Goal: Task Accomplishment & Management: Use online tool/utility

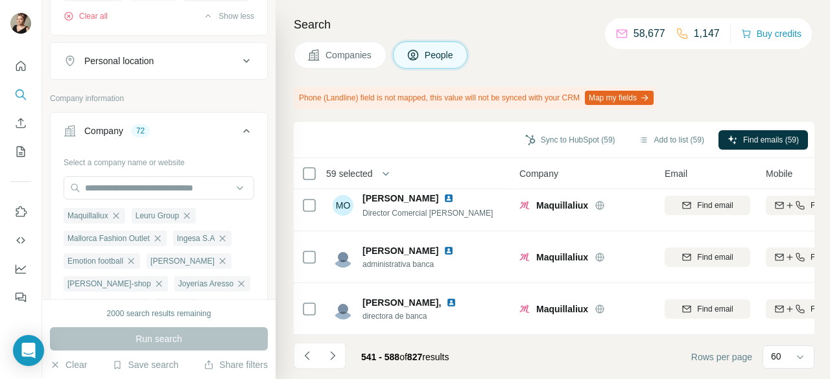
scroll to position [467, 0]
click at [331, 365] on button "Navigate to next page" at bounding box center [333, 356] width 26 height 26
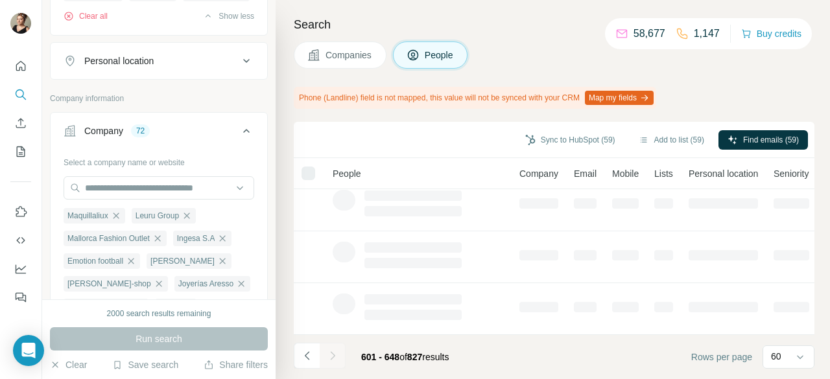
scroll to position [379, 0]
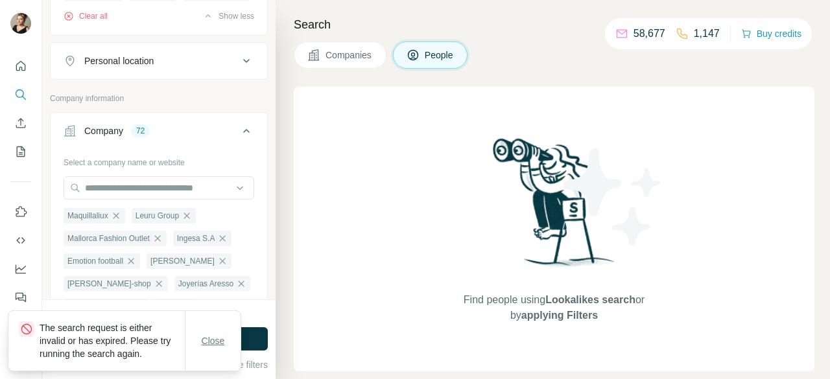
click at [226, 339] on button "Close" at bounding box center [213, 340] width 41 height 23
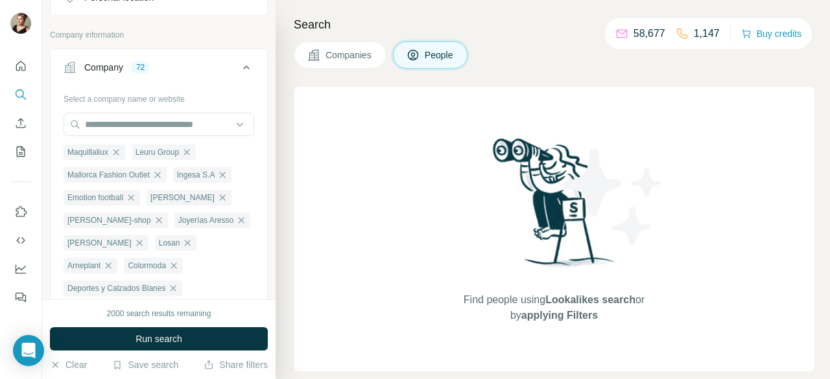
scroll to position [517, 0]
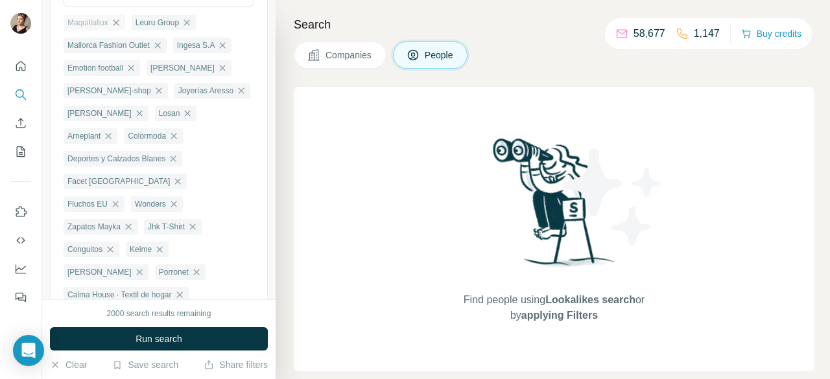
click at [114, 28] on icon "button" at bounding box center [116, 23] width 10 height 10
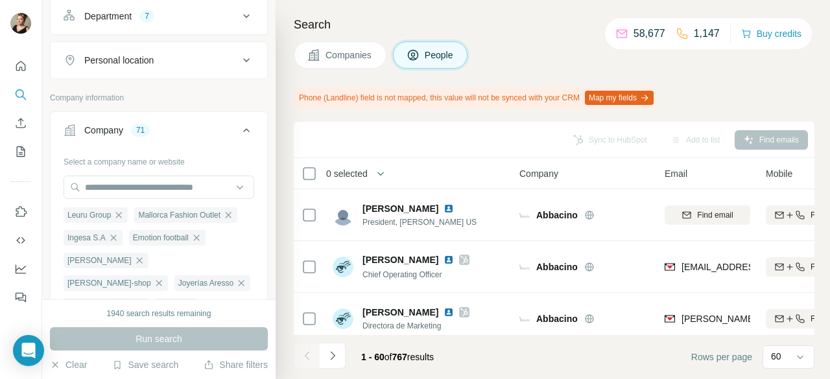
click at [392, 355] on span "of" at bounding box center [388, 357] width 8 height 10
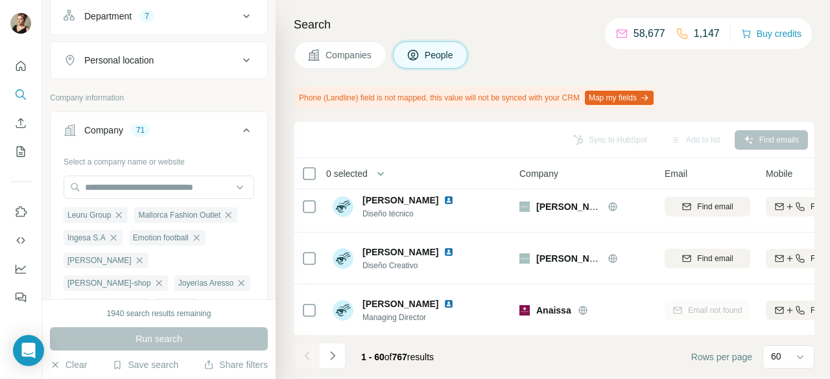
scroll to position [648, 0]
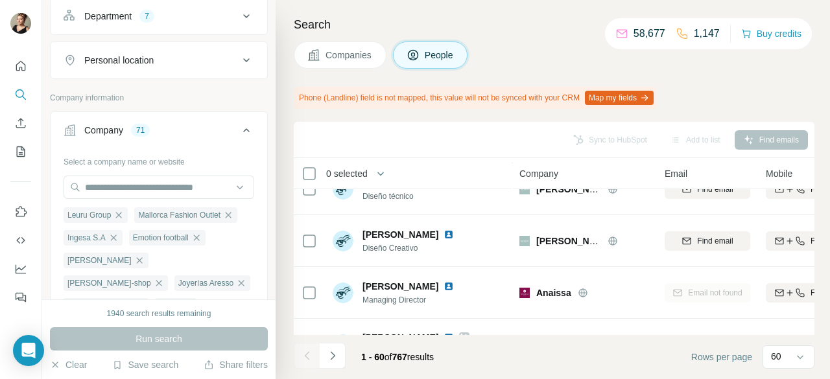
click at [361, 356] on span "1 - 60" at bounding box center [372, 357] width 23 height 10
click at [392, 357] on span "of" at bounding box center [388, 357] width 8 height 10
drag, startPoint x: 364, startPoint y: 357, endPoint x: 357, endPoint y: 355, distance: 8.0
click at [357, 355] on div "1 - 60 of 767 results" at bounding box center [397, 357] width 93 height 29
click at [384, 359] on span "1 - 60" at bounding box center [372, 357] width 23 height 10
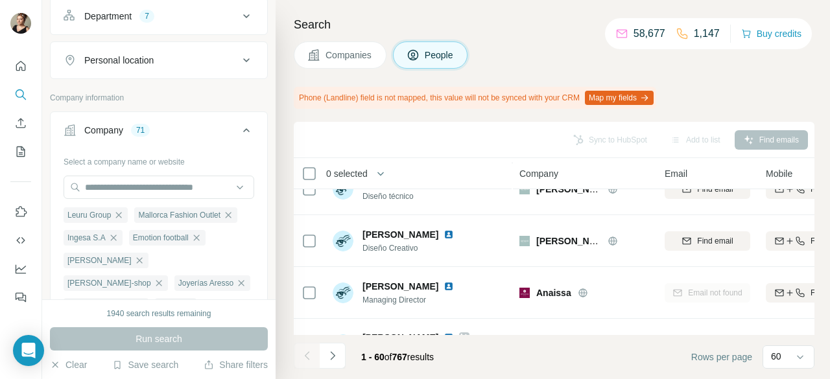
click at [829, 359] on div "Search Companies People Phone (Landline) field is not mapped, this value will n…" at bounding box center [553, 189] width 554 height 379
click at [798, 357] on icon at bounding box center [800, 358] width 6 height 4
click at [655, 352] on footer "1 - 60 of 767 results Rows per page 60" at bounding box center [554, 357] width 521 height 44
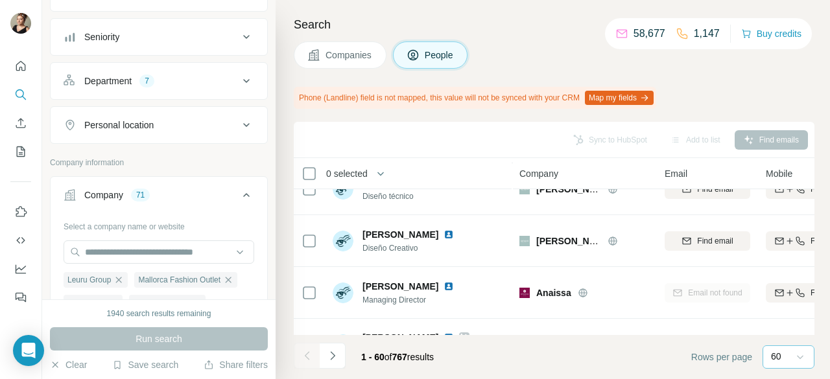
scroll to position [195, 0]
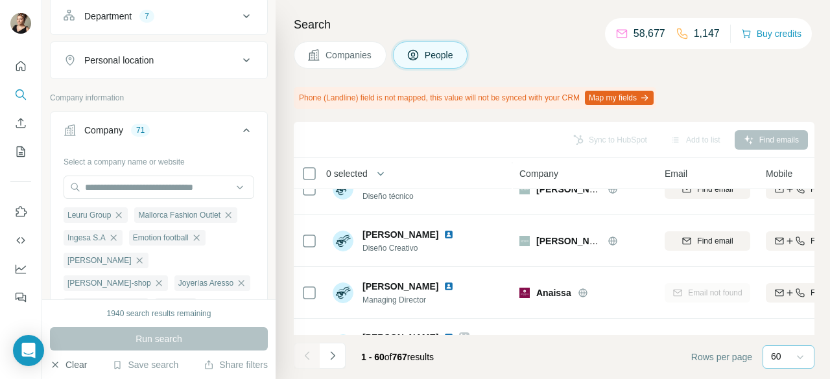
click at [67, 368] on button "Clear" at bounding box center [68, 365] width 37 height 13
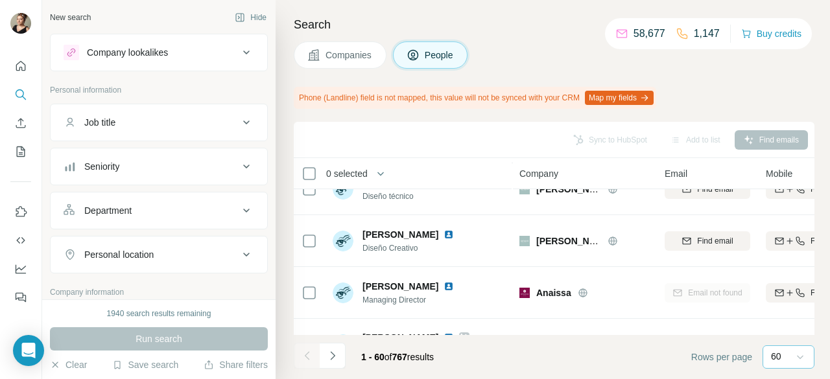
click at [346, 62] on button "Companies" at bounding box center [340, 54] width 93 height 27
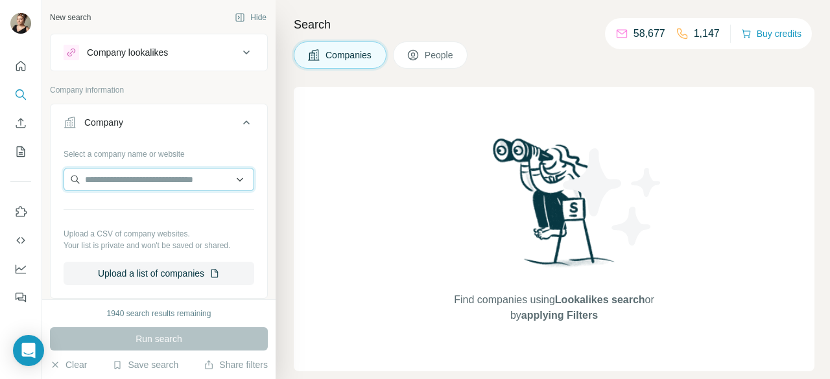
click at [201, 182] on input "text" at bounding box center [159, 179] width 191 height 23
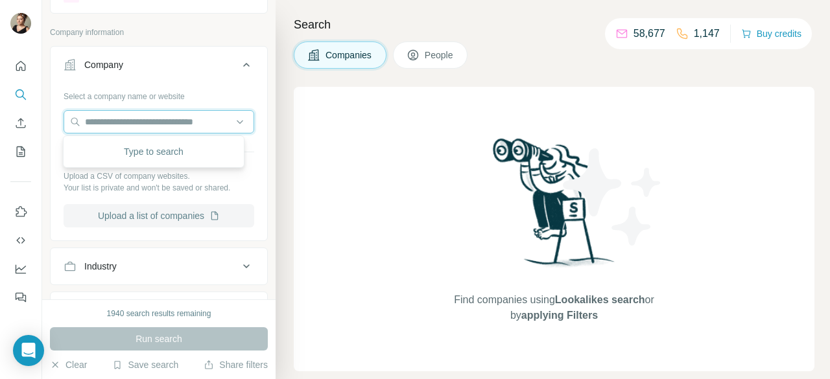
scroll to position [130, 0]
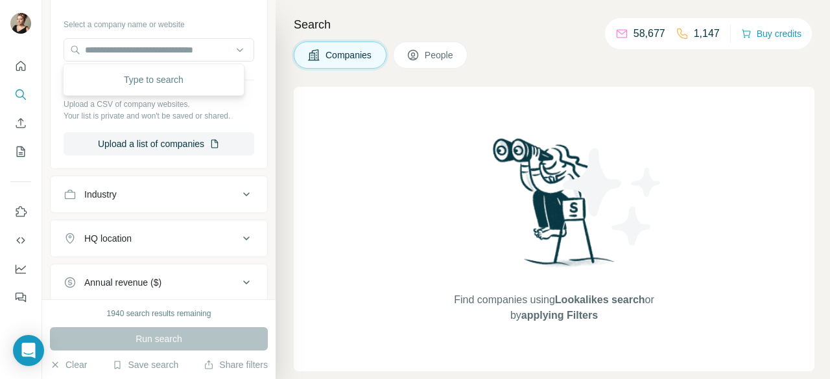
click at [163, 195] on div "Industry" at bounding box center [151, 194] width 175 height 13
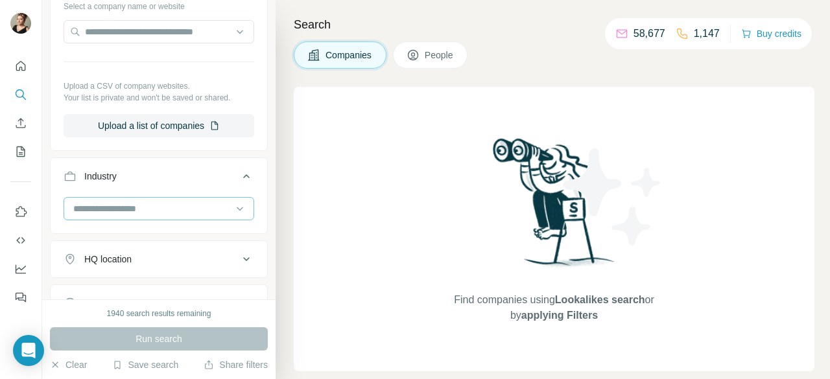
scroll to position [195, 0]
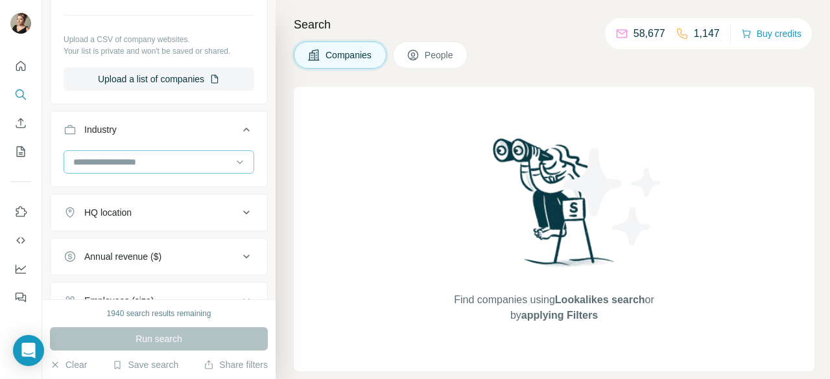
click at [161, 156] on input at bounding box center [152, 162] width 160 height 14
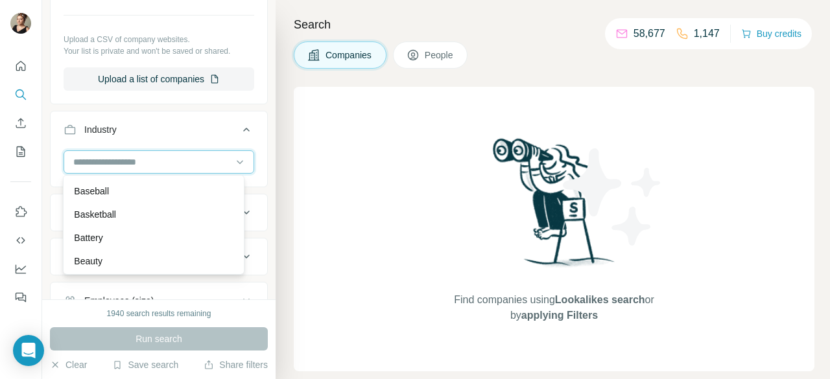
scroll to position [1037, 0]
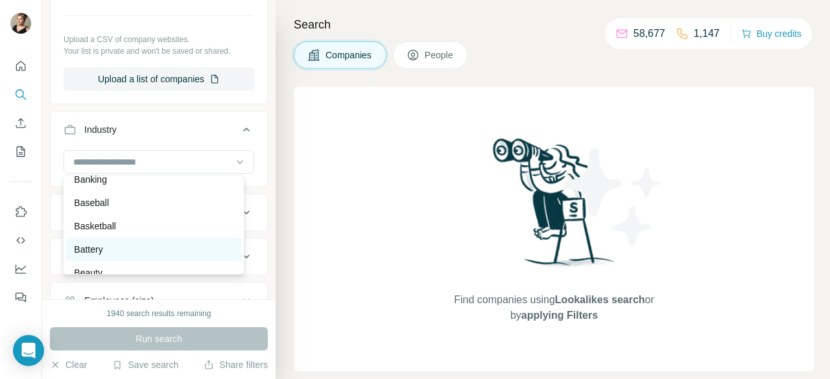
click at [118, 255] on div "Battery" at bounding box center [153, 249] width 159 height 13
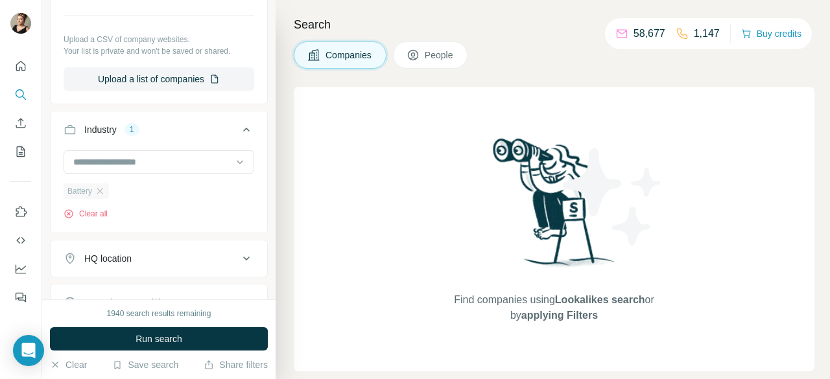
click at [92, 193] on span "Battery" at bounding box center [79, 191] width 25 height 12
click at [100, 190] on icon "button" at bounding box center [100, 191] width 10 height 10
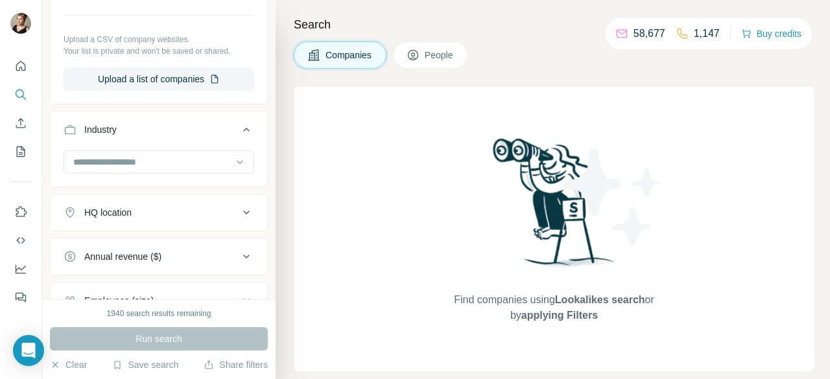
click at [109, 173] on div at bounding box center [159, 163] width 191 height 26
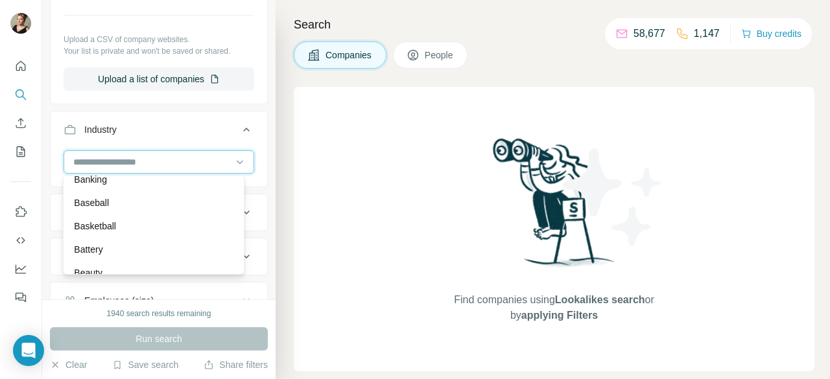
click at [112, 167] on input at bounding box center [152, 162] width 160 height 14
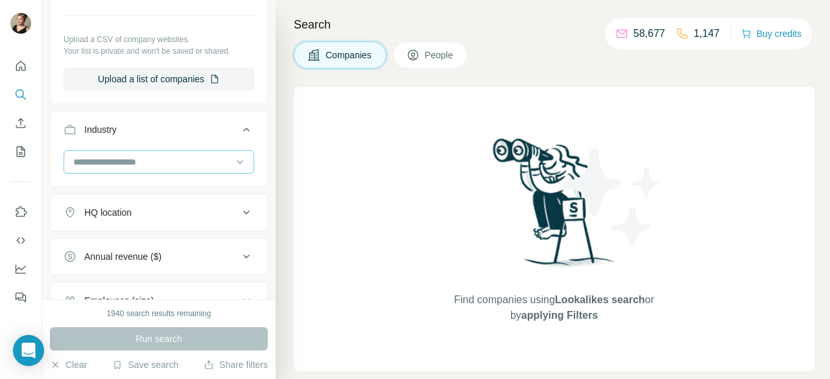
click at [118, 156] on input at bounding box center [152, 162] width 160 height 14
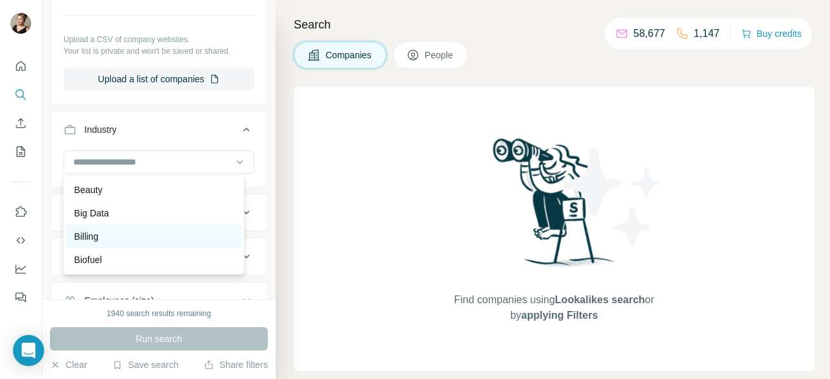
scroll to position [1102, 0]
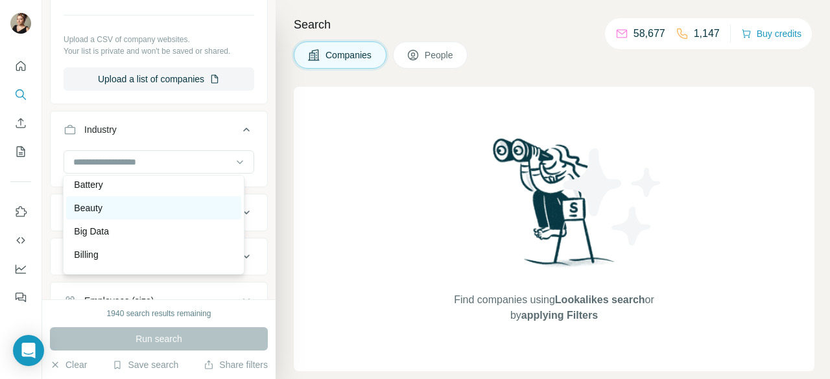
click at [104, 215] on div "Beauty" at bounding box center [153, 208] width 159 height 13
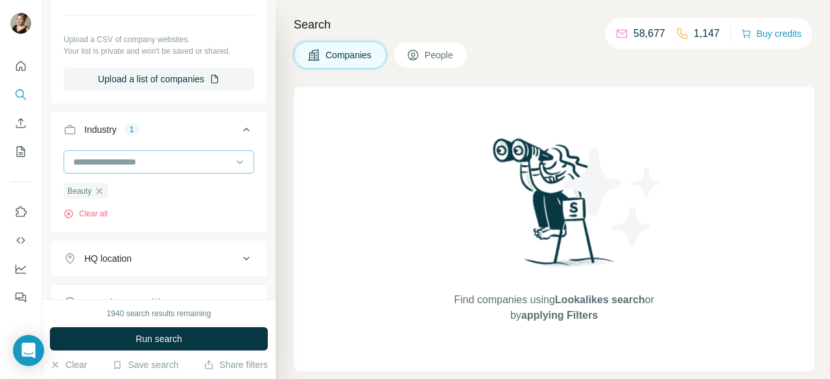
click at [131, 159] on input at bounding box center [152, 162] width 160 height 14
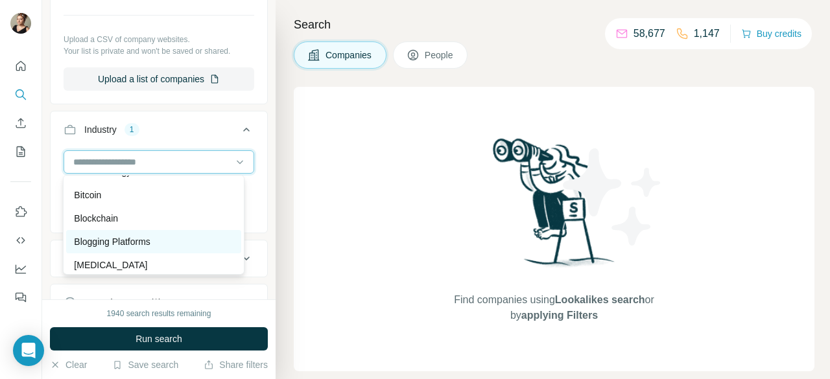
scroll to position [1297, 0]
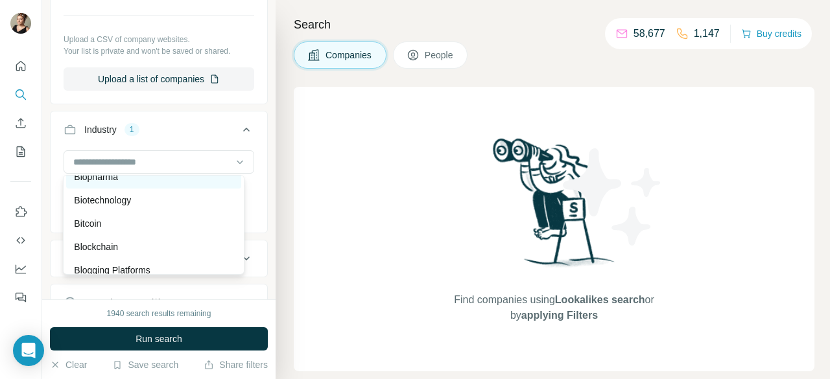
click at [124, 183] on div "Biopharma" at bounding box center [153, 177] width 159 height 13
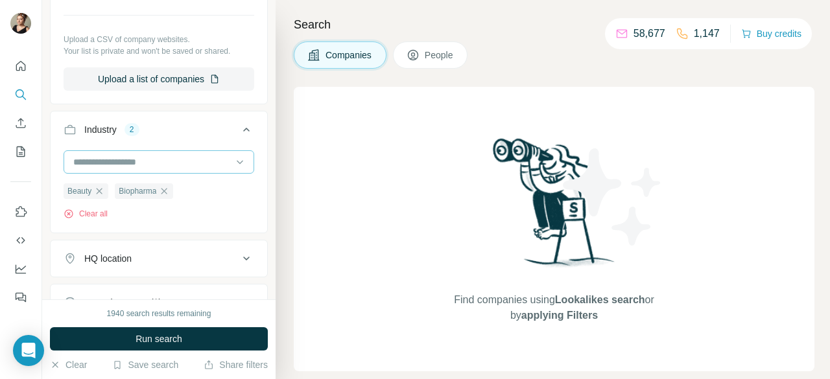
click at [154, 160] on input at bounding box center [152, 162] width 160 height 14
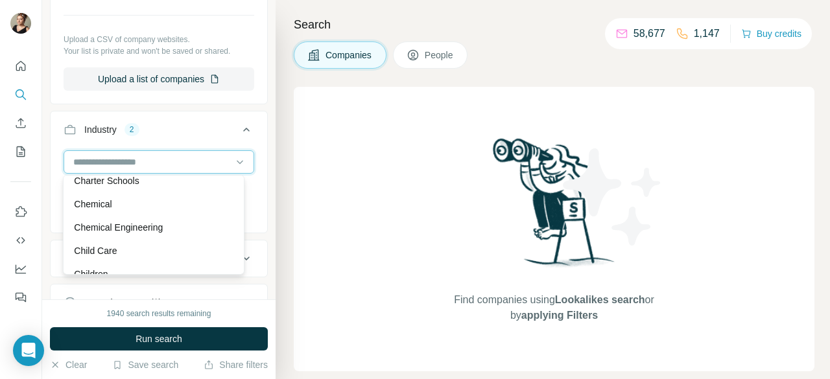
scroll to position [1880, 0]
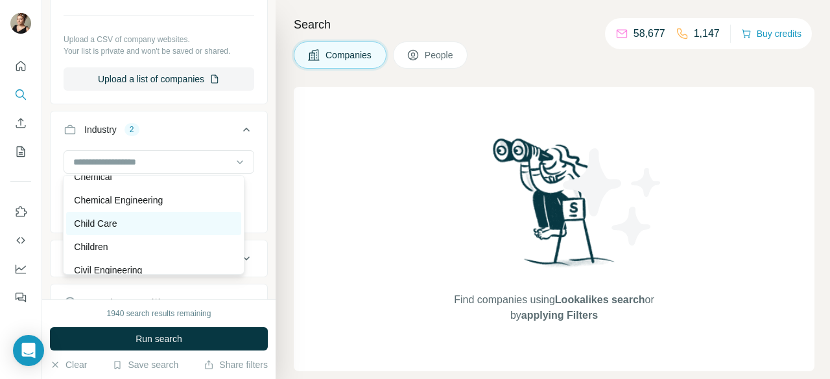
click at [136, 228] on div "Child Care" at bounding box center [153, 223] width 174 height 23
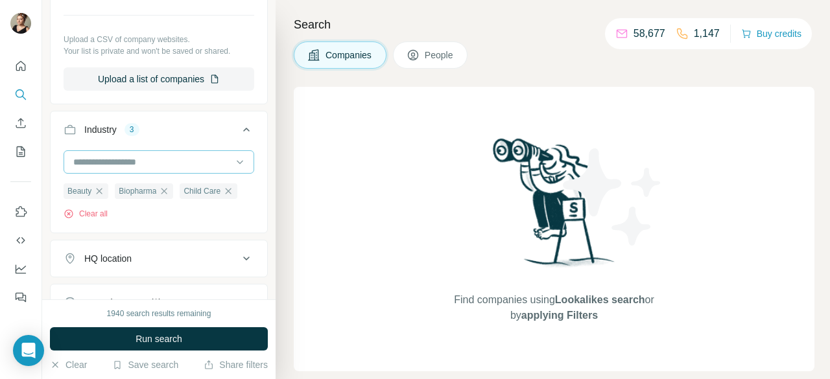
click at [148, 158] on input at bounding box center [152, 162] width 160 height 14
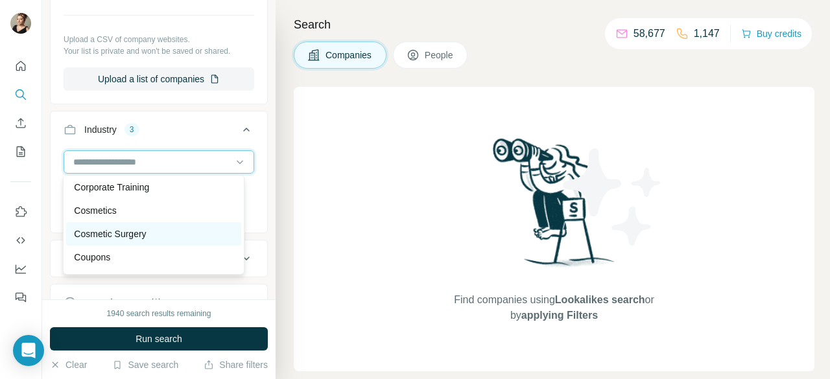
scroll to position [2982, 0]
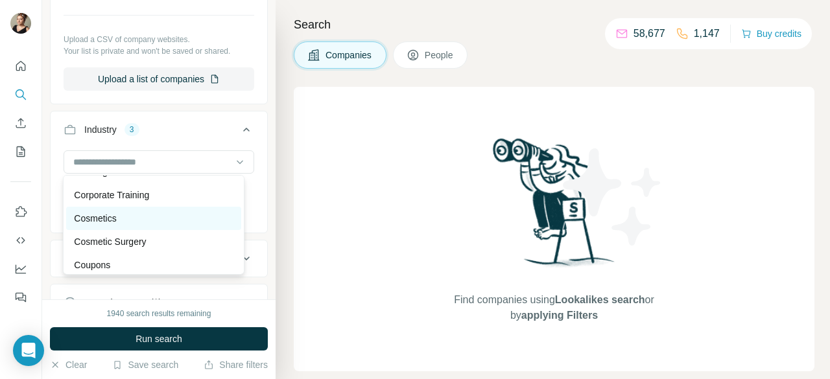
click at [144, 225] on div "Cosmetics" at bounding box center [153, 218] width 159 height 13
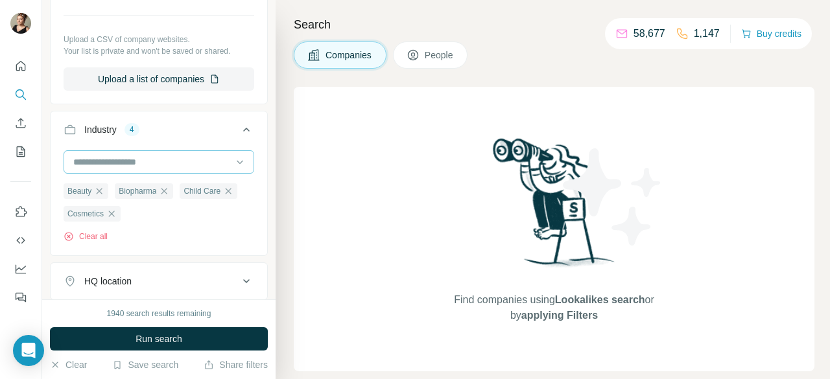
click at [157, 155] on input at bounding box center [152, 162] width 160 height 14
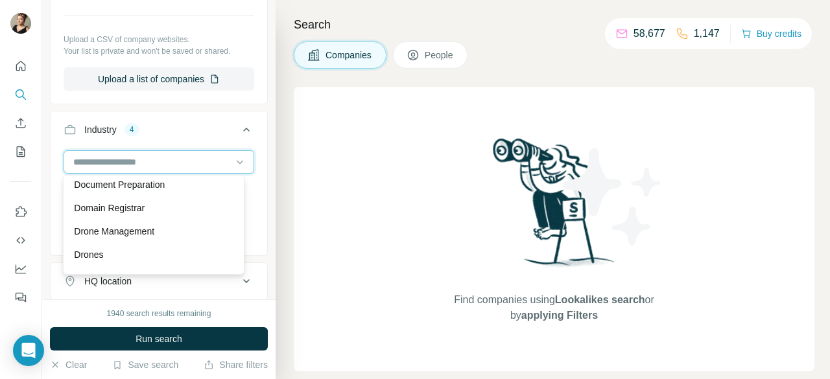
scroll to position [4149, 0]
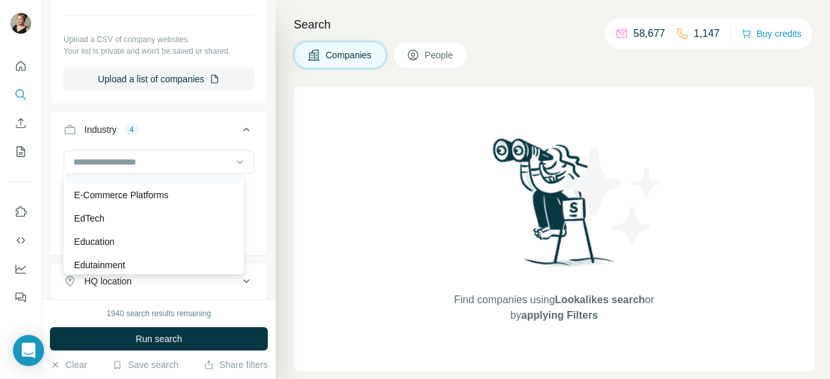
click at [149, 178] on div "E-Commerce" at bounding box center [153, 171] width 159 height 13
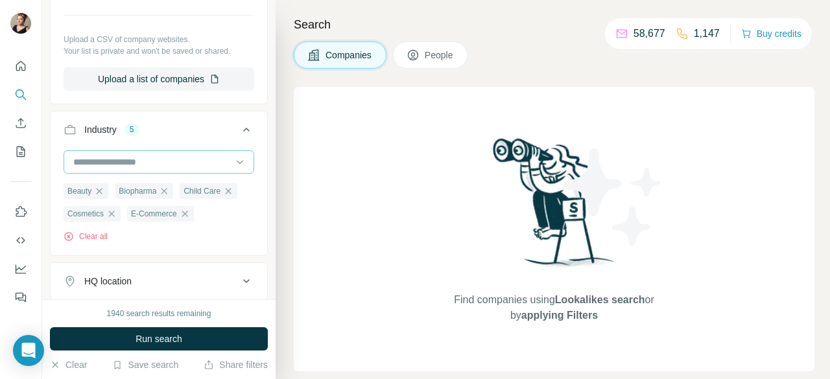
click at [156, 155] on input at bounding box center [152, 162] width 160 height 14
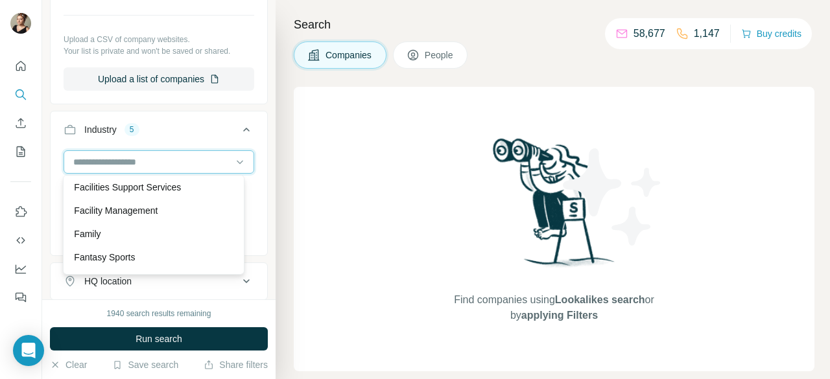
scroll to position [4992, 0]
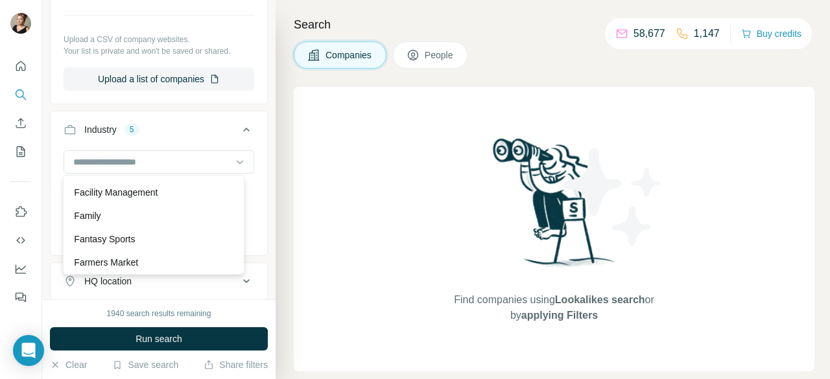
click at [150, 158] on div "Eyewear" at bounding box center [153, 145] width 174 height 23
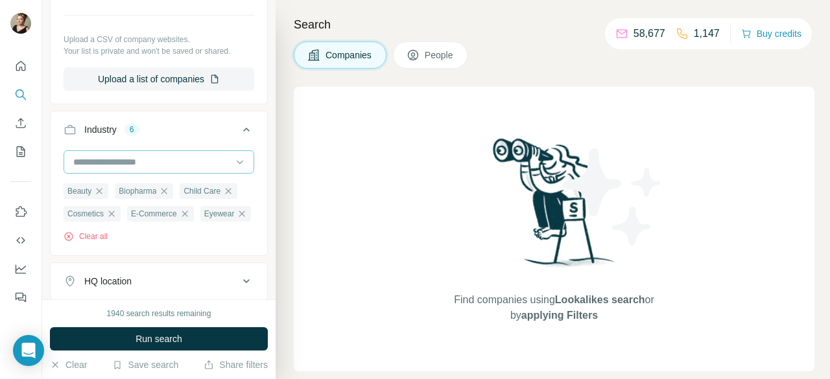
click at [161, 159] on input at bounding box center [152, 162] width 160 height 14
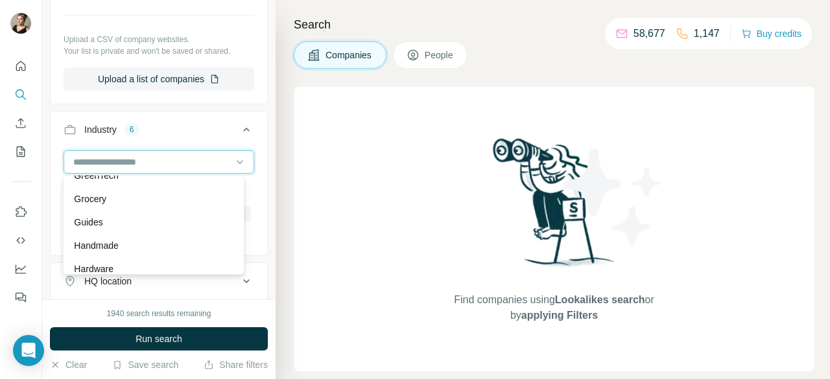
scroll to position [6224, 0]
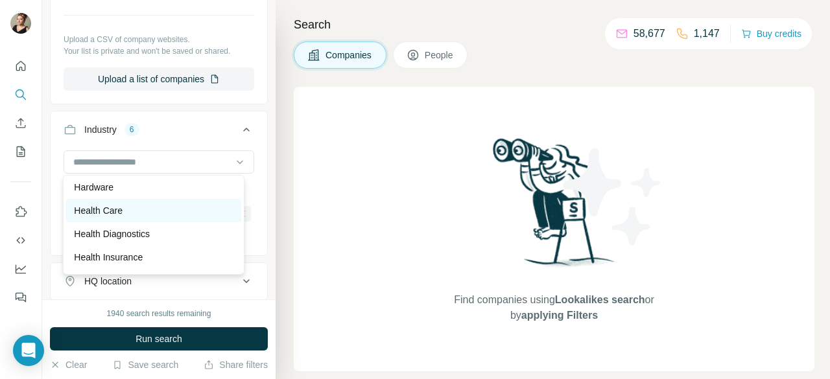
click at [153, 204] on div "Health Care" at bounding box center [153, 197] width 159 height 13
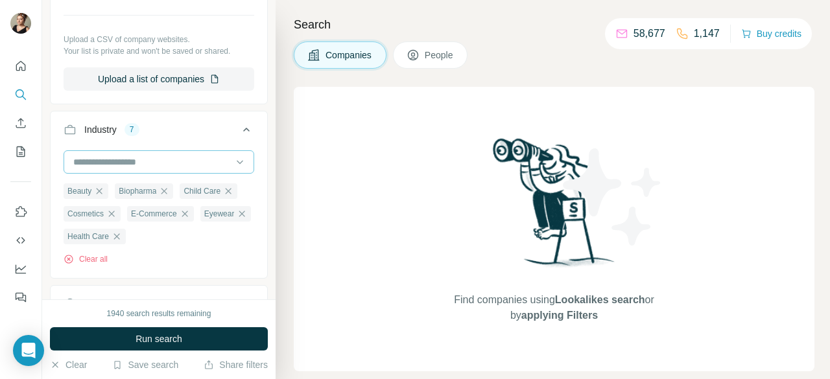
click at [159, 164] on input at bounding box center [152, 162] width 160 height 14
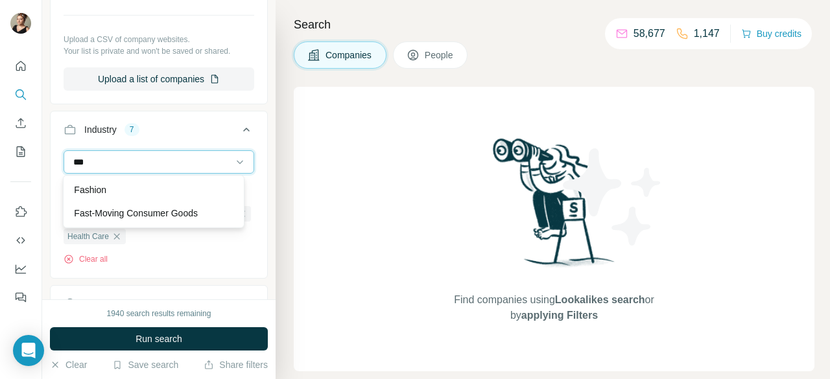
type input "***"
click at [122, 189] on div "Fashion" at bounding box center [153, 189] width 159 height 13
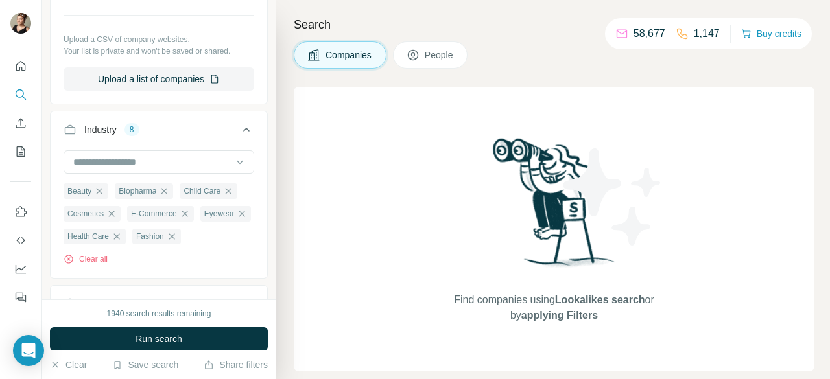
scroll to position [324, 0]
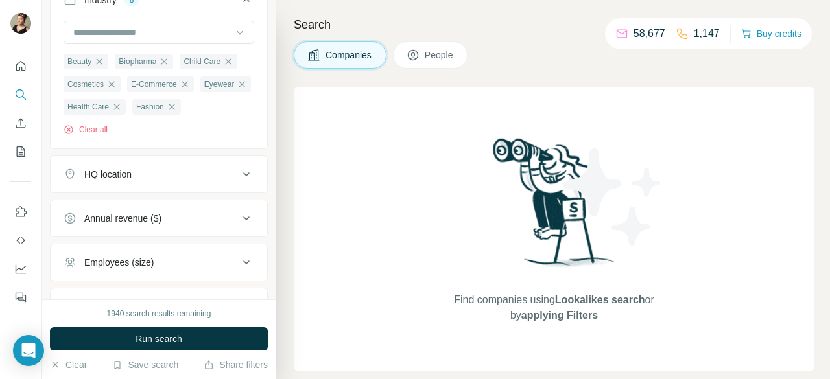
click at [130, 176] on div "HQ location" at bounding box center [107, 174] width 47 height 13
click at [131, 210] on input "text" at bounding box center [159, 206] width 191 height 23
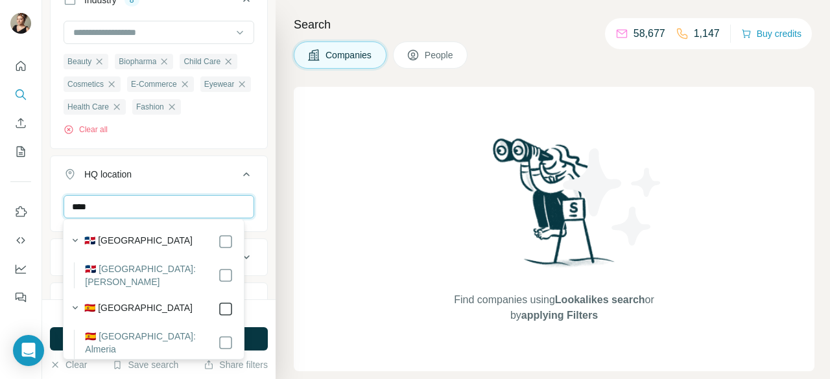
type input "****"
click at [211, 146] on div "Industry 8 Beauty Biopharma Child Care Cosmetics E-Commerce Eyewear Health Care…" at bounding box center [159, 65] width 218 height 168
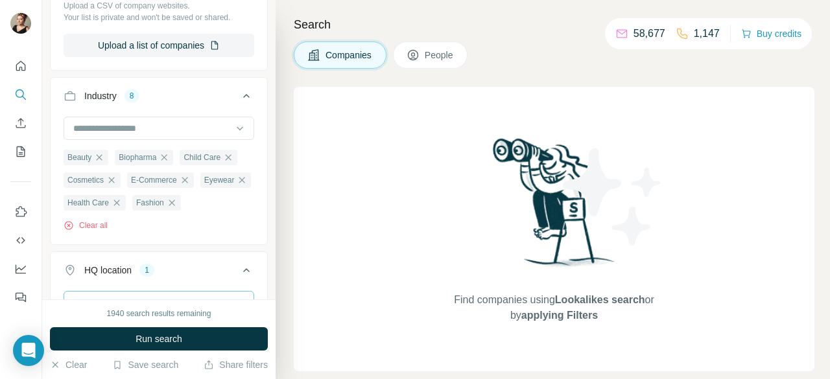
scroll to position [259, 0]
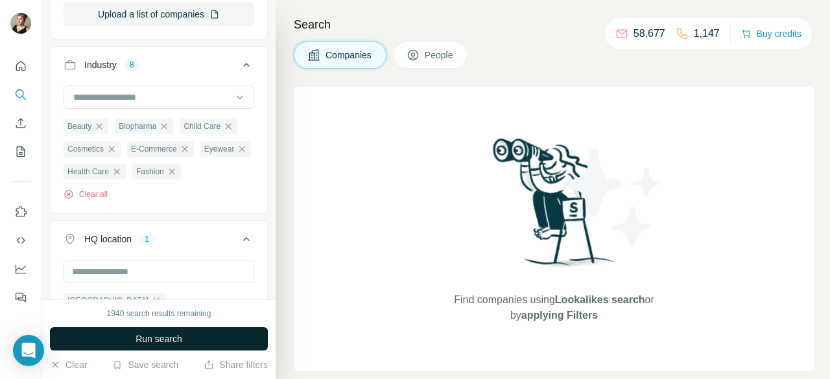
click at [158, 338] on span "Run search" at bounding box center [159, 339] width 47 height 13
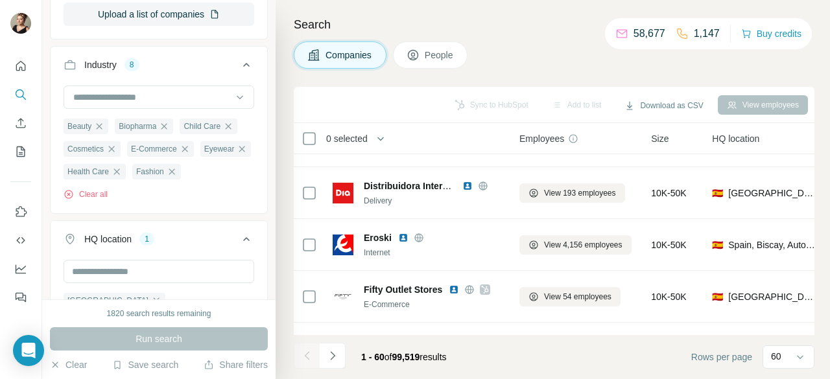
scroll to position [648, 0]
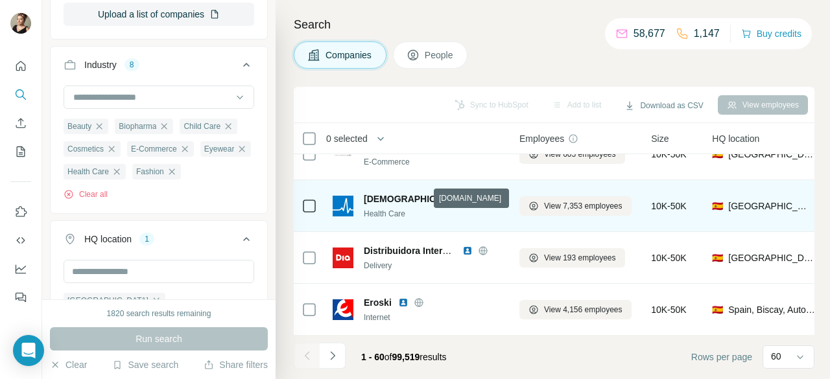
click at [478, 199] on icon at bounding box center [483, 199] width 10 height 10
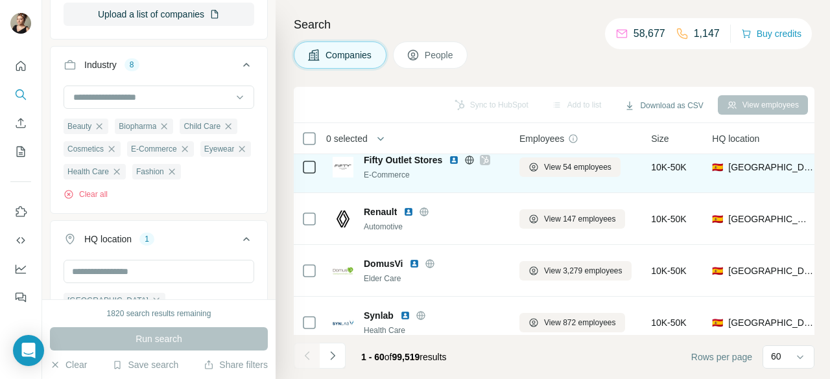
scroll to position [908, 0]
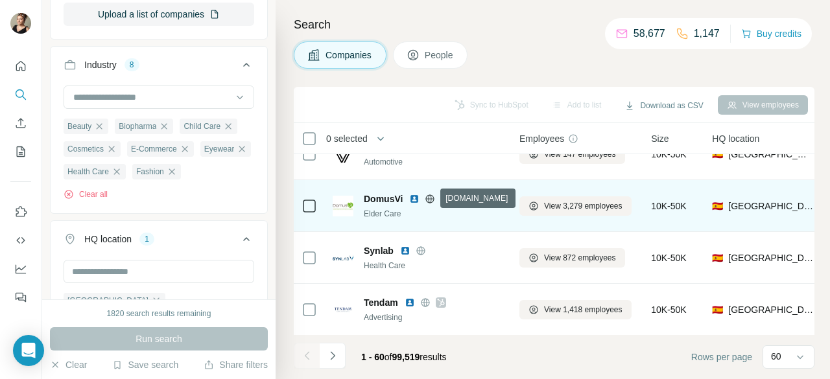
click at [425, 195] on icon at bounding box center [430, 199] width 10 height 10
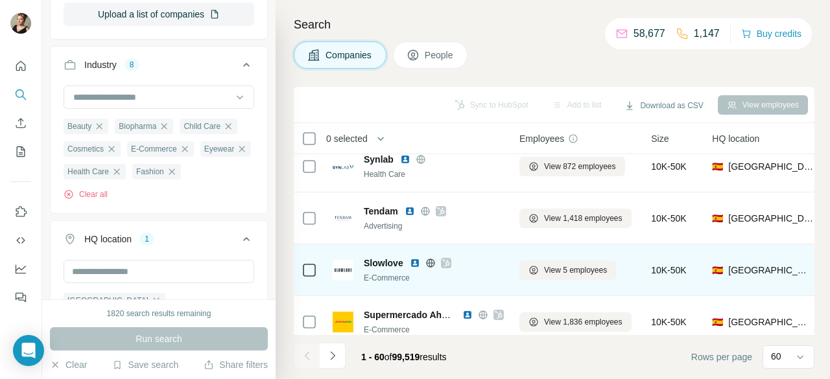
scroll to position [973, 0]
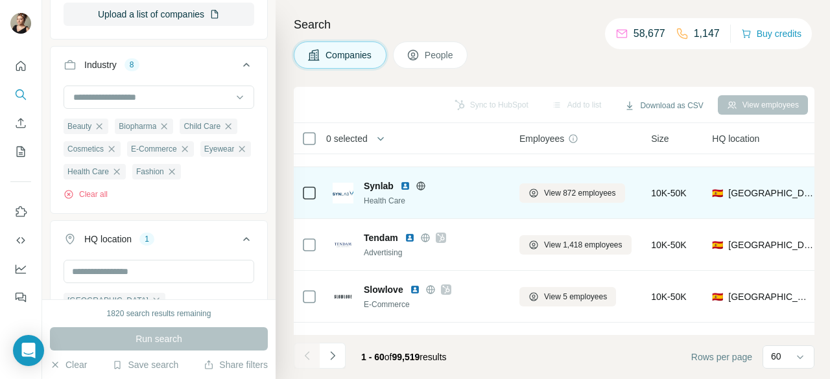
click at [421, 188] on icon at bounding box center [420, 186] width 3 height 8
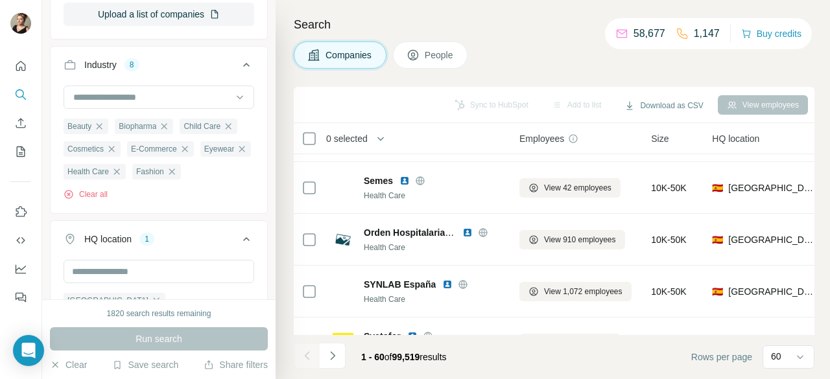
scroll to position [1167, 0]
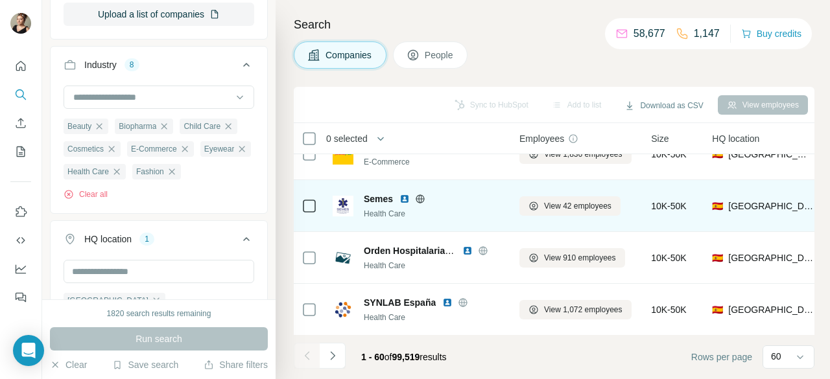
click at [418, 198] on icon at bounding box center [420, 199] width 10 height 10
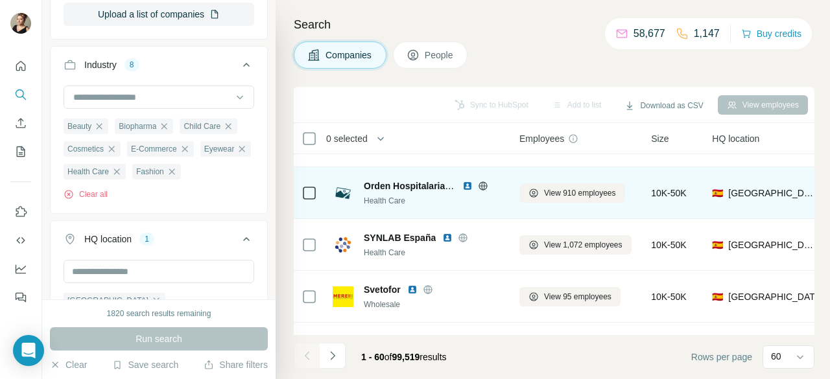
scroll to position [1297, 0]
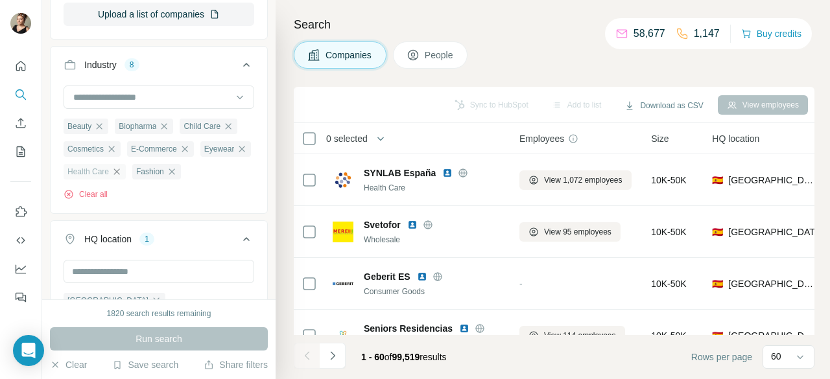
click at [122, 167] on icon "button" at bounding box center [117, 172] width 10 height 10
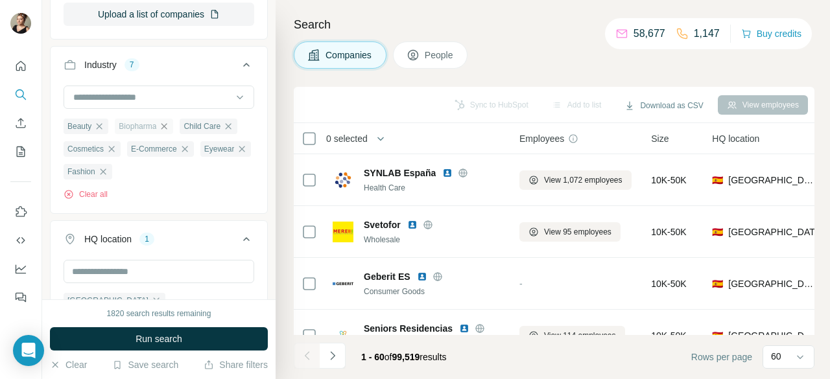
click at [167, 124] on icon "button" at bounding box center [164, 126] width 6 height 6
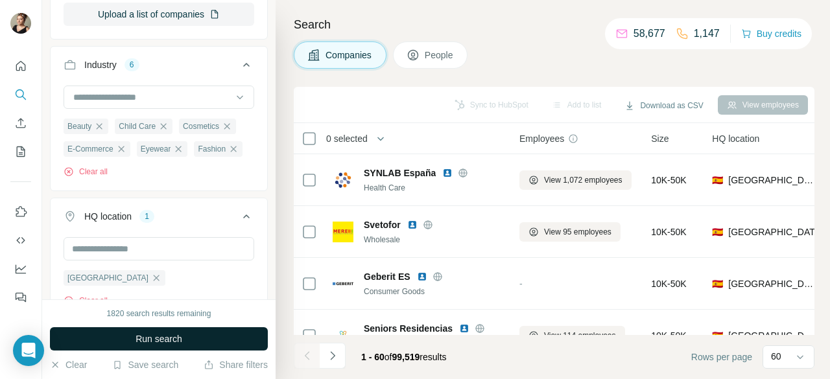
click at [204, 340] on button "Run search" at bounding box center [159, 338] width 218 height 23
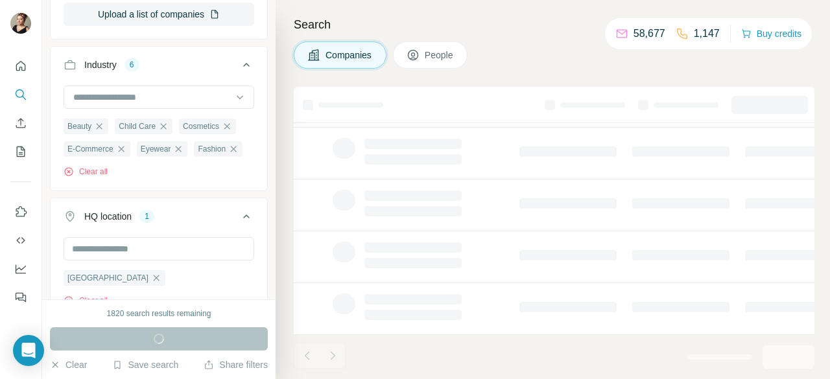
scroll to position [344, 0]
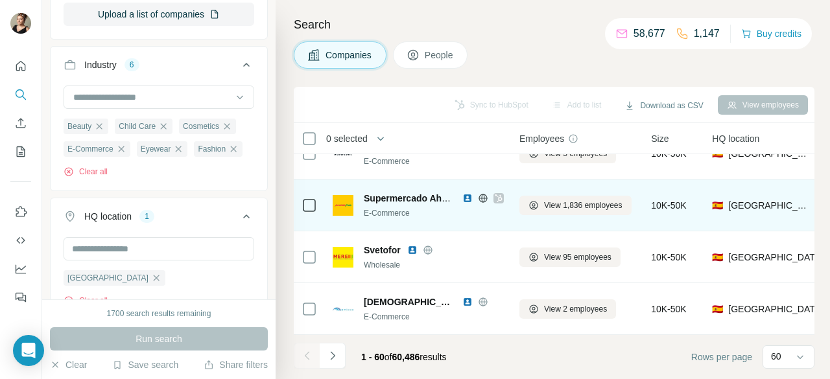
scroll to position [973, 0]
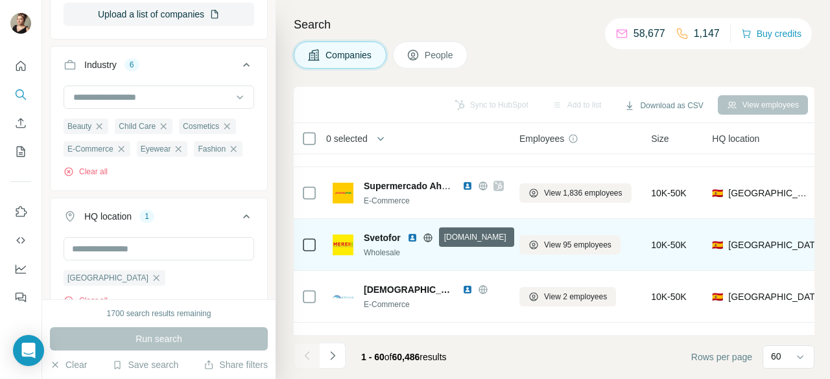
click at [429, 240] on icon at bounding box center [427, 237] width 3 height 8
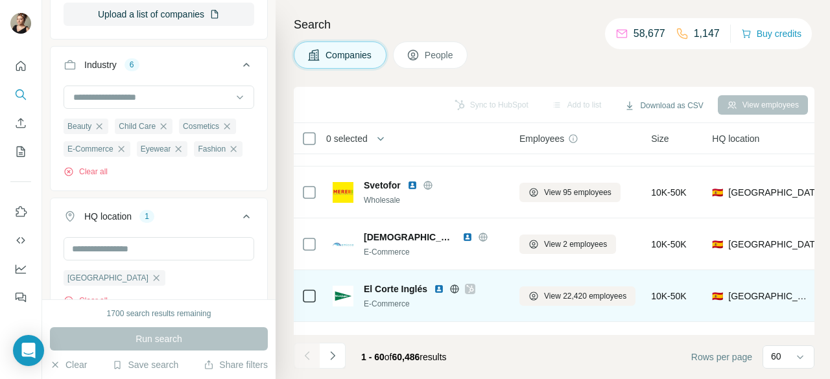
scroll to position [1037, 0]
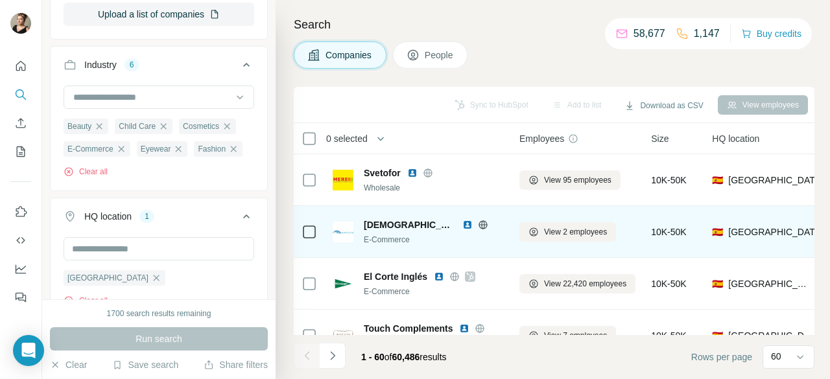
click at [478, 225] on icon at bounding box center [483, 225] width 10 height 10
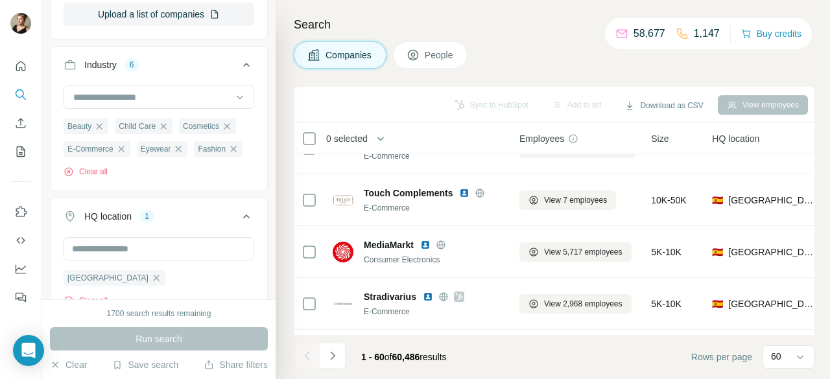
scroll to position [1167, 0]
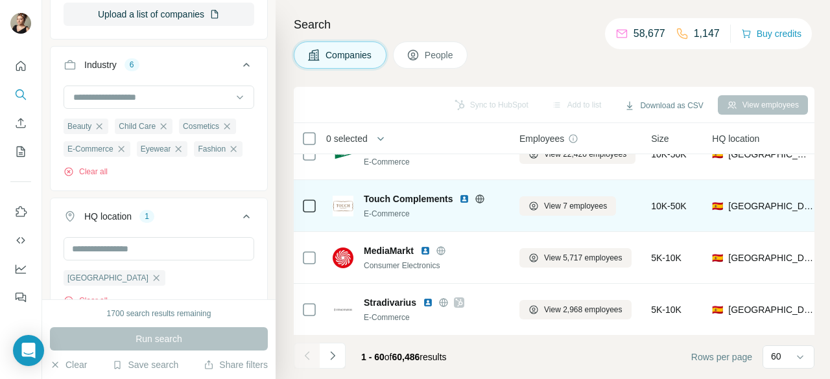
click at [478, 196] on icon at bounding box center [480, 199] width 10 height 10
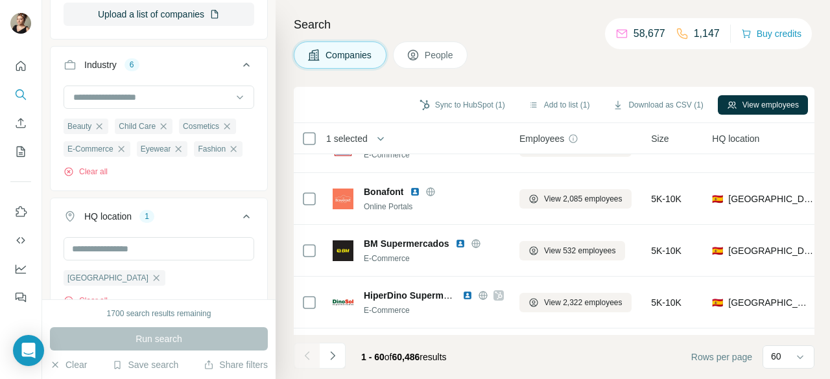
scroll to position [1491, 0]
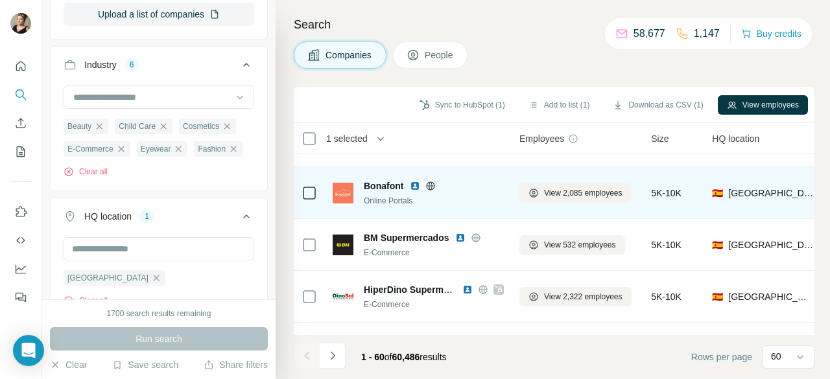
click at [429, 183] on icon at bounding box center [430, 186] width 3 height 8
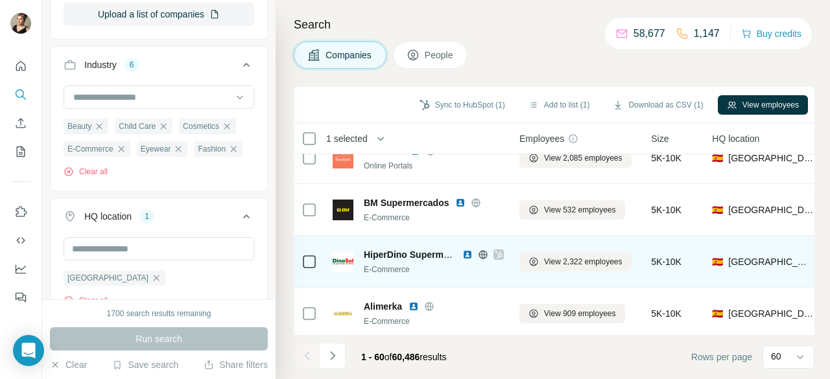
scroll to position [1556, 0]
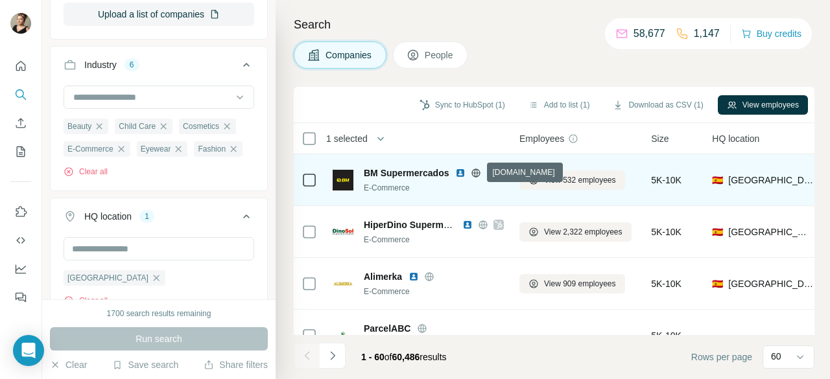
click at [478, 173] on icon at bounding box center [476, 173] width 10 height 10
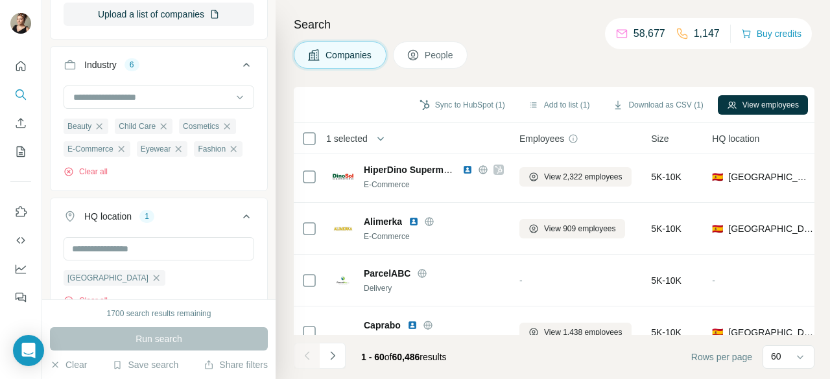
scroll to position [1621, 0]
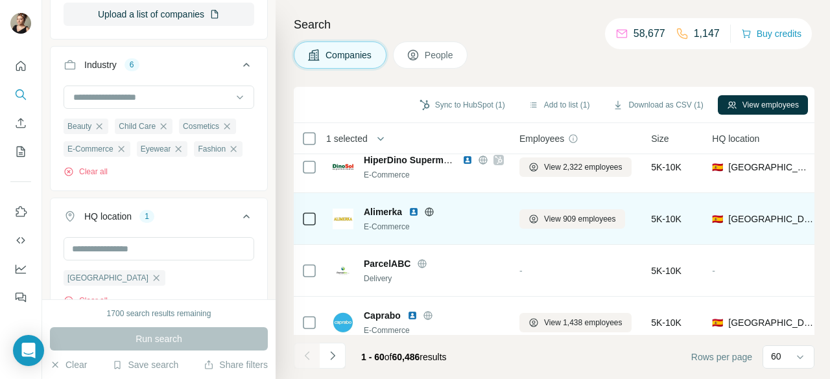
click at [429, 211] on icon at bounding box center [429, 211] width 8 height 1
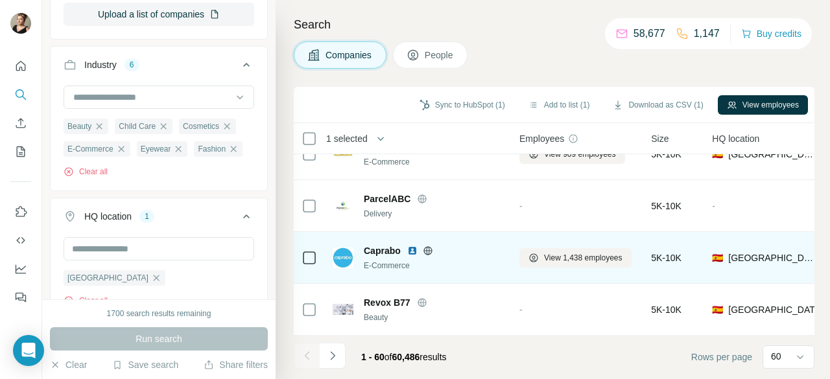
click at [431, 254] on icon at bounding box center [428, 251] width 10 height 10
click at [429, 247] on icon at bounding box center [427, 250] width 3 height 8
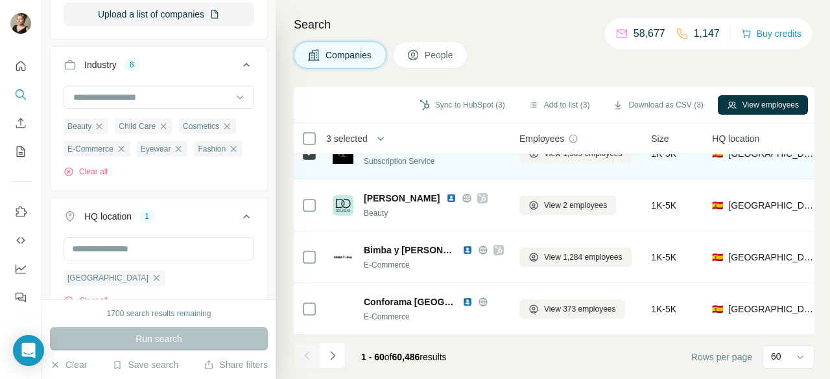
scroll to position [2937, 0]
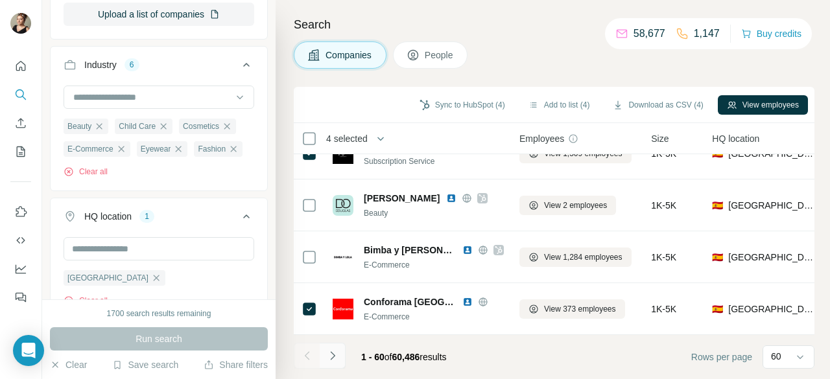
click at [333, 357] on icon "Navigate to next page" at bounding box center [332, 355] width 5 height 8
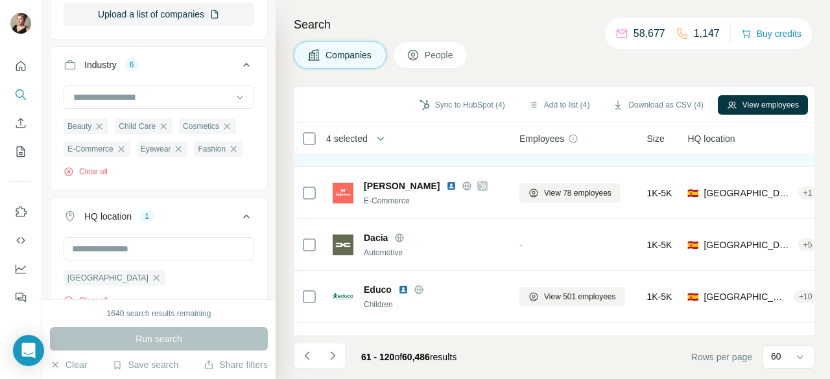
scroll to position [259, 0]
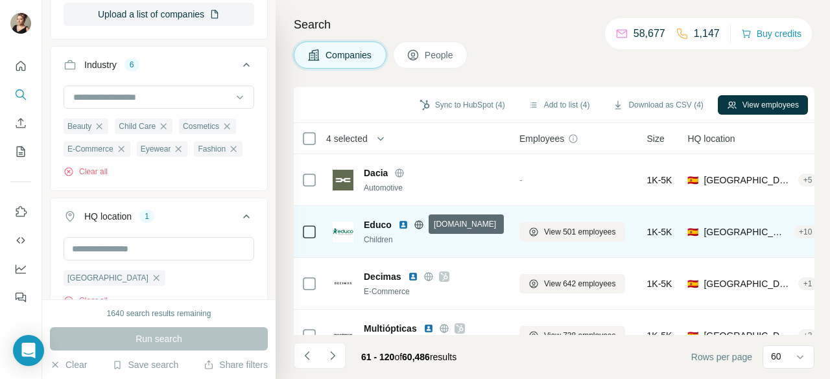
click at [416, 224] on icon at bounding box center [418, 224] width 8 height 1
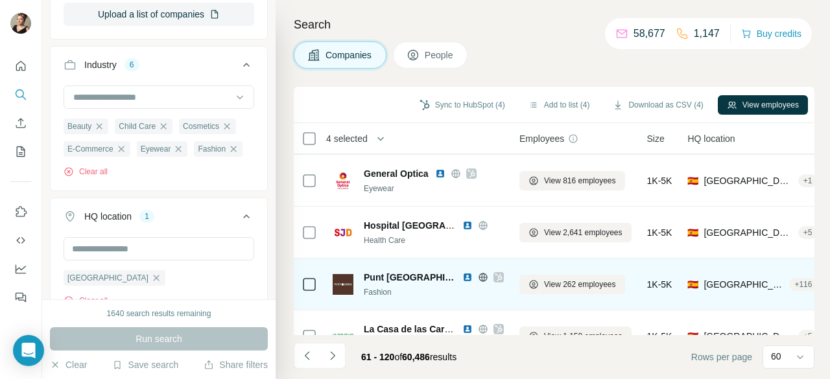
scroll to position [648, 0]
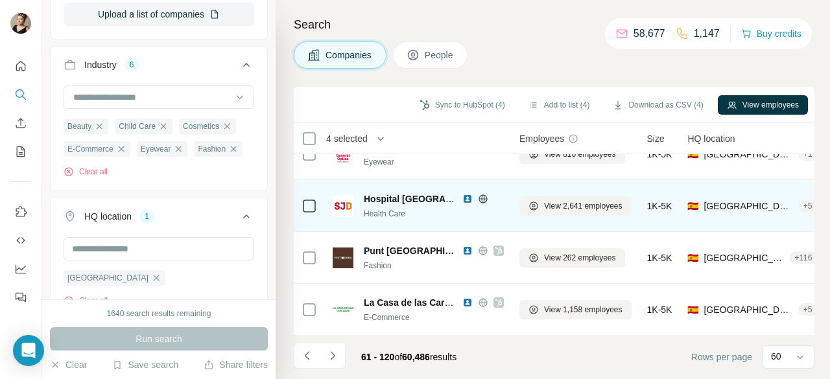
click at [483, 199] on icon at bounding box center [483, 199] width 10 height 10
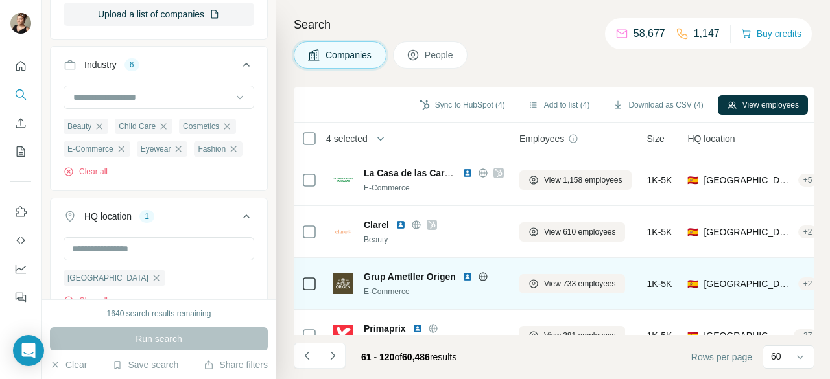
scroll to position [843, 0]
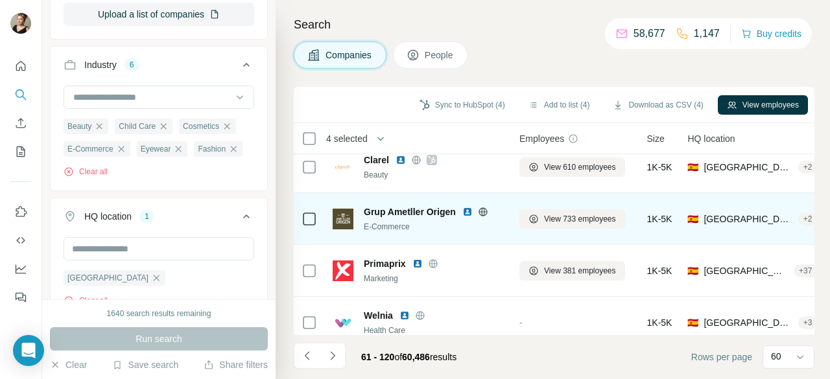
click at [480, 213] on icon at bounding box center [482, 211] width 8 height 8
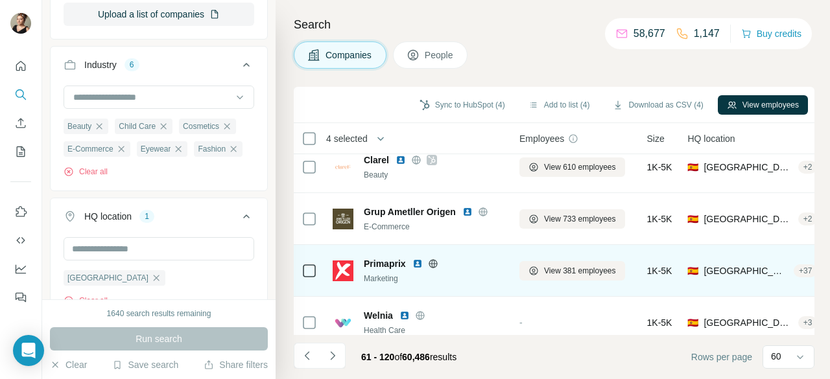
click at [432, 265] on icon at bounding box center [433, 264] width 10 height 10
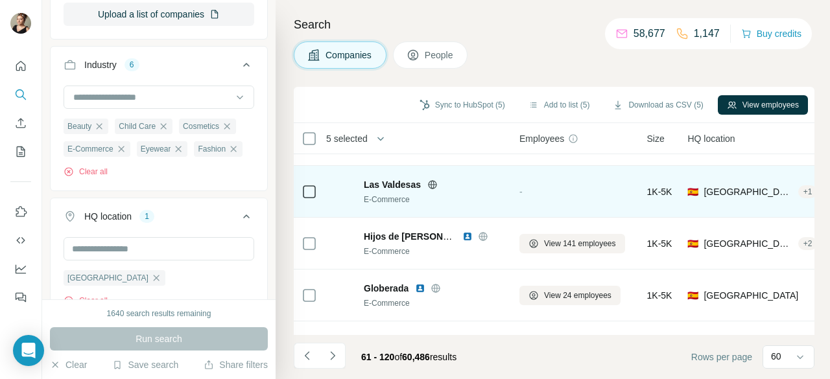
scroll to position [1037, 0]
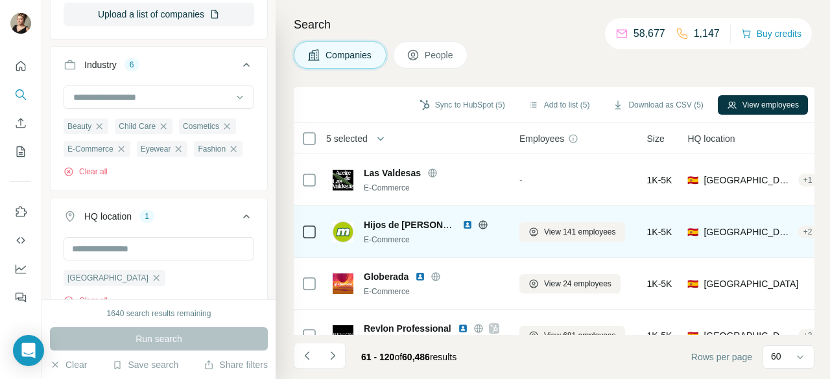
click at [482, 224] on icon at bounding box center [483, 225] width 10 height 10
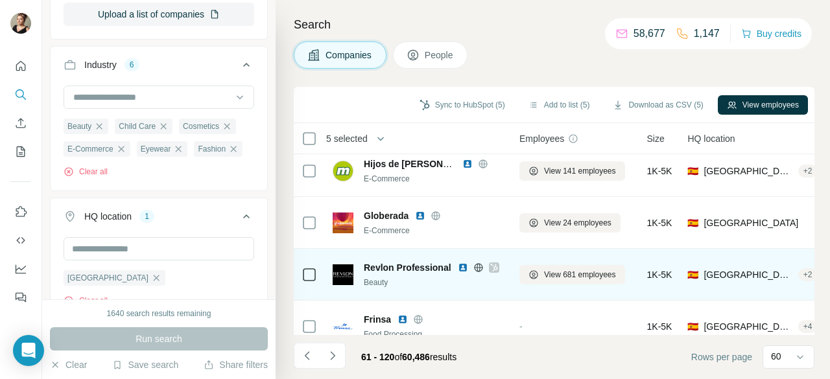
scroll to position [1102, 0]
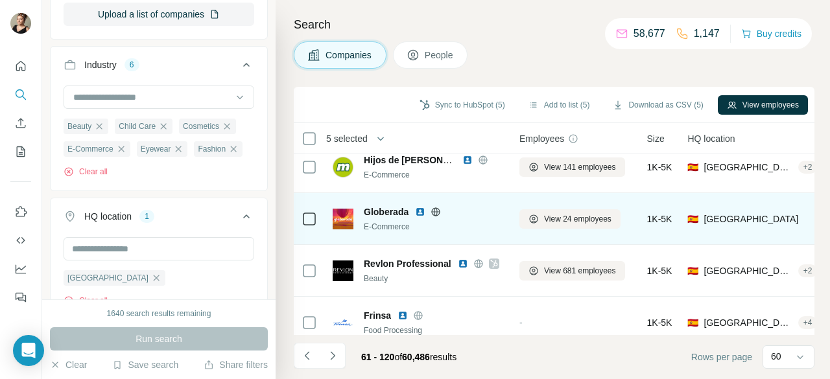
click at [441, 211] on icon at bounding box center [436, 212] width 10 height 10
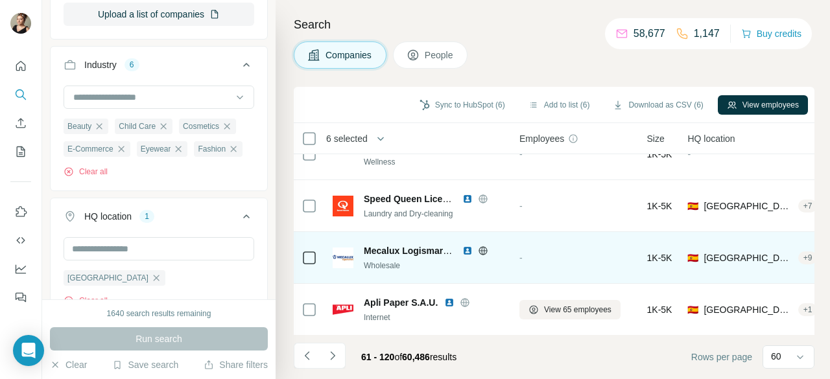
scroll to position [1556, 0]
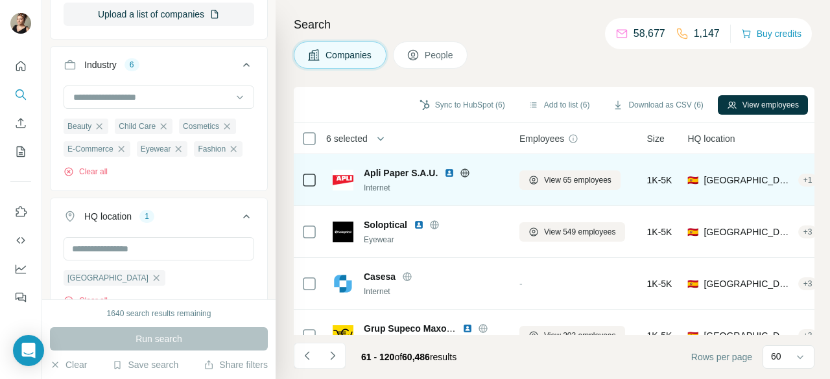
click at [464, 174] on icon at bounding box center [465, 173] width 3 height 8
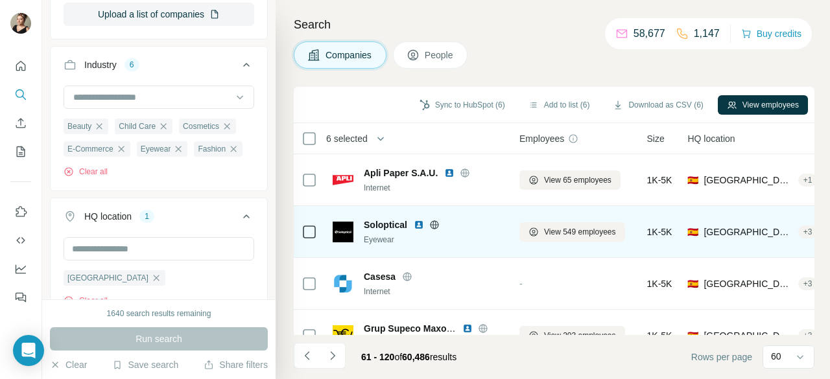
click at [435, 222] on icon at bounding box center [433, 224] width 3 height 8
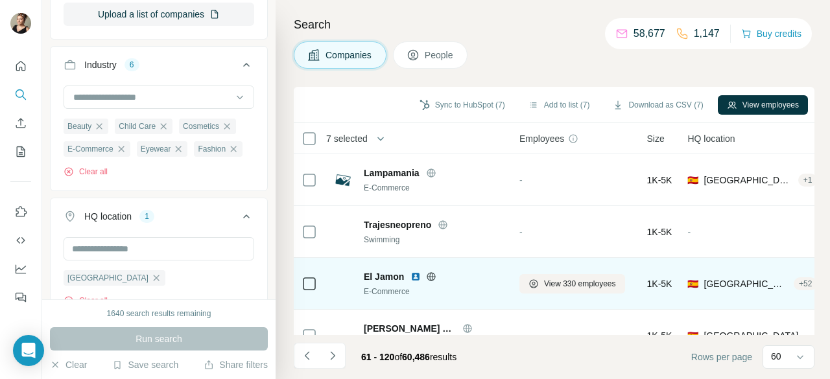
scroll to position [1945, 0]
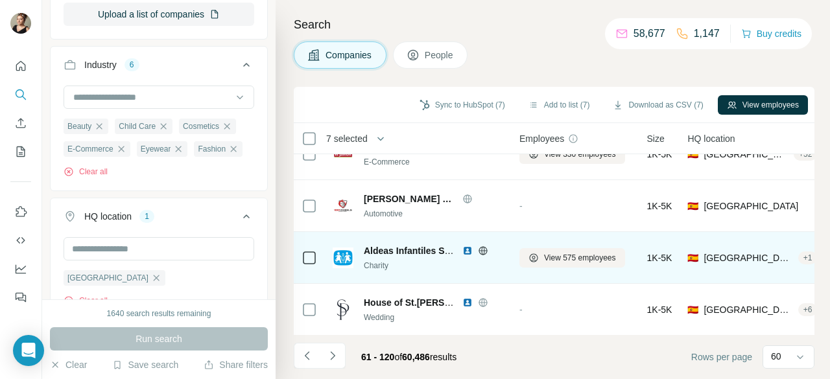
click at [484, 249] on icon at bounding box center [483, 251] width 10 height 10
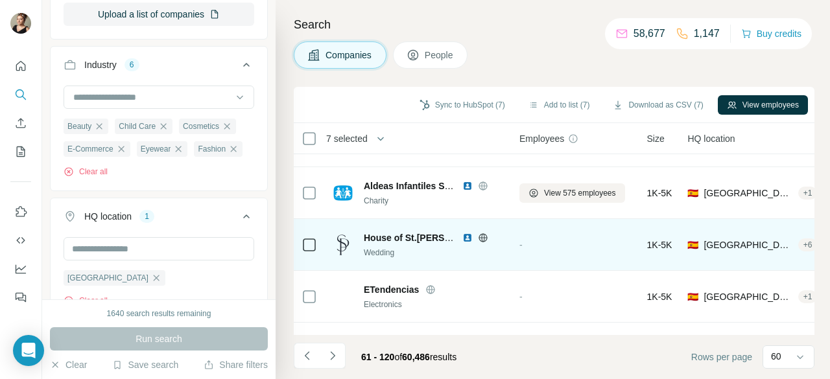
scroll to position [2140, 0]
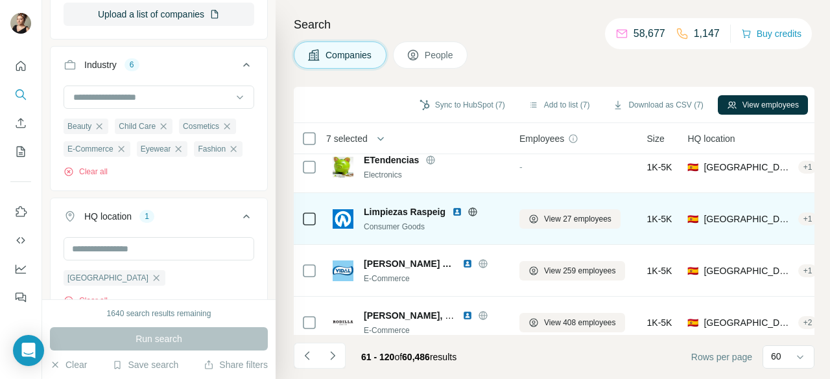
click at [471, 209] on icon at bounding box center [472, 211] width 3 height 8
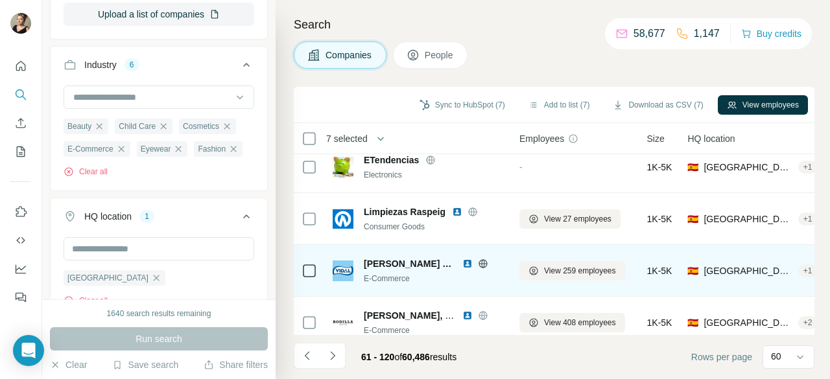
scroll to position [2204, 0]
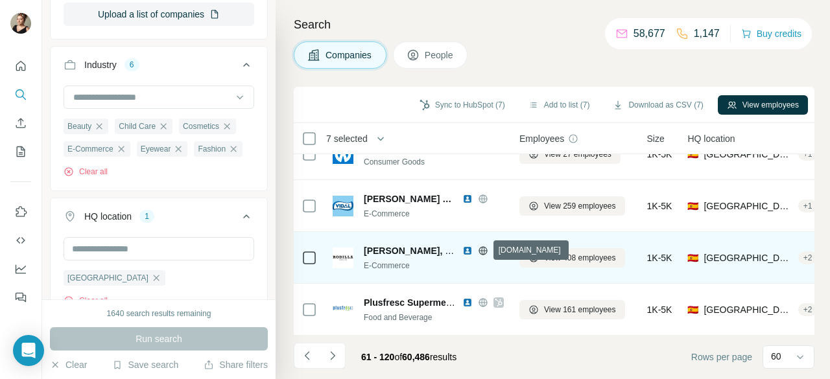
click at [481, 252] on icon at bounding box center [483, 251] width 10 height 10
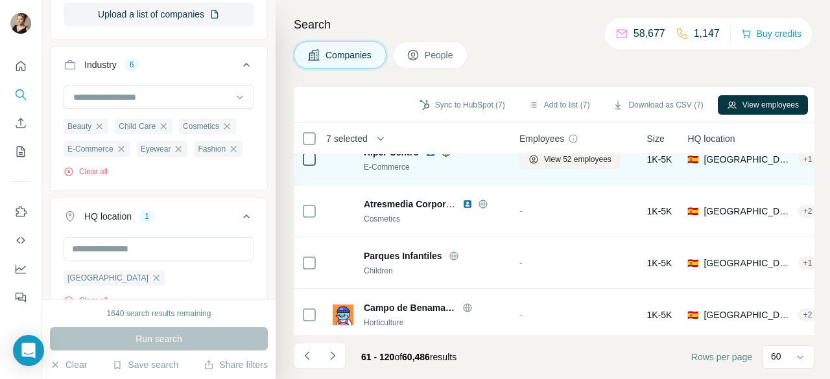
scroll to position [2464, 0]
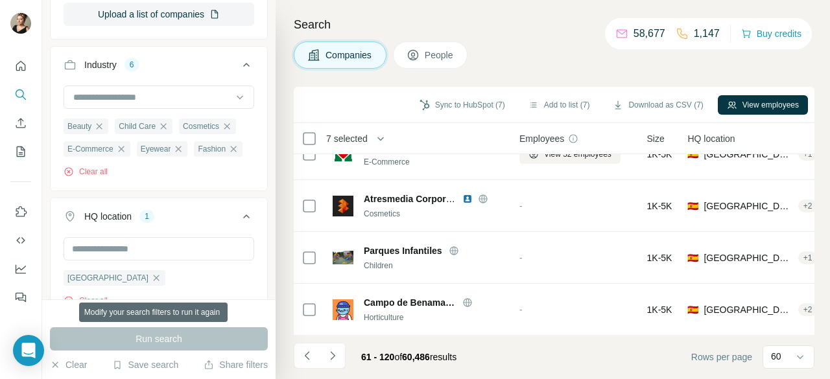
click at [133, 340] on div "Run search" at bounding box center [159, 338] width 218 height 23
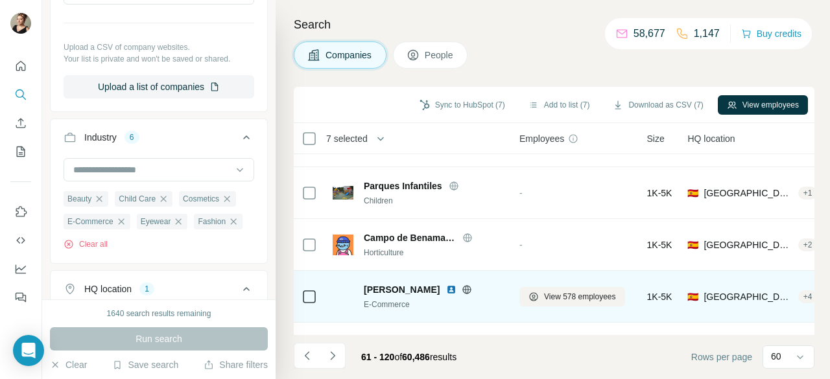
scroll to position [2593, 0]
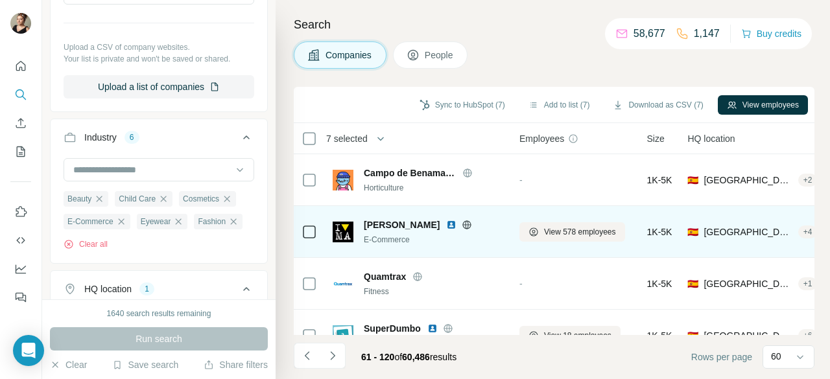
click at [463, 224] on icon at bounding box center [467, 224] width 8 height 1
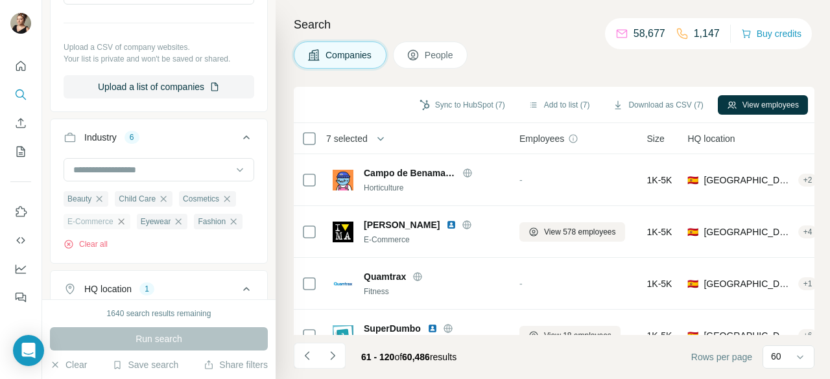
click at [123, 218] on icon "button" at bounding box center [121, 222] width 10 height 10
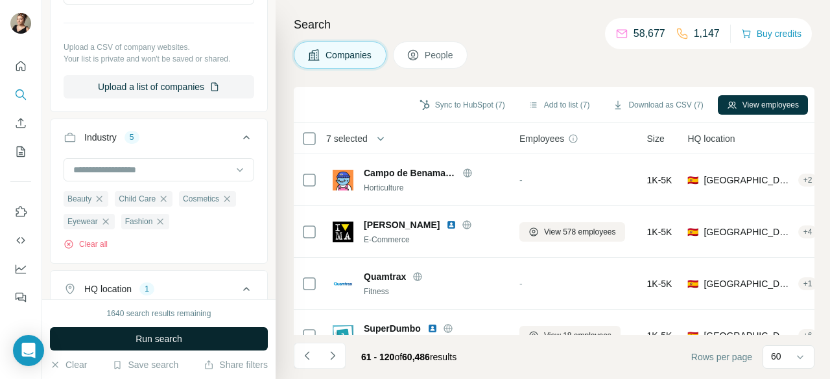
click at [147, 342] on span "Run search" at bounding box center [159, 339] width 47 height 13
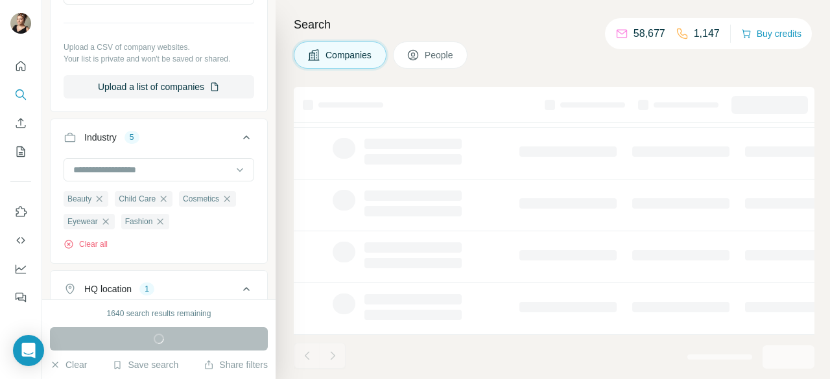
scroll to position [344, 0]
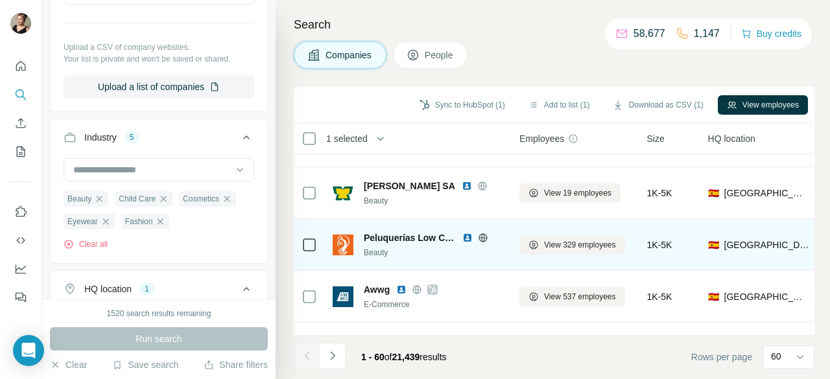
scroll to position [1945, 0]
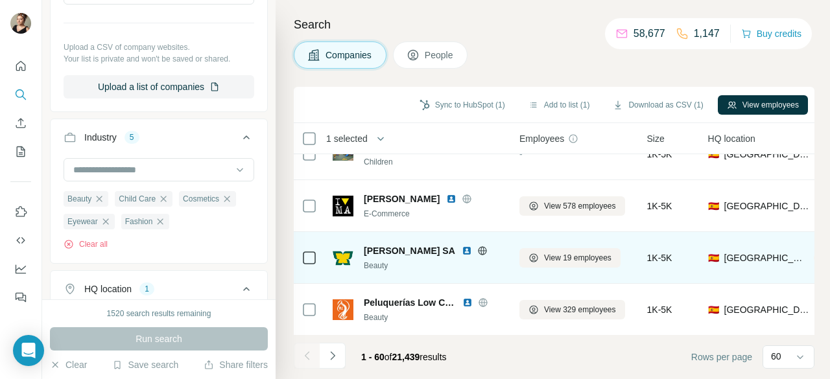
click at [478, 247] on icon at bounding box center [482, 250] width 8 height 8
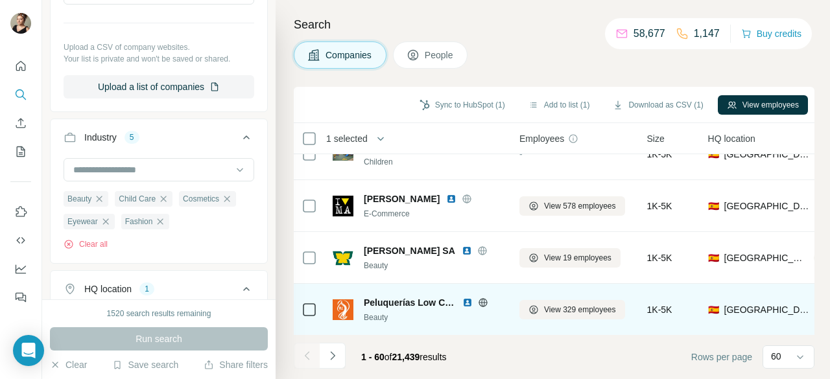
scroll to position [2075, 0]
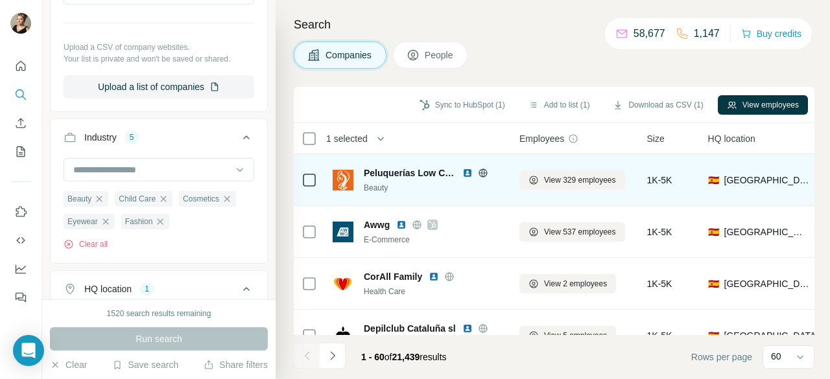
click at [481, 171] on icon at bounding box center [482, 173] width 3 height 8
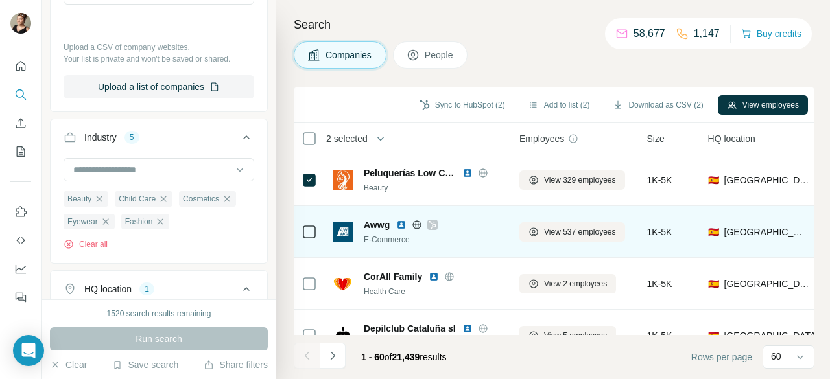
scroll to position [2140, 0]
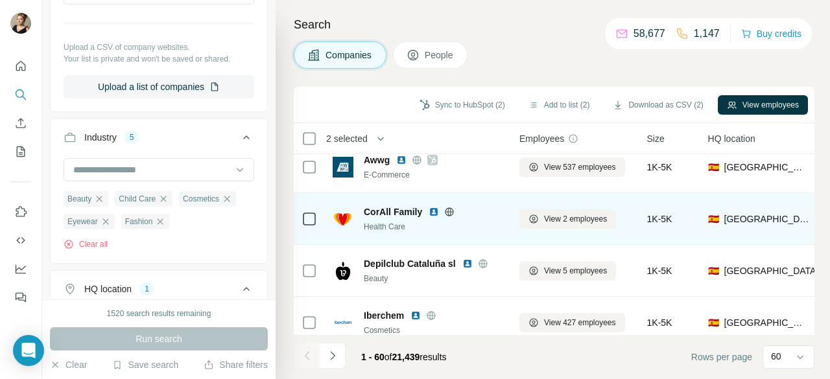
click at [449, 208] on icon at bounding box center [449, 212] width 10 height 10
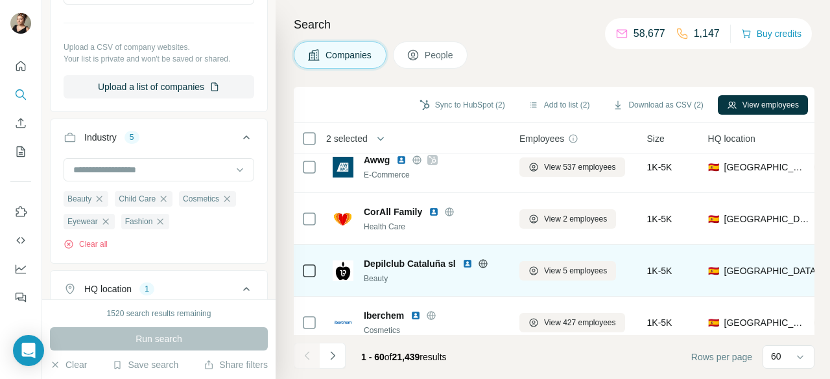
click at [481, 262] on icon at bounding box center [482, 263] width 3 height 8
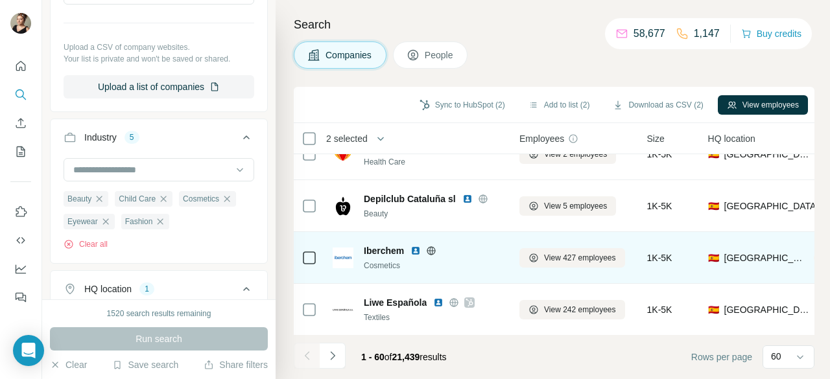
click at [429, 248] on icon at bounding box center [431, 251] width 10 height 10
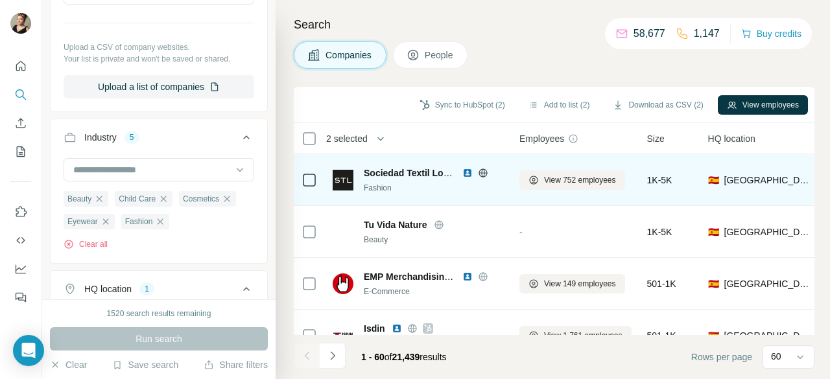
scroll to position [2658, 0]
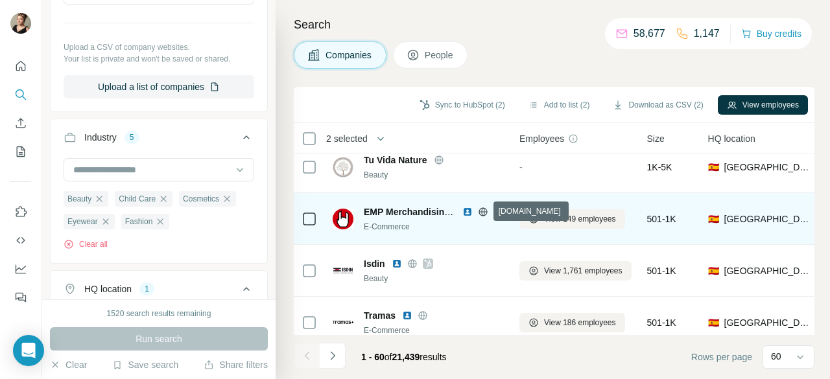
click at [480, 214] on icon at bounding box center [482, 211] width 8 height 8
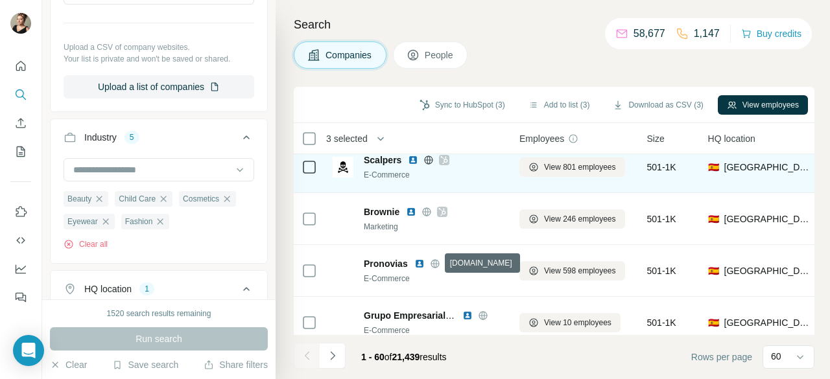
scroll to position [2937, 0]
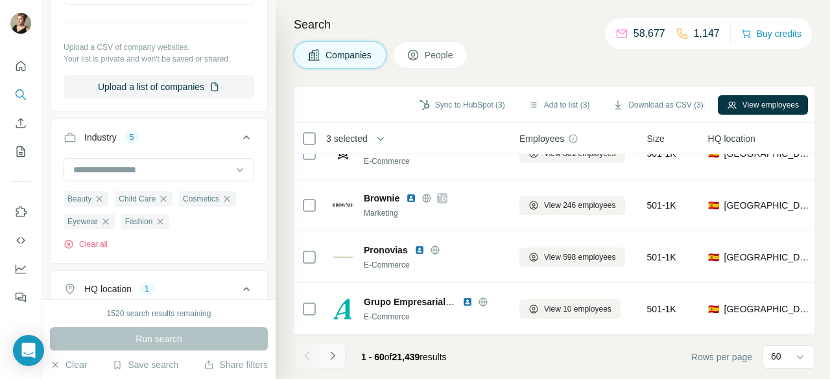
click at [335, 357] on icon "Navigate to next page" at bounding box center [332, 355] width 13 height 13
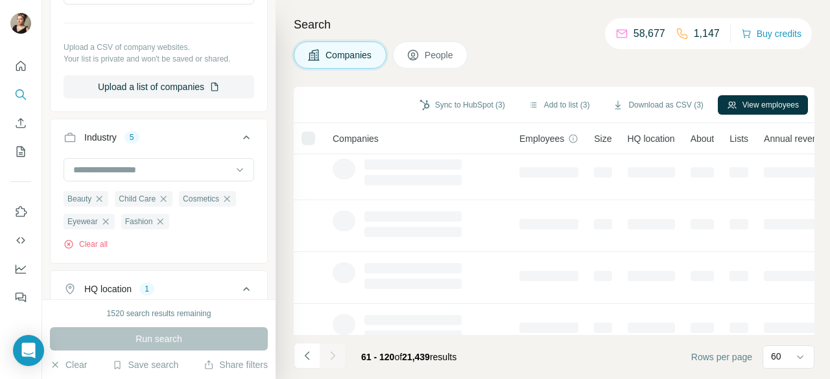
scroll to position [0, 0]
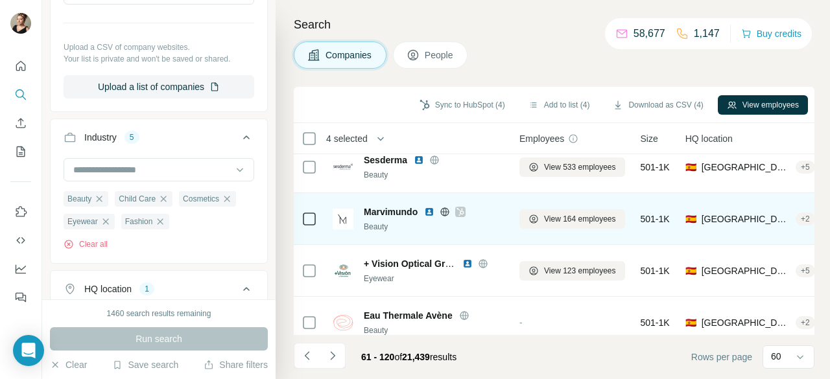
scroll to position [259, 0]
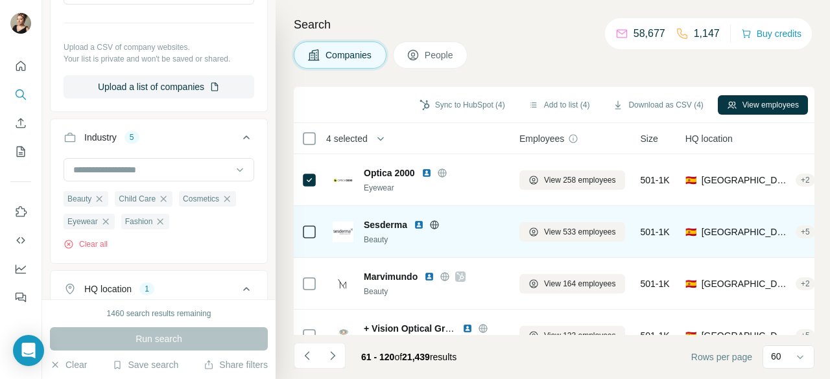
click at [437, 224] on icon at bounding box center [434, 224] width 8 height 1
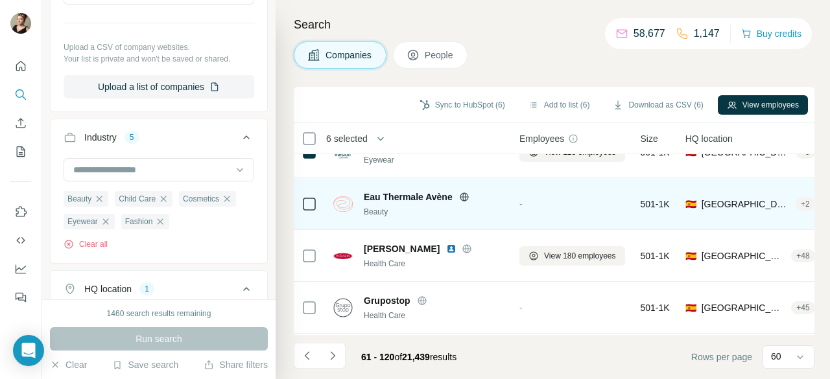
scroll to position [454, 0]
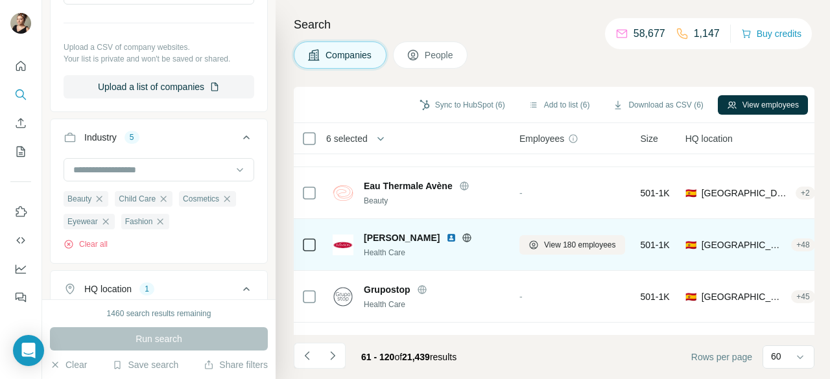
click at [463, 241] on icon at bounding box center [467, 237] width 8 height 8
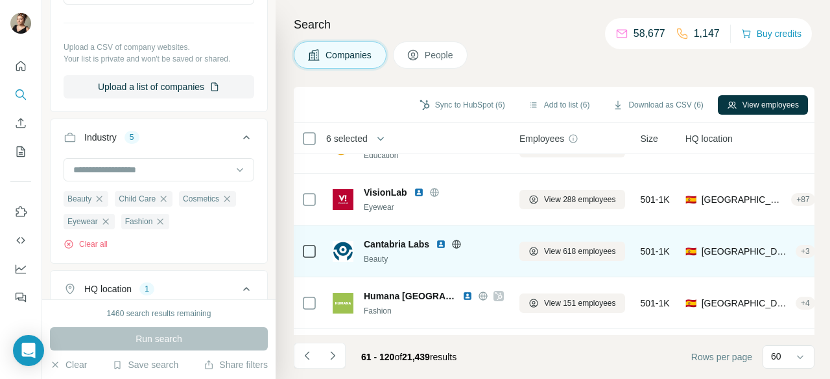
scroll to position [778, 0]
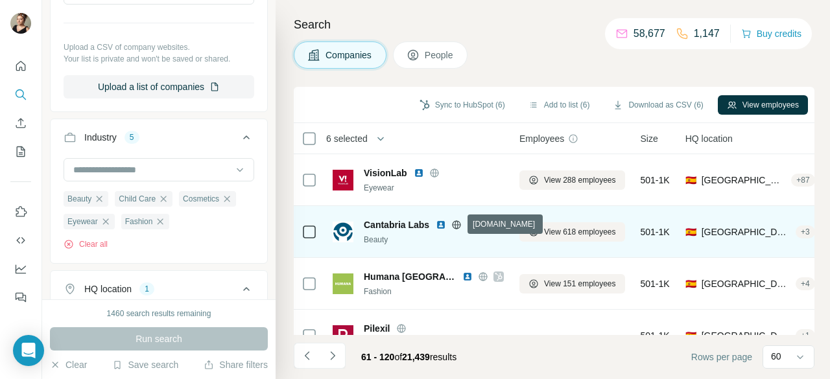
click at [461, 225] on icon at bounding box center [457, 224] width 8 height 8
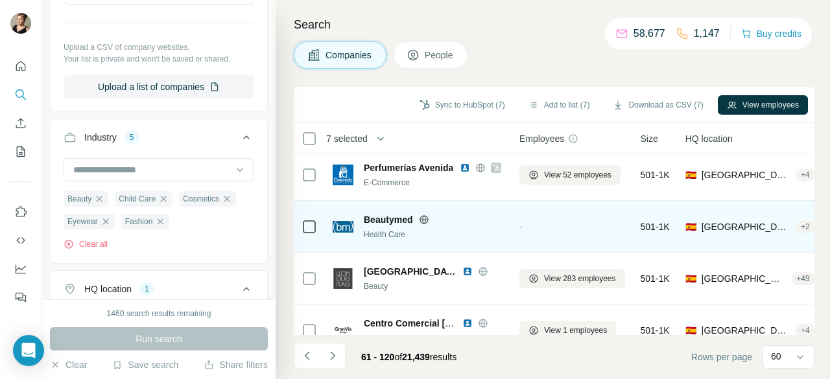
scroll to position [1167, 0]
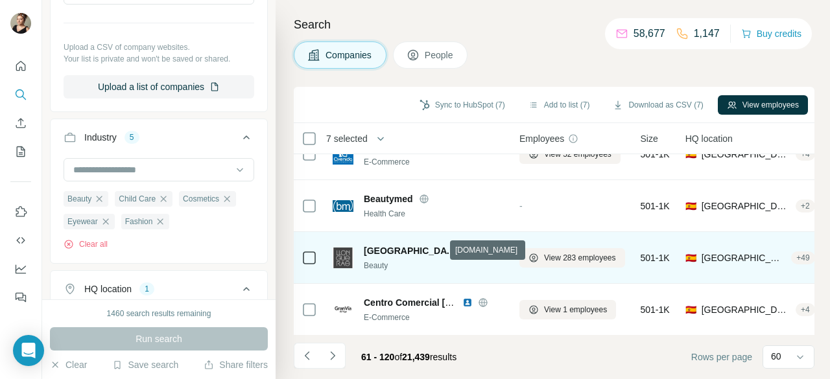
click at [478, 247] on icon at bounding box center [482, 250] width 8 height 8
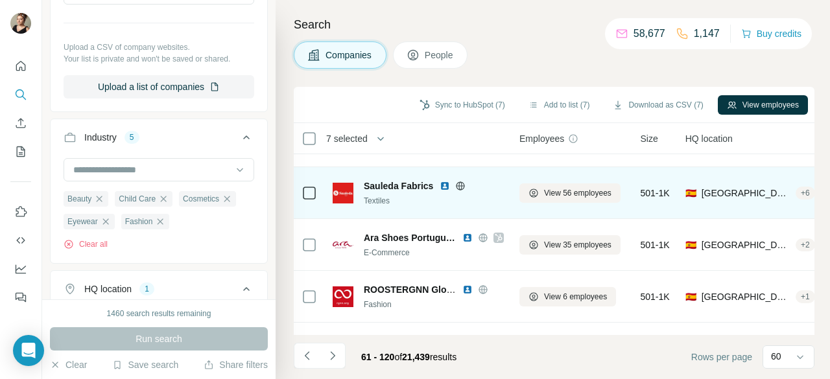
scroll to position [1815, 0]
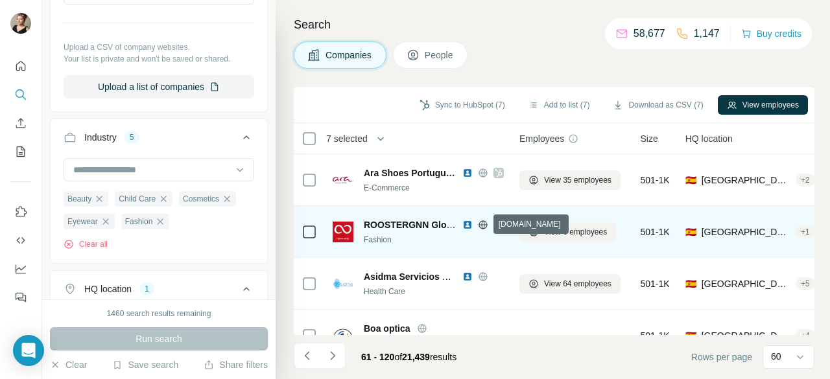
click at [480, 220] on icon at bounding box center [483, 225] width 10 height 10
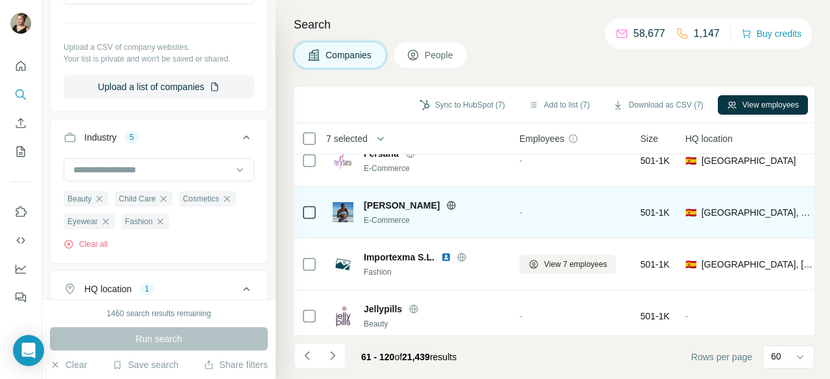
scroll to position [2529, 0]
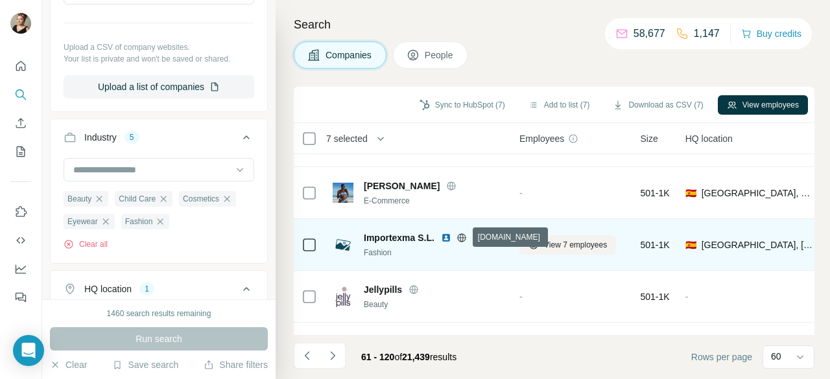
click at [460, 239] on icon at bounding box center [461, 238] width 10 height 10
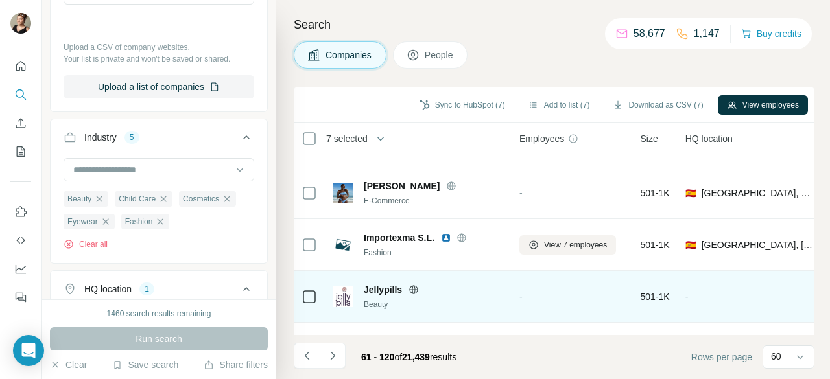
scroll to position [2658, 0]
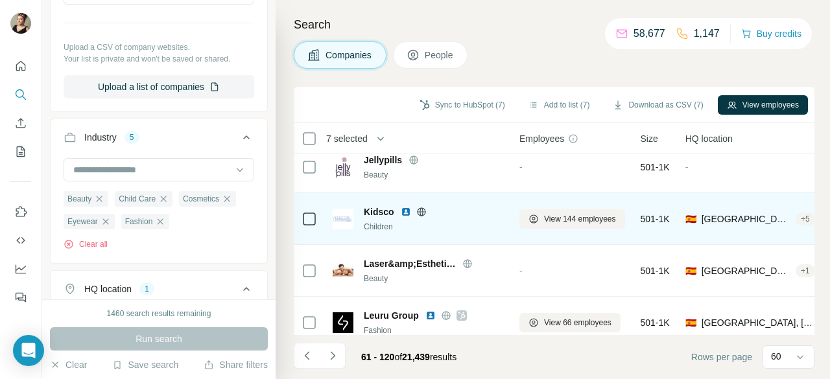
click at [419, 209] on icon at bounding box center [421, 212] width 10 height 10
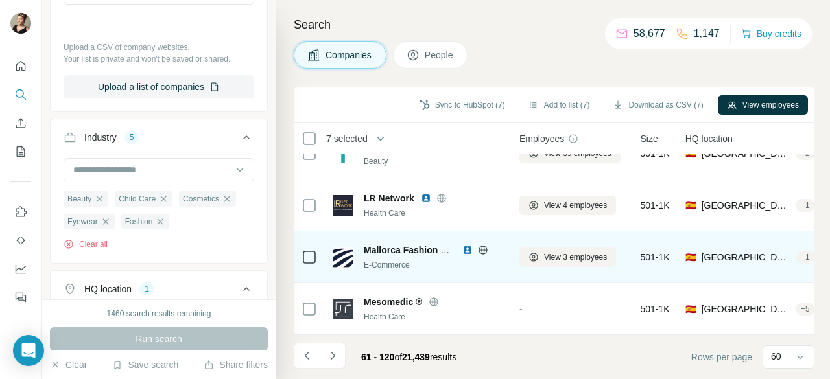
scroll to position [2937, 0]
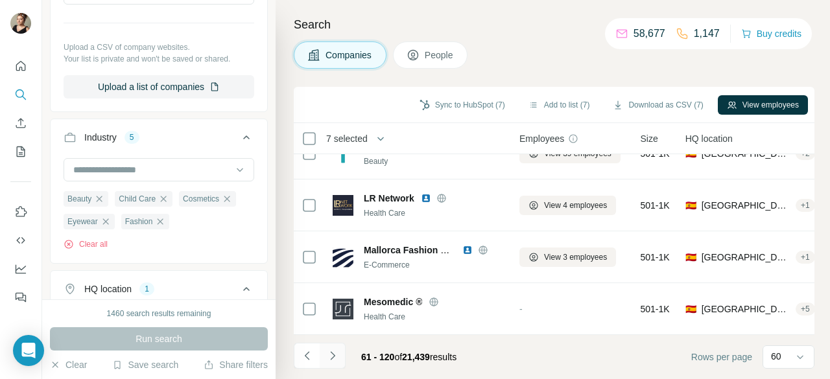
click at [336, 348] on button "Navigate to next page" at bounding box center [333, 356] width 26 height 26
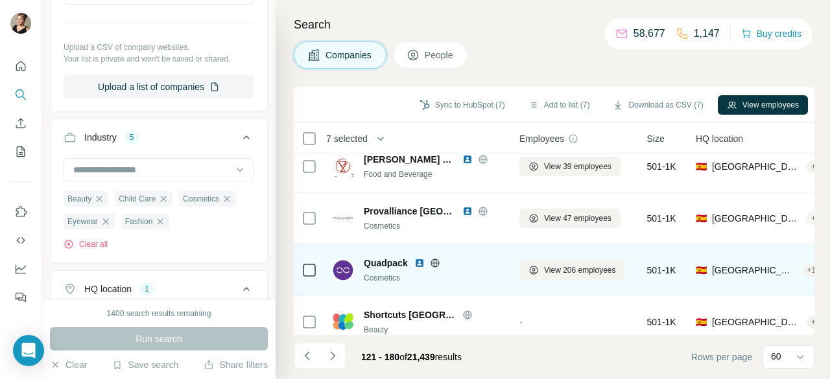
scroll to position [130, 0]
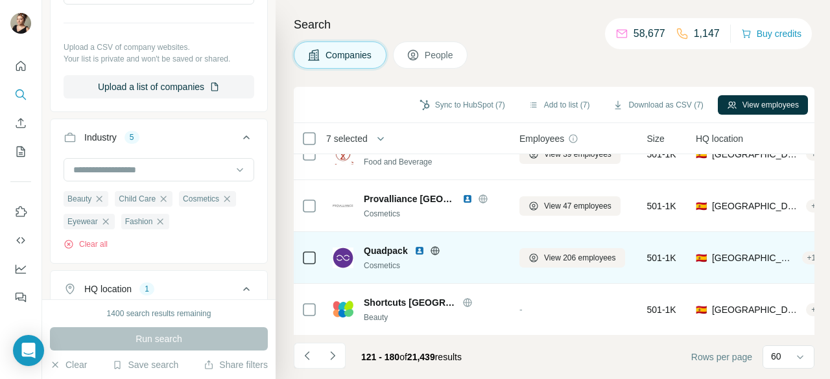
click at [433, 251] on icon at bounding box center [435, 251] width 10 height 10
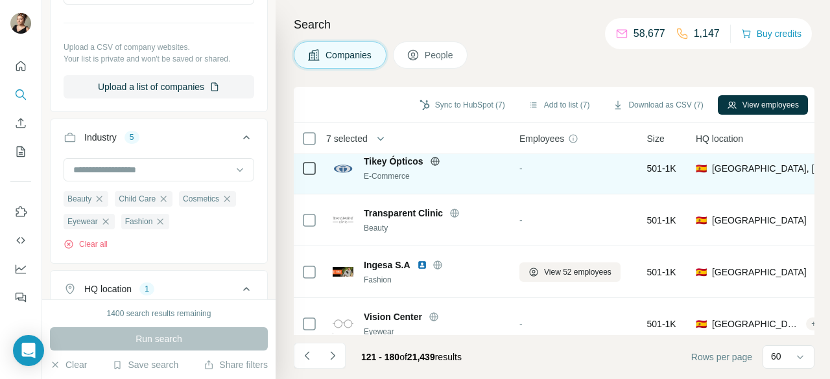
scroll to position [324, 0]
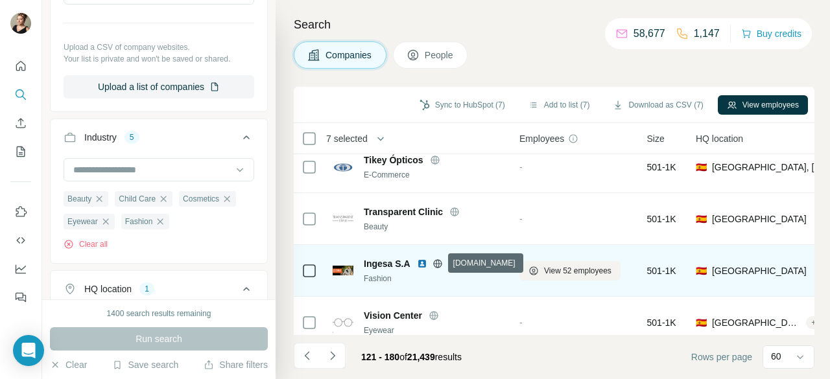
click at [434, 265] on icon at bounding box center [437, 263] width 8 height 8
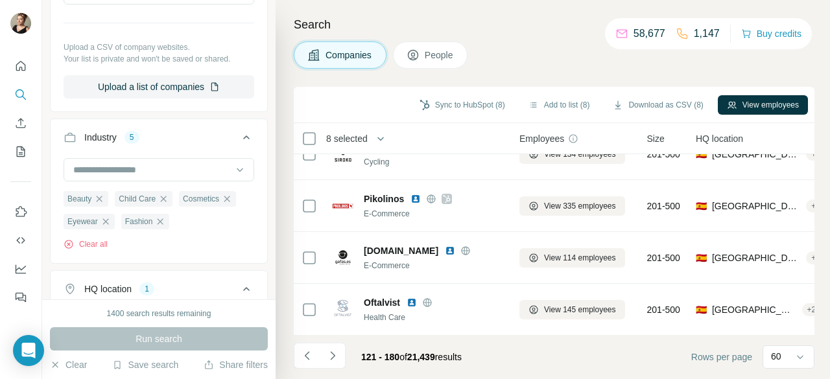
scroll to position [1232, 0]
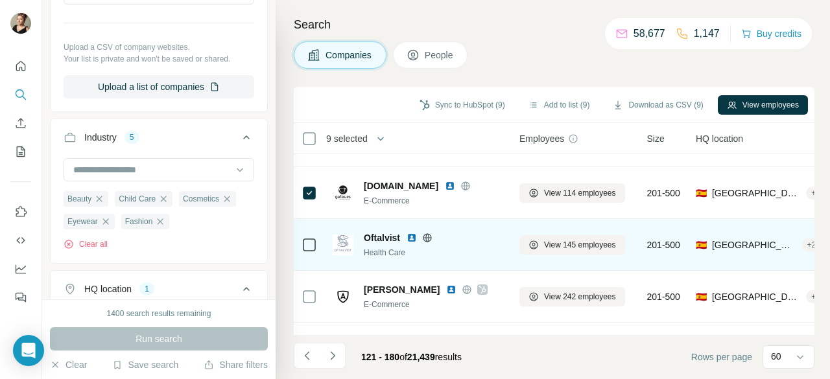
click at [427, 233] on icon at bounding box center [427, 237] width 8 height 8
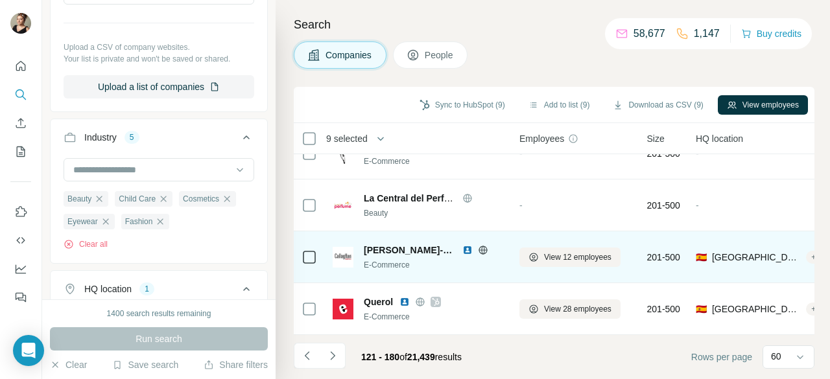
scroll to position [2937, 0]
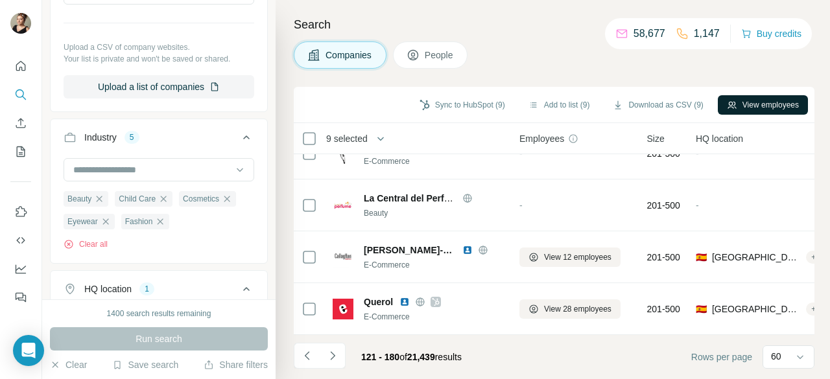
click at [757, 108] on button "View employees" at bounding box center [763, 104] width 90 height 19
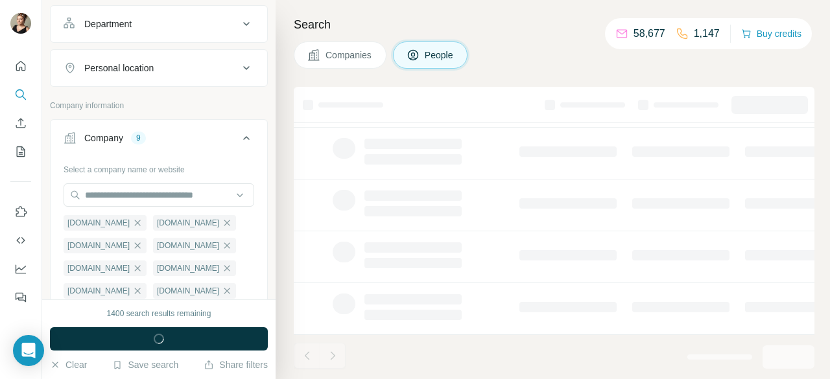
scroll to position [388, 0]
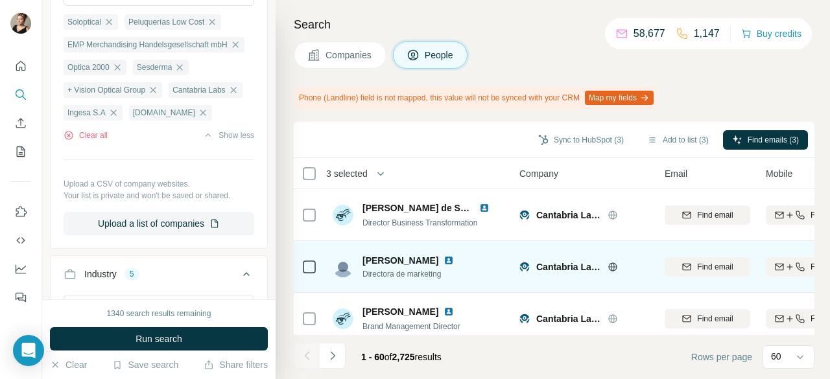
scroll to position [1362, 0]
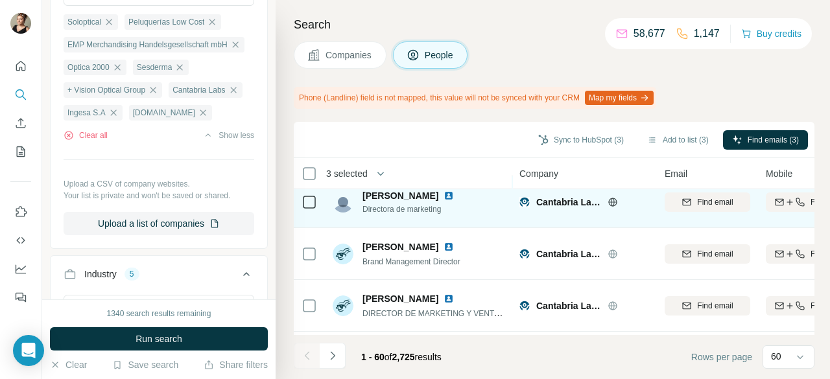
click at [317, 206] on td at bounding box center [309, 202] width 31 height 52
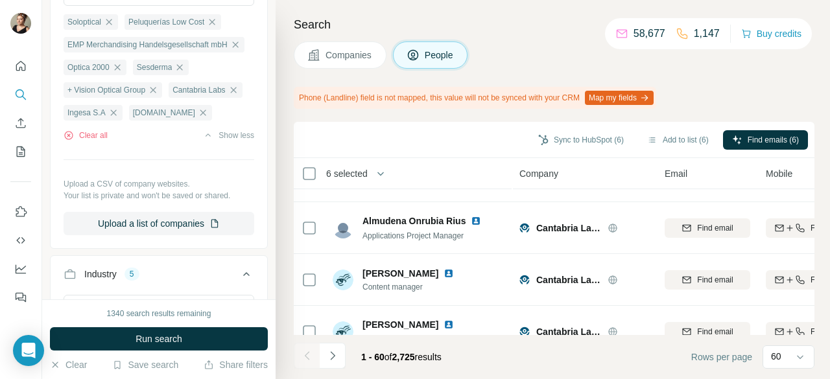
scroll to position [2972, 0]
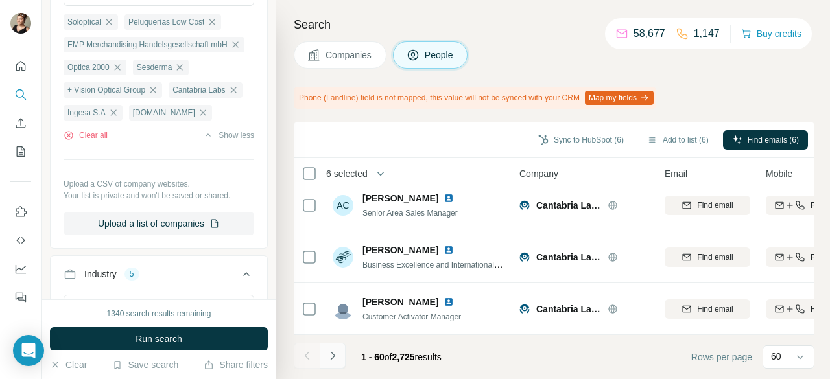
click at [342, 351] on button "Navigate to next page" at bounding box center [333, 356] width 26 height 26
click at [342, 353] on button "Navigate to next page" at bounding box center [333, 356] width 26 height 26
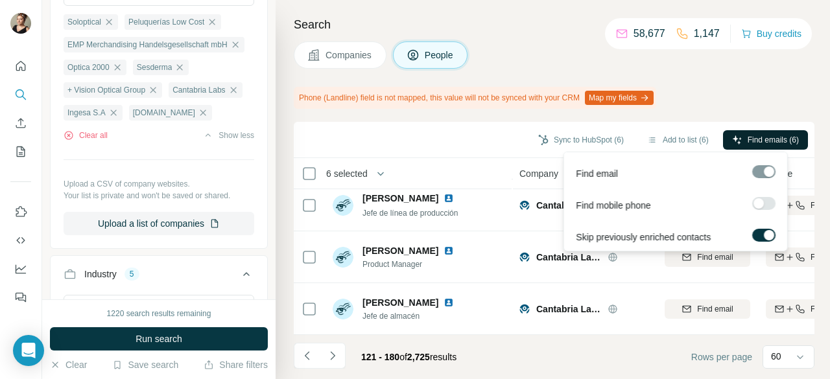
click at [748, 136] on span "Find emails (6)" at bounding box center [773, 140] width 51 height 12
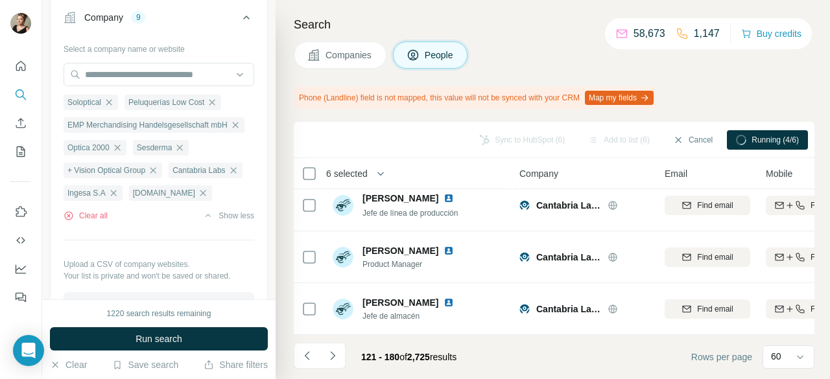
scroll to position [323, 0]
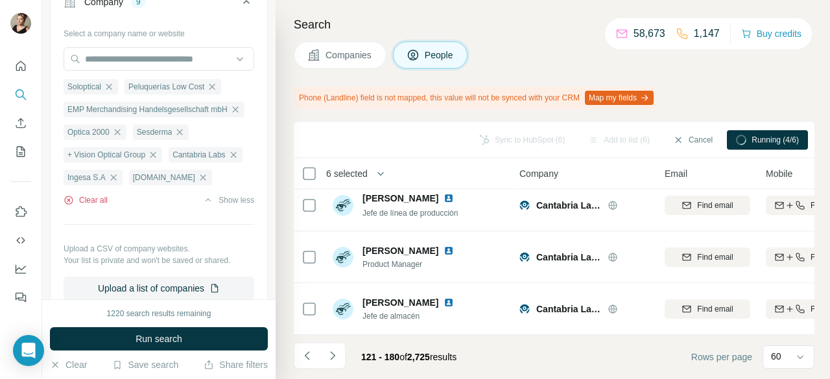
click at [95, 206] on button "Clear all" at bounding box center [86, 201] width 44 height 12
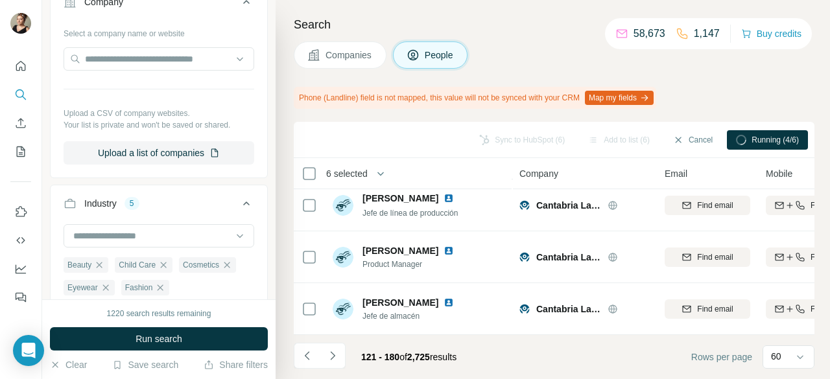
scroll to position [128, 0]
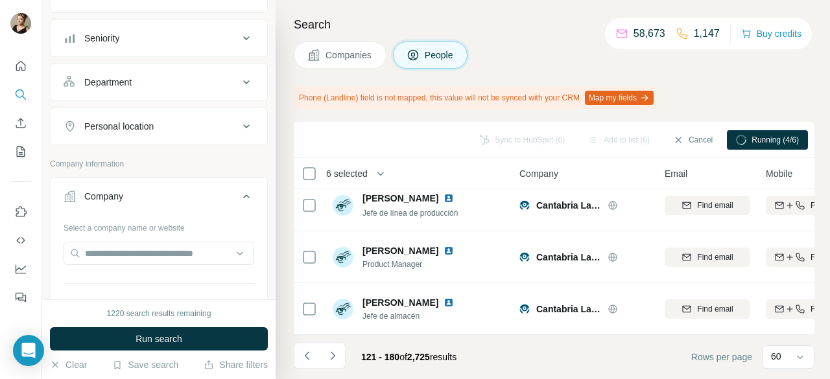
scroll to position [388, 0]
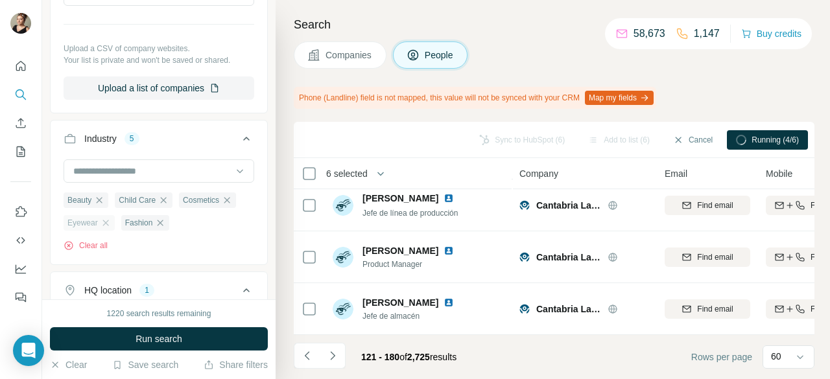
click at [112, 220] on div "Eyewear" at bounding box center [89, 223] width 51 height 16
click at [97, 198] on icon "button" at bounding box center [99, 200] width 10 height 10
click at [228, 206] on icon "button" at bounding box center [233, 200] width 10 height 10
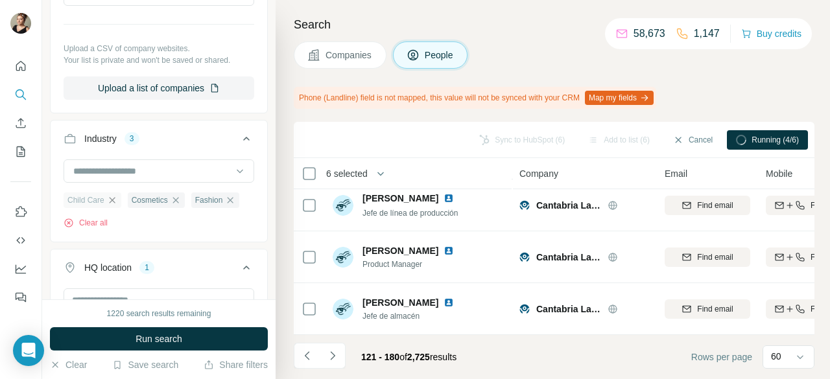
click at [114, 198] on icon "button" at bounding box center [112, 200] width 6 height 6
click at [115, 199] on icon "button" at bounding box center [112, 200] width 6 height 6
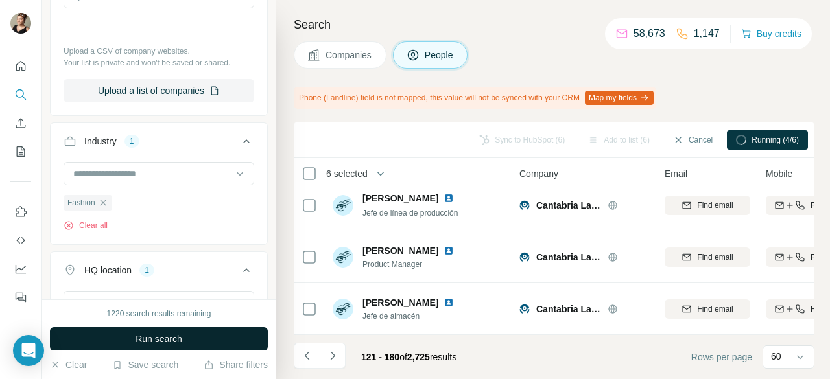
scroll to position [388, 0]
click at [137, 346] on button "Run search" at bounding box center [159, 338] width 218 height 23
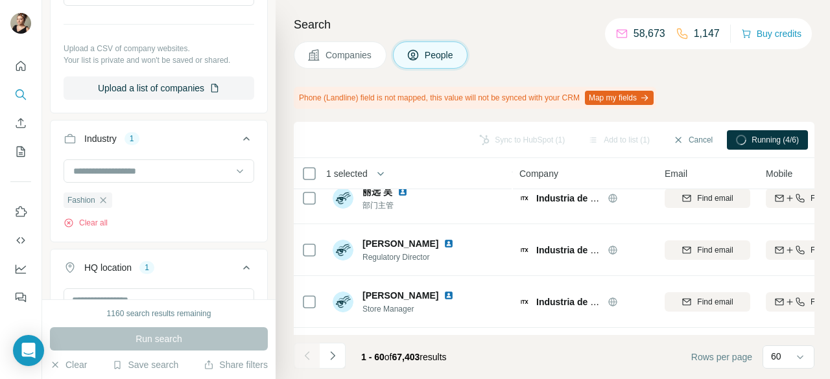
scroll to position [65, 0]
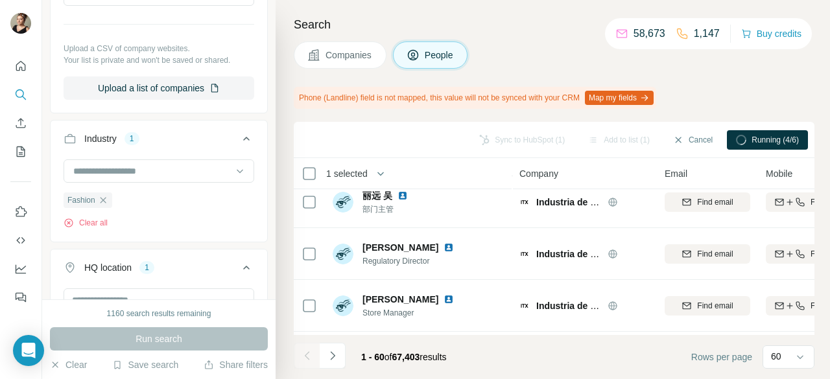
click at [318, 53] on icon at bounding box center [313, 55] width 13 height 13
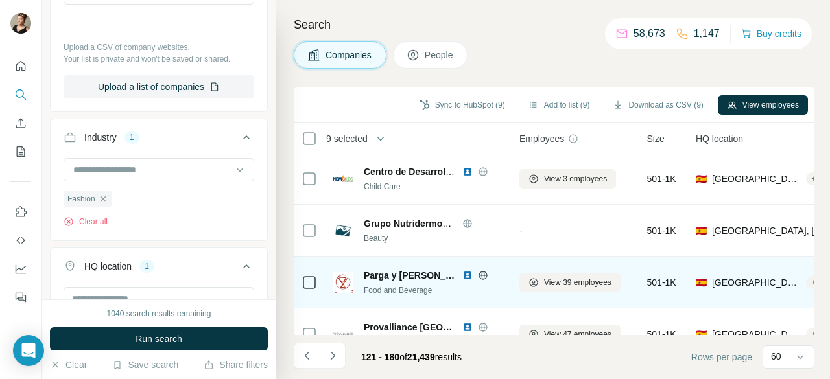
scroll to position [0, 0]
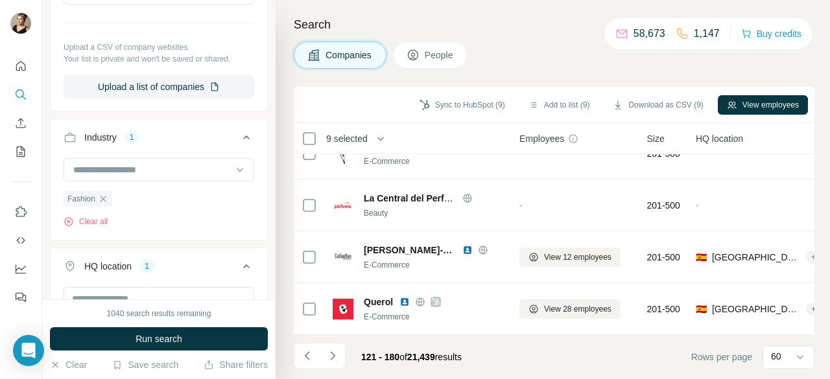
scroll to position [316, 0]
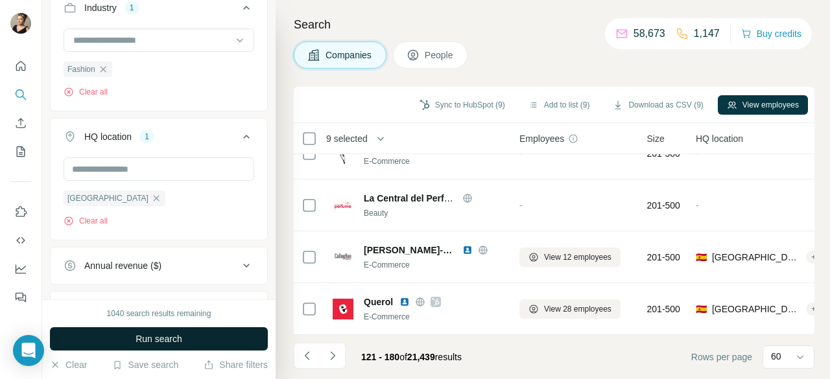
click at [174, 343] on span "Run search" at bounding box center [159, 339] width 47 height 13
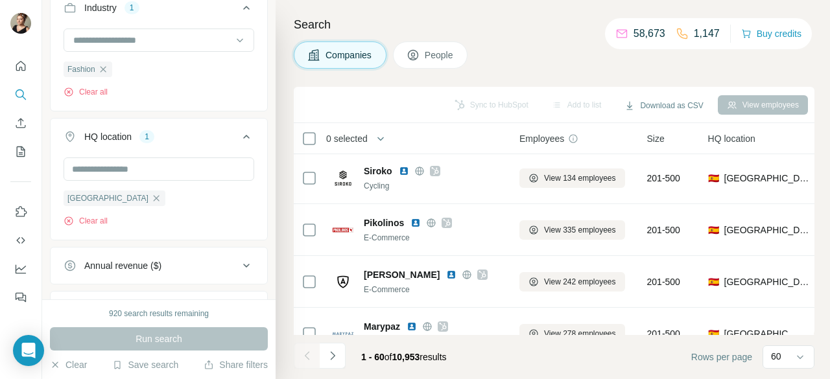
scroll to position [2937, 0]
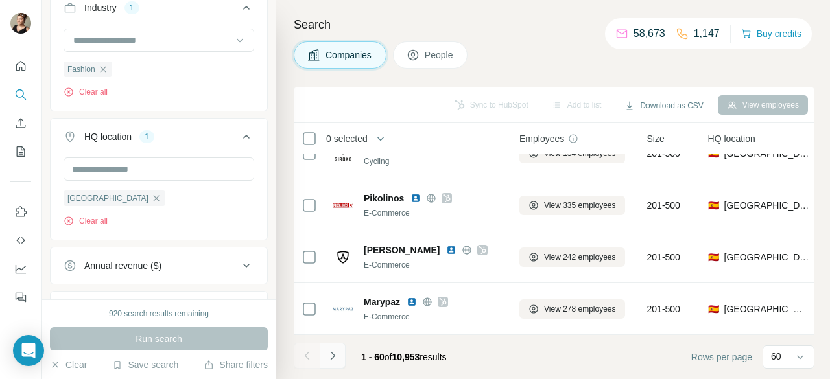
click at [333, 353] on icon "Navigate to next page" at bounding box center [332, 355] width 13 height 13
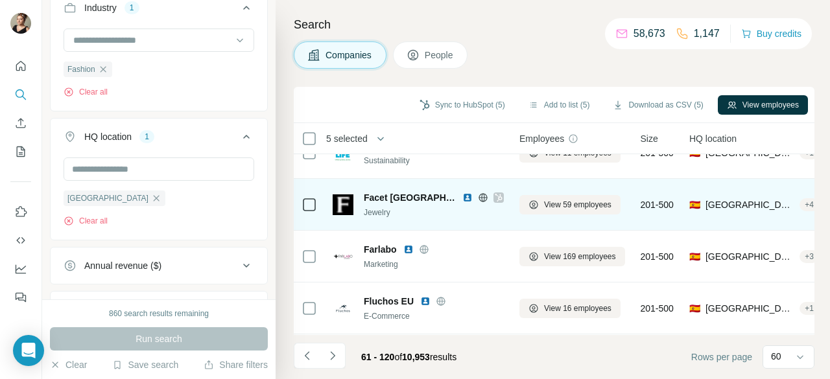
scroll to position [2529, 0]
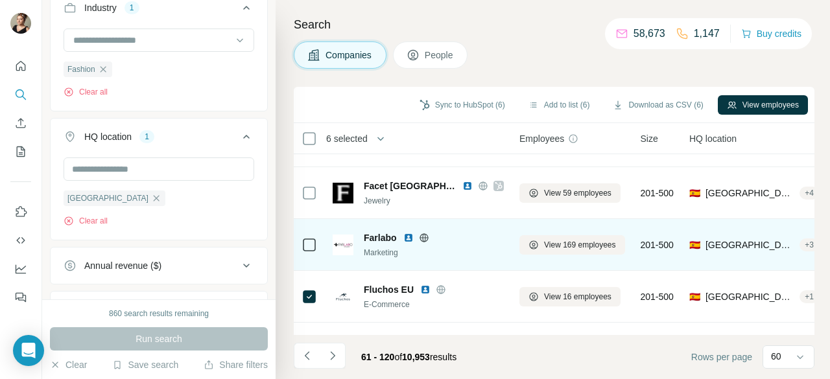
click at [423, 237] on icon at bounding box center [423, 237] width 8 height 1
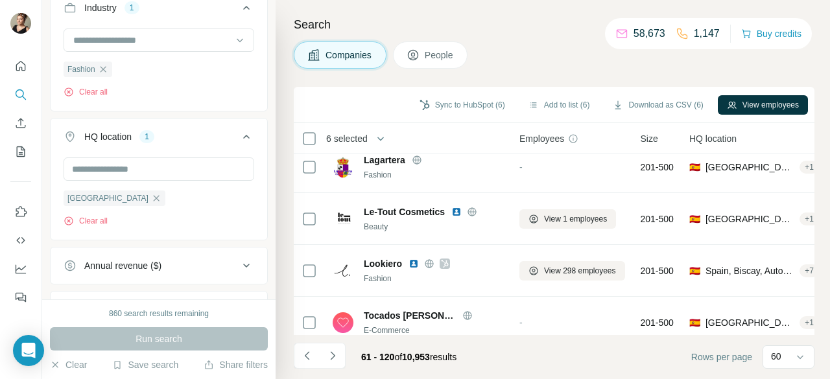
scroll to position [2937, 0]
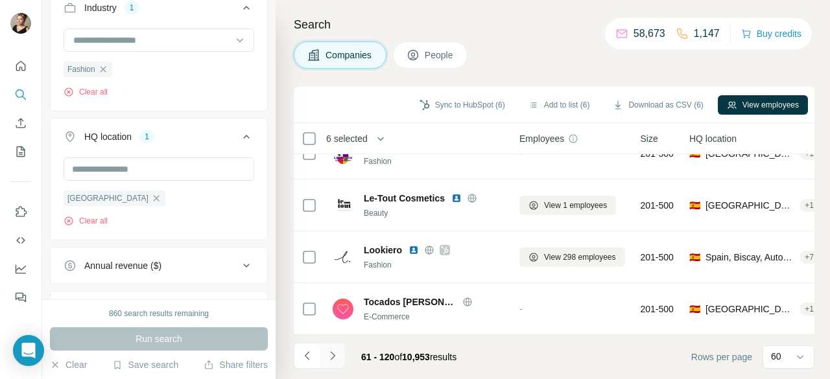
click at [335, 349] on button "Navigate to next page" at bounding box center [333, 356] width 26 height 26
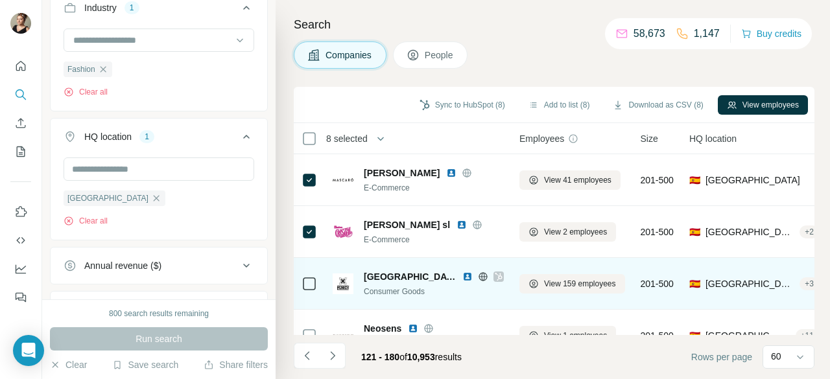
scroll to position [65, 0]
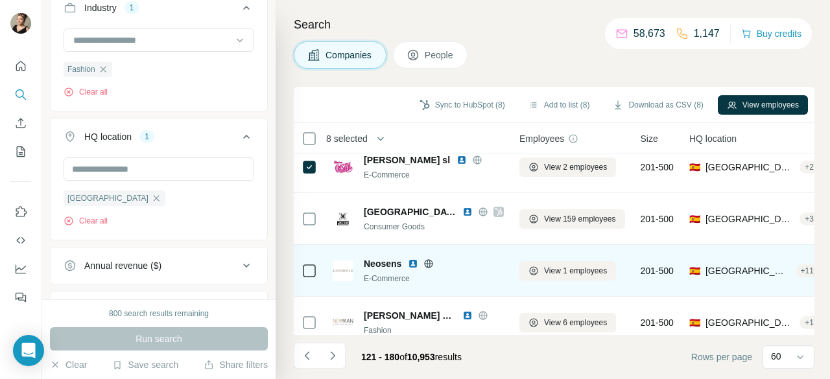
click at [310, 277] on icon at bounding box center [309, 271] width 16 height 16
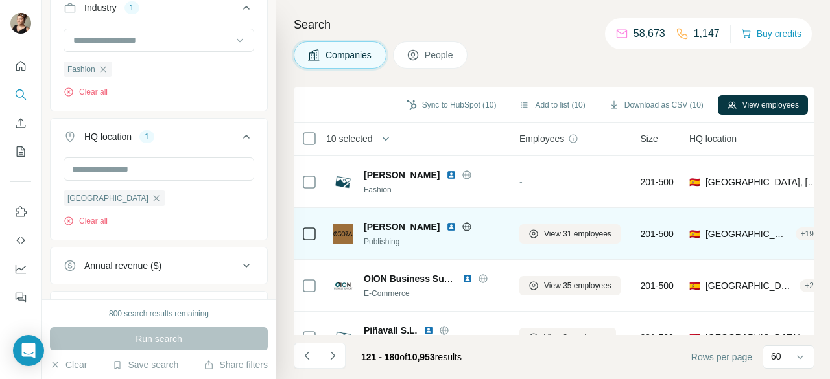
scroll to position [259, 0]
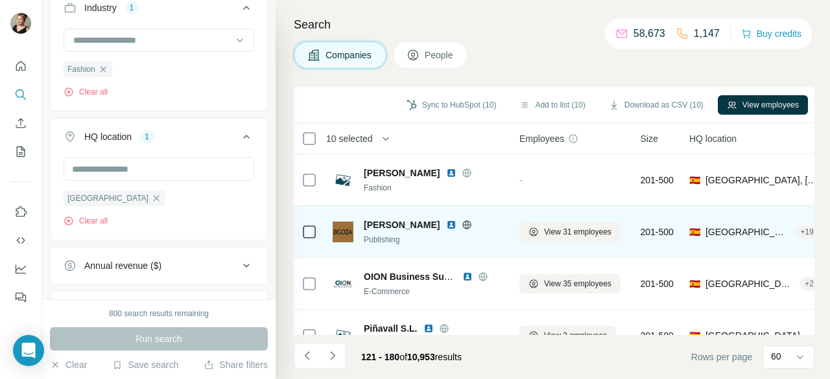
click at [462, 226] on icon at bounding box center [467, 225] width 10 height 10
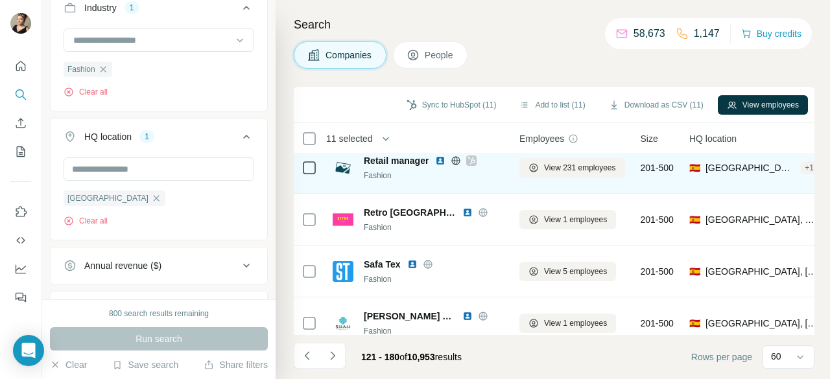
scroll to position [584, 0]
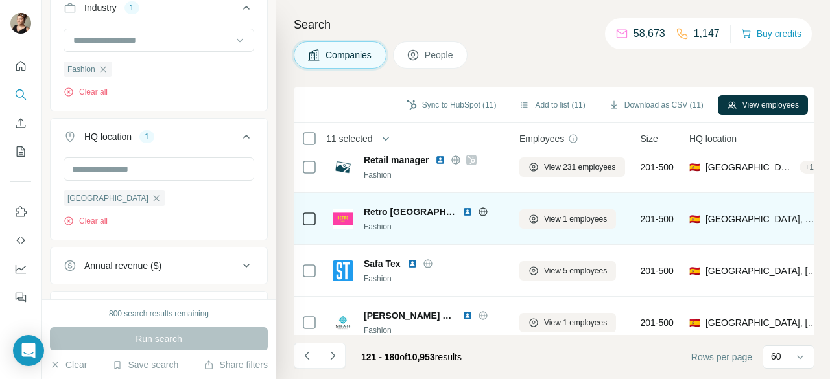
click at [478, 211] on icon at bounding box center [482, 211] width 8 height 1
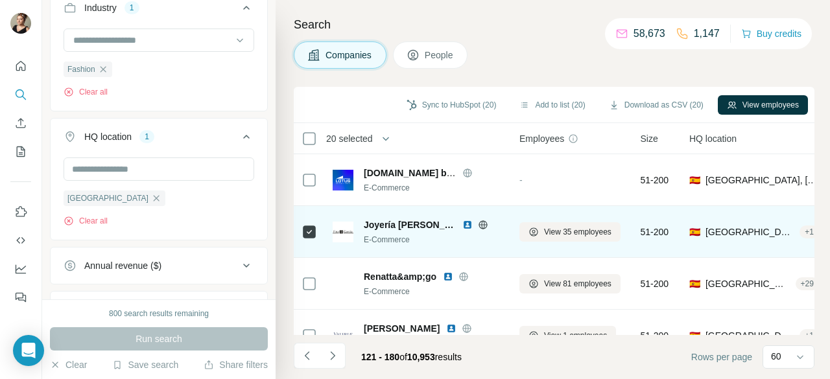
scroll to position [2399, 0]
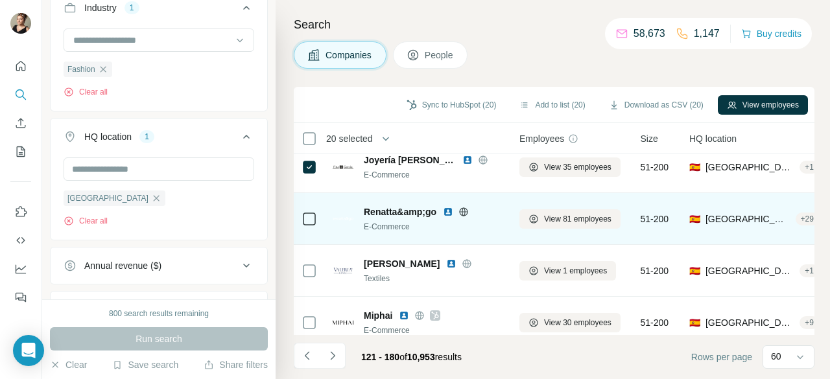
click at [462, 213] on icon at bounding box center [463, 211] width 3 height 8
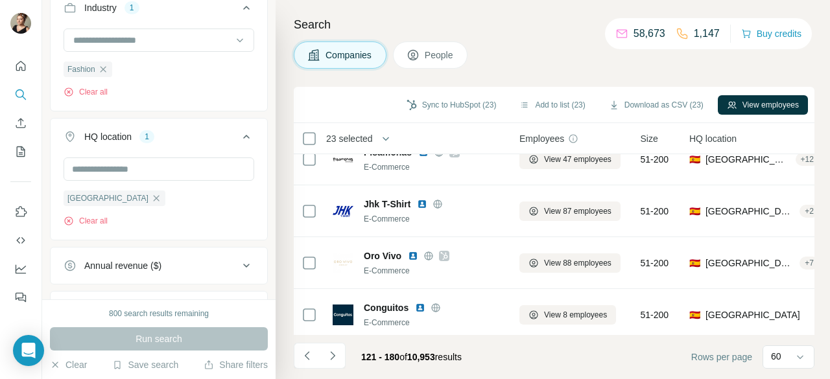
scroll to position [2937, 0]
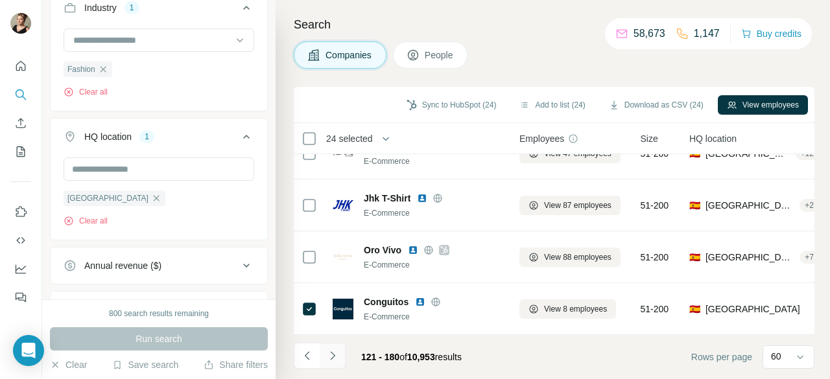
click at [338, 349] on icon "Navigate to next page" at bounding box center [332, 355] width 13 height 13
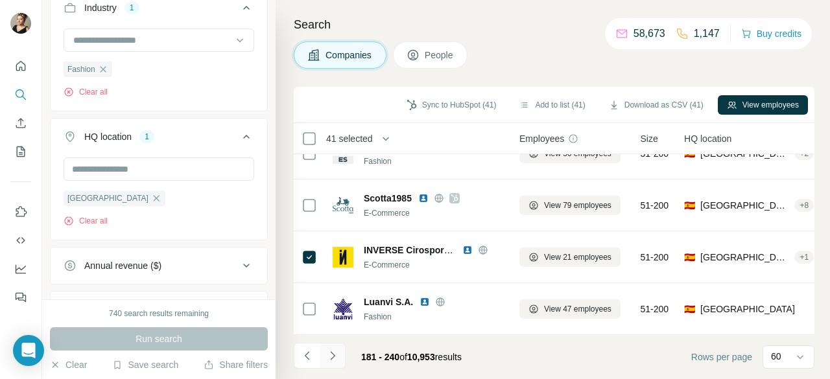
click at [341, 356] on button "Navigate to next page" at bounding box center [333, 356] width 26 height 26
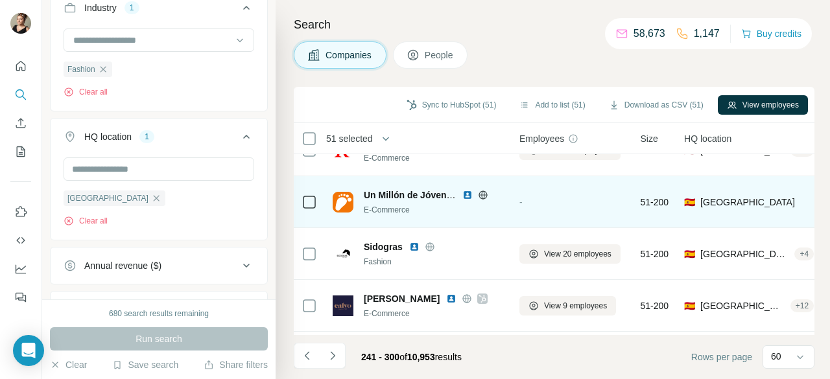
scroll to position [778, 0]
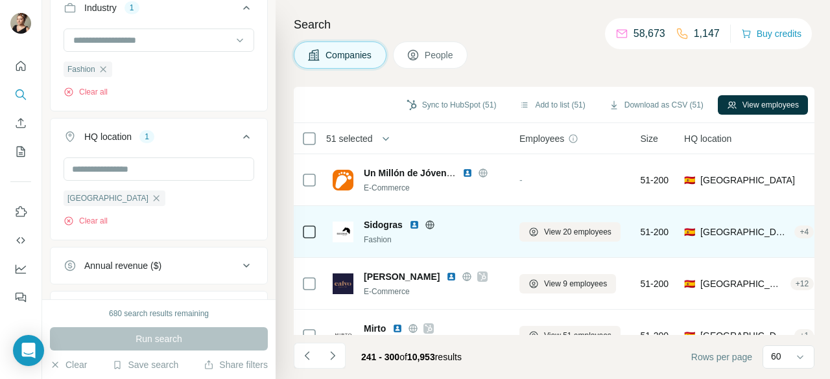
click at [315, 233] on icon at bounding box center [309, 232] width 16 height 16
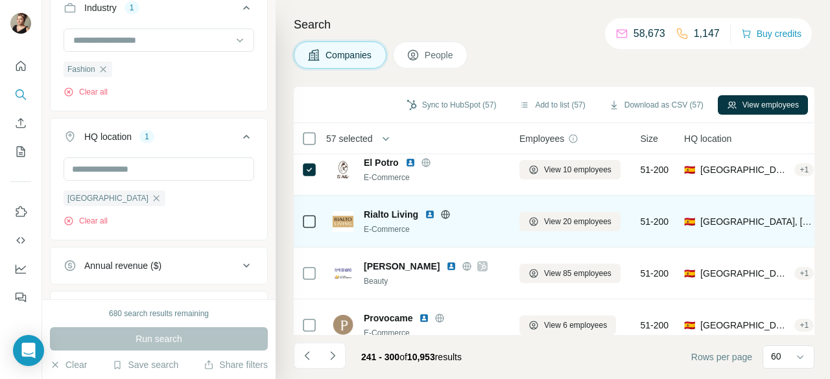
scroll to position [1362, 0]
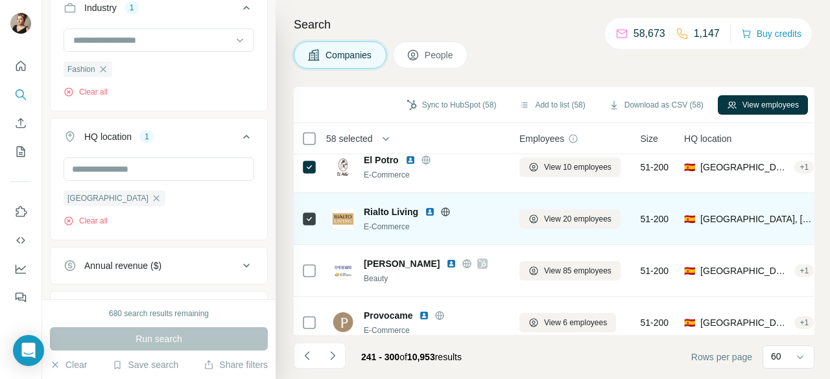
click at [315, 218] on icon at bounding box center [309, 219] width 16 height 16
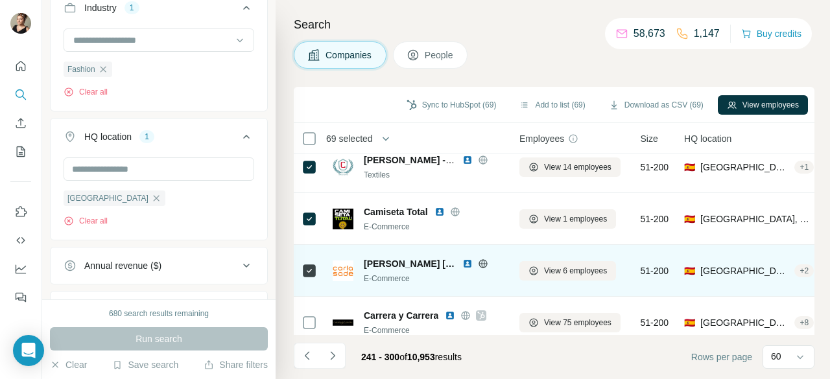
scroll to position [2937, 0]
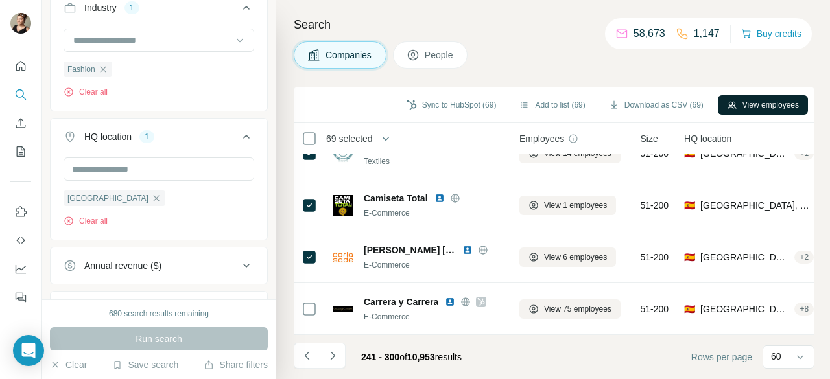
click at [721, 109] on button "View employees" at bounding box center [763, 104] width 90 height 19
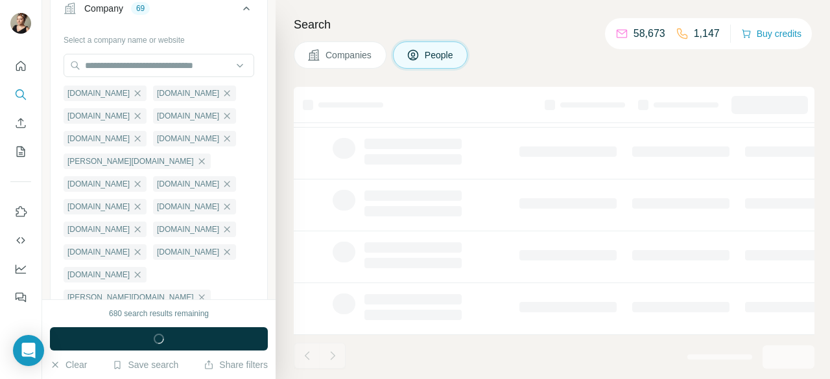
scroll to position [344, 0]
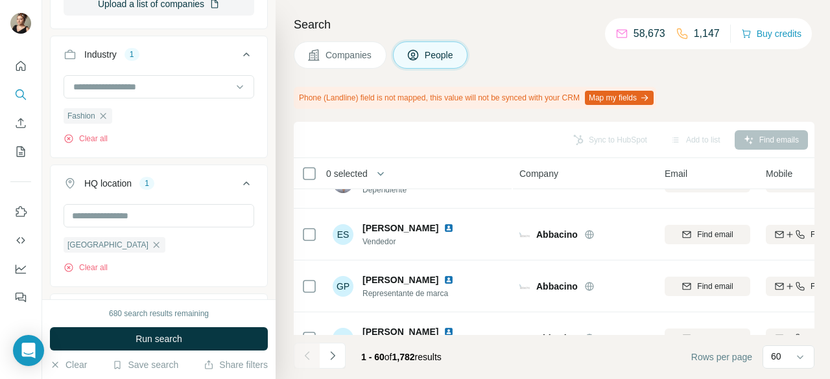
scroll to position [2937, 0]
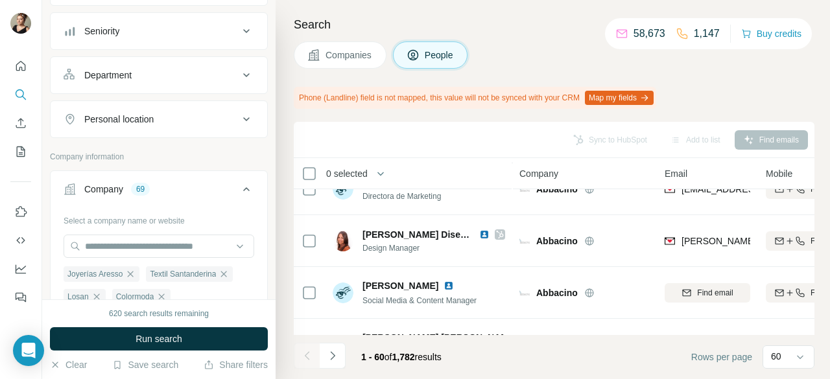
scroll to position [79, 0]
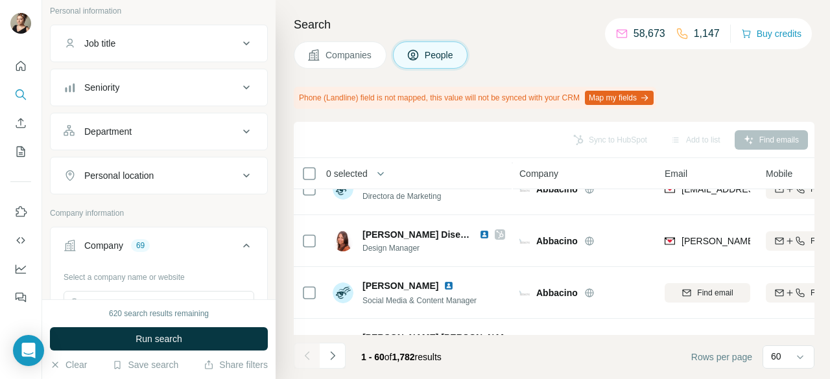
click at [169, 136] on div "Department" at bounding box center [151, 131] width 175 height 13
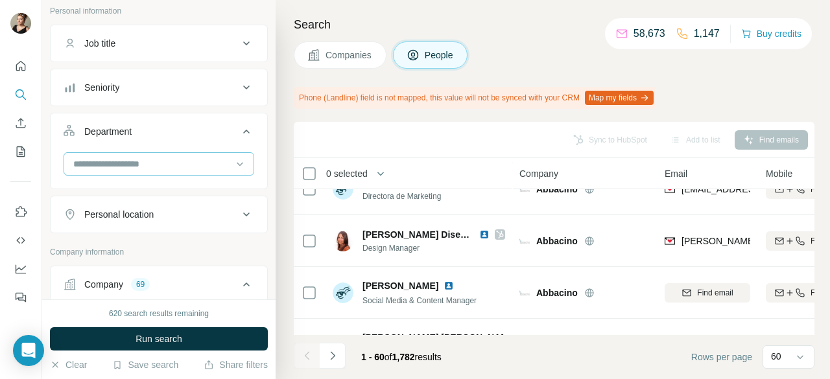
click at [159, 167] on input at bounding box center [152, 164] width 160 height 14
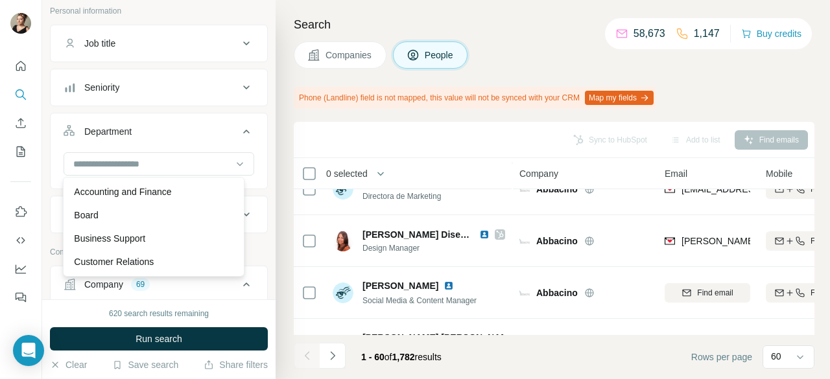
click at [161, 91] on div "Seniority" at bounding box center [151, 87] width 175 height 13
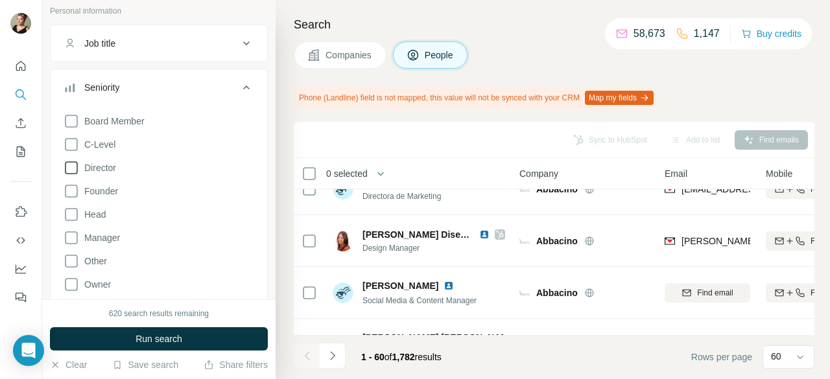
click at [111, 169] on span "Director" at bounding box center [97, 167] width 37 height 13
click at [102, 195] on span "Founder" at bounding box center [98, 191] width 39 height 13
click at [100, 211] on span "Head" at bounding box center [92, 214] width 27 height 13
click at [101, 233] on span "Manager" at bounding box center [99, 237] width 41 height 13
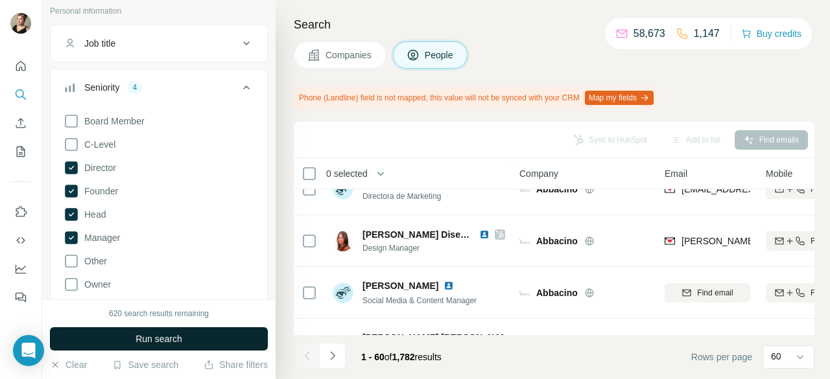
click at [130, 338] on button "Run search" at bounding box center [159, 338] width 218 height 23
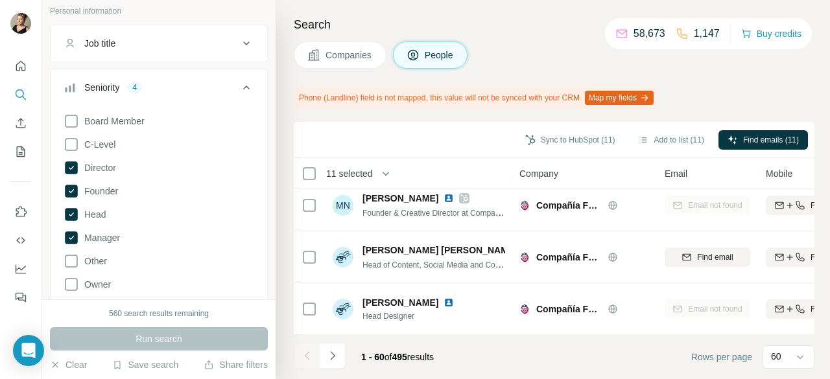
scroll to position [2972, 0]
click at [323, 354] on button "Navigate to next page" at bounding box center [333, 356] width 26 height 26
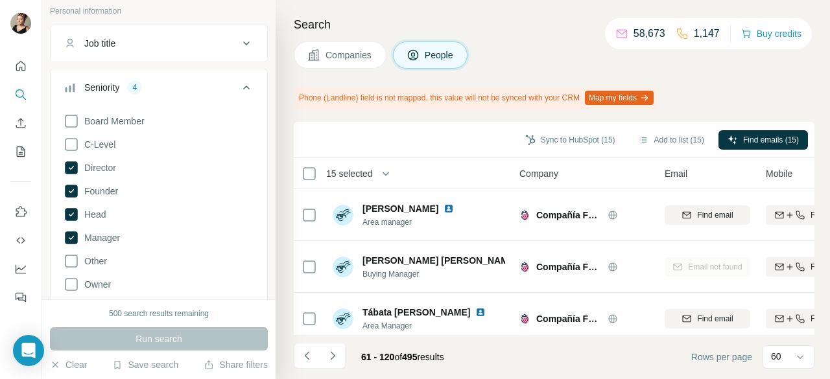
scroll to position [584, 0]
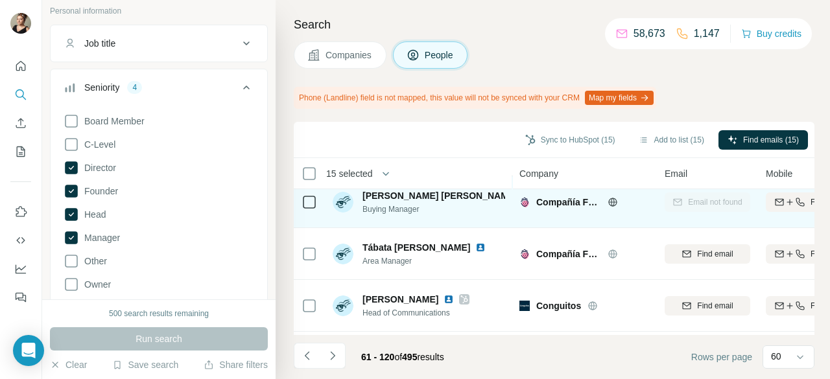
click at [317, 200] on td at bounding box center [309, 202] width 31 height 52
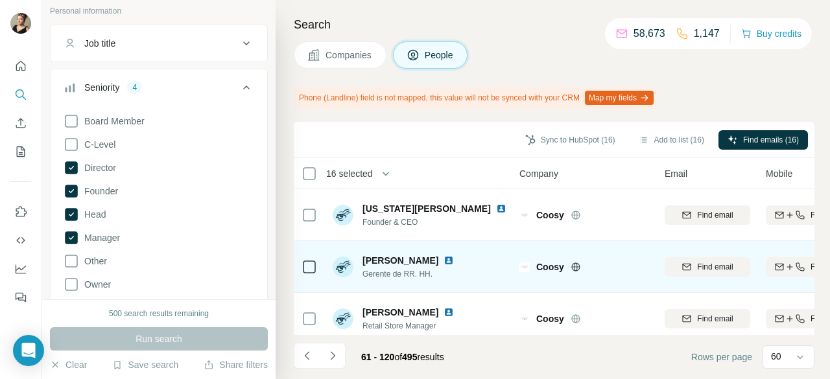
scroll to position [843, 0]
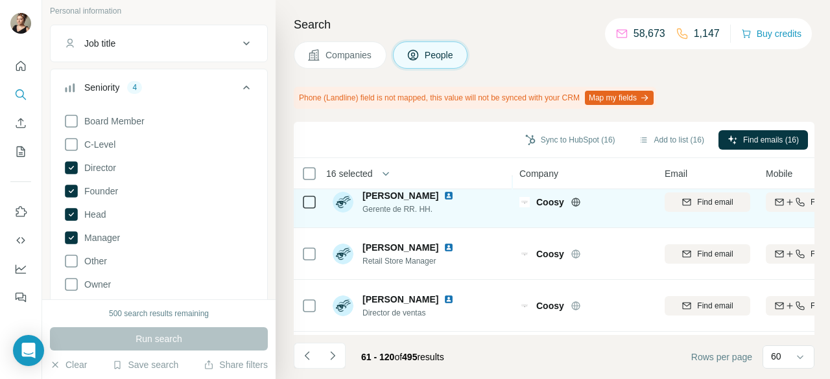
click at [316, 254] on icon at bounding box center [309, 254] width 16 height 16
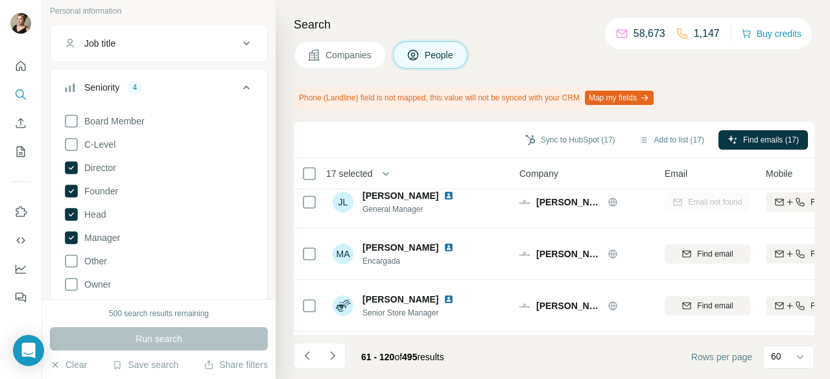
scroll to position [2972, 0]
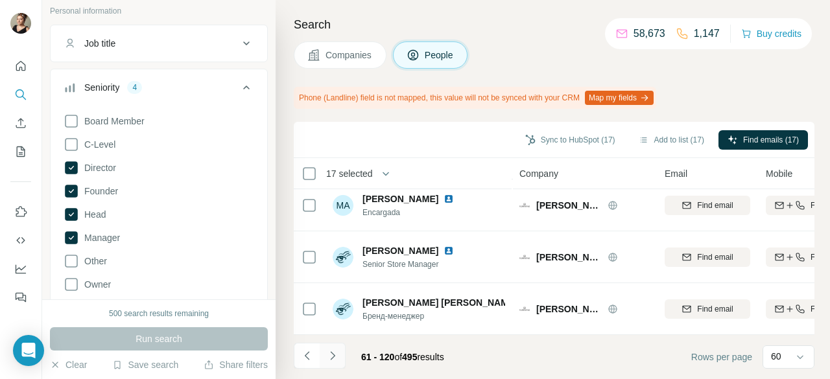
click at [327, 351] on icon "Navigate to next page" at bounding box center [332, 355] width 13 height 13
click at [333, 360] on icon "Navigate to next page" at bounding box center [332, 355] width 13 height 13
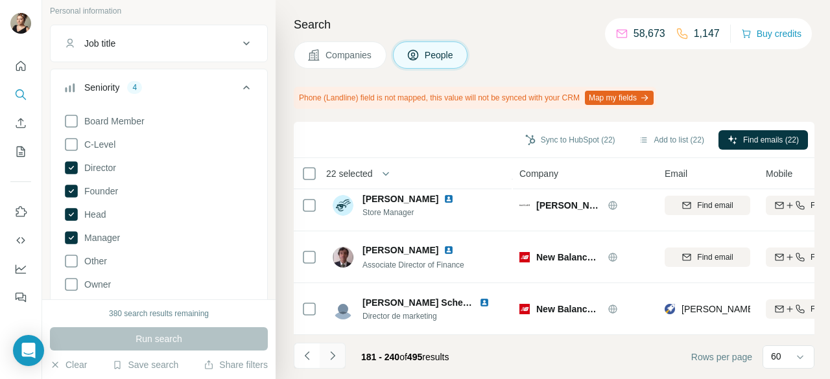
click at [329, 353] on icon "Navigate to next page" at bounding box center [332, 355] width 13 height 13
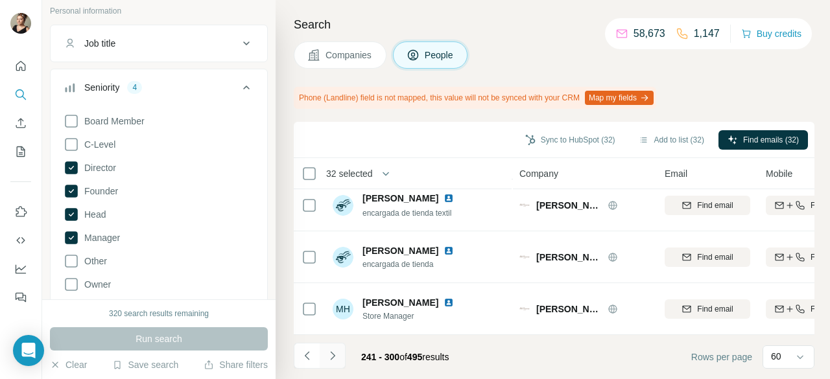
click at [331, 343] on button "Navigate to next page" at bounding box center [333, 356] width 26 height 26
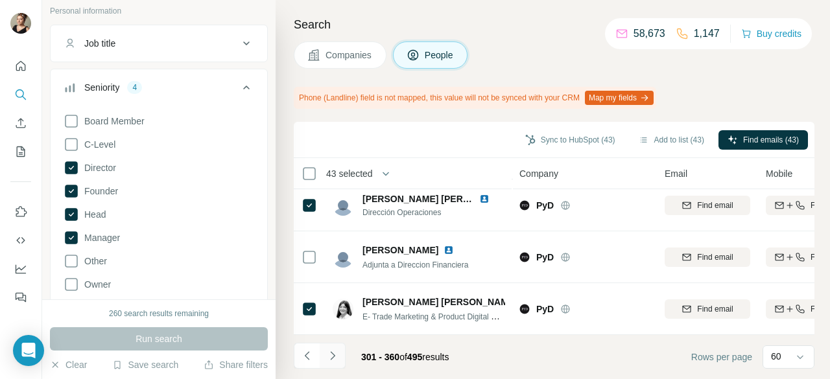
click at [337, 357] on icon "Navigate to next page" at bounding box center [332, 355] width 13 height 13
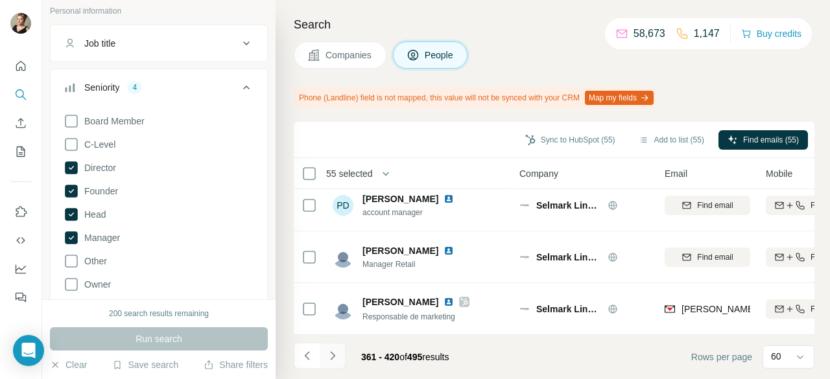
click at [338, 359] on icon "Navigate to next page" at bounding box center [332, 355] width 13 height 13
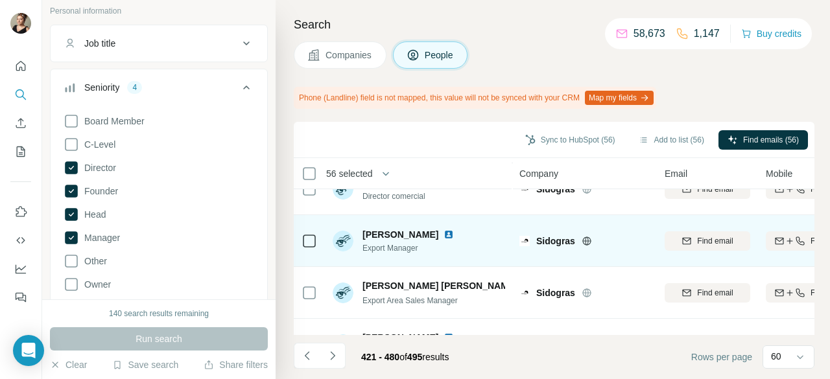
scroll to position [454, 0]
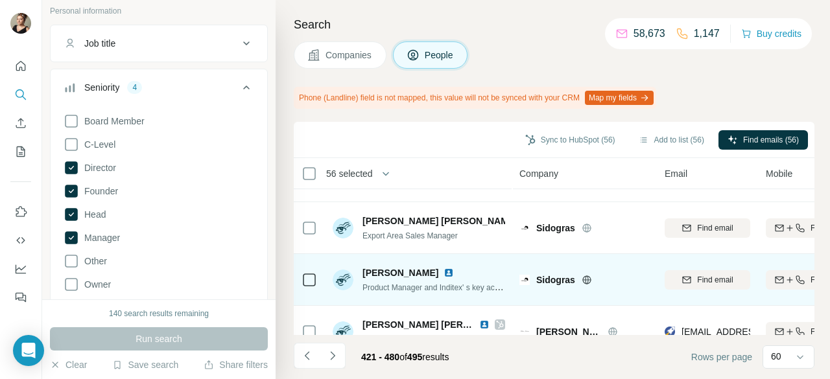
click at [312, 272] on icon at bounding box center [309, 280] width 16 height 16
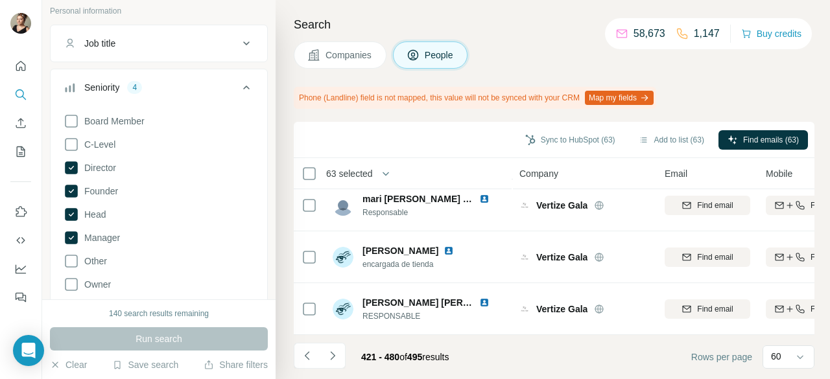
scroll to position [2972, 0]
click at [337, 355] on icon "Navigate to next page" at bounding box center [332, 355] width 13 height 13
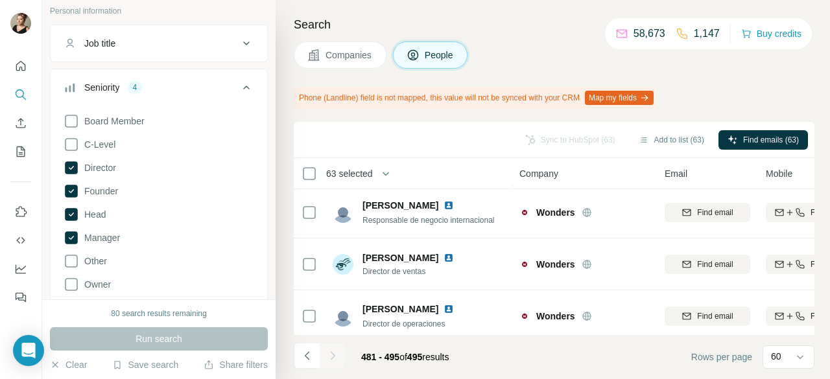
scroll to position [0, 0]
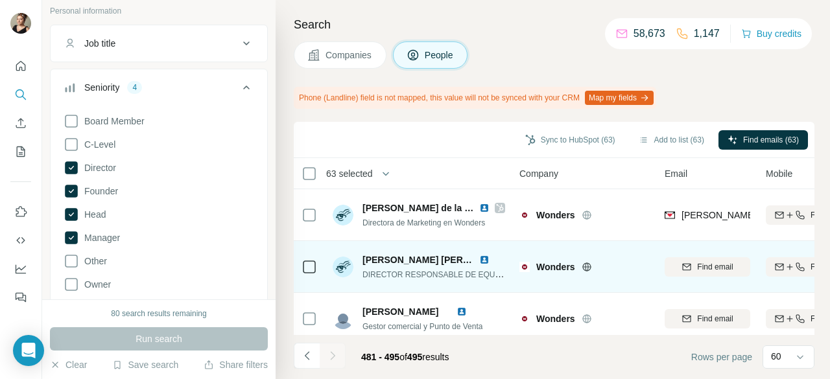
click at [301, 268] on icon at bounding box center [309, 267] width 16 height 16
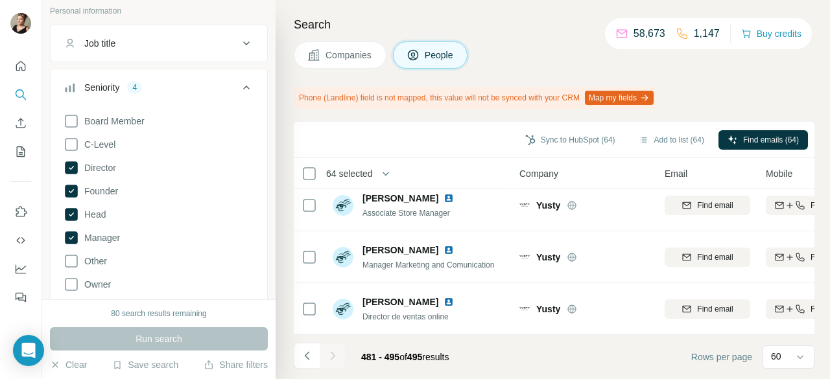
scroll to position [638, 0]
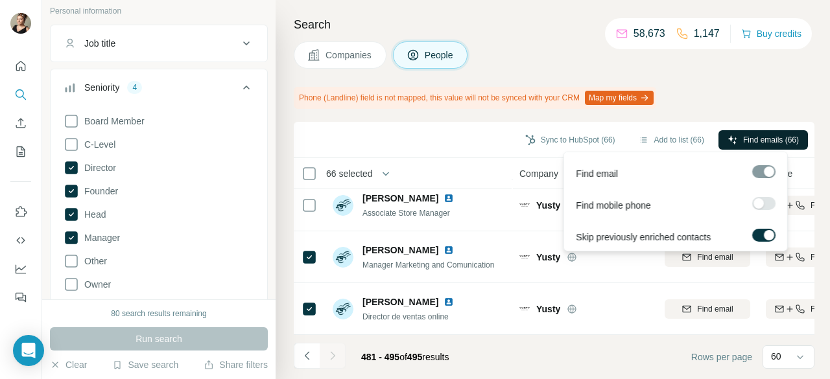
click at [763, 147] on button "Find emails (66)" at bounding box center [762, 139] width 89 height 19
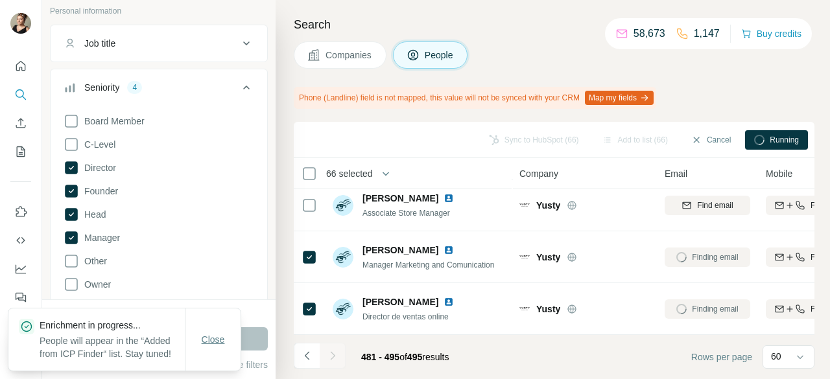
click at [210, 333] on span "Close" at bounding box center [213, 339] width 23 height 13
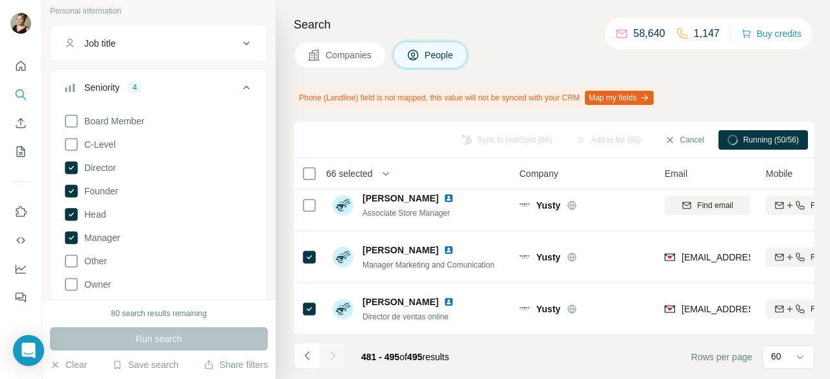
scroll to position [274, 0]
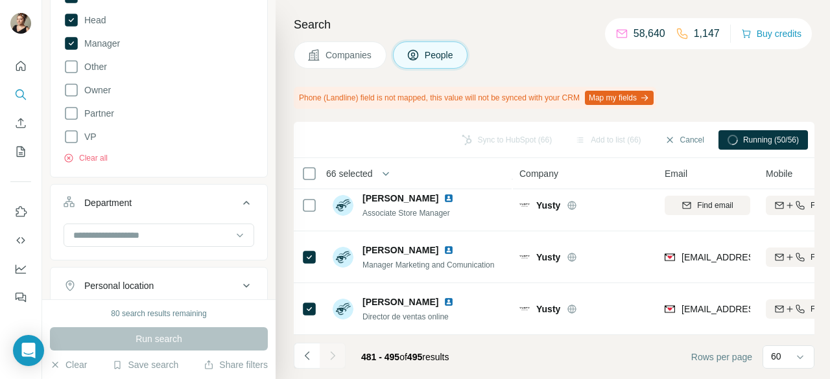
click at [97, 149] on div "Board Member C-Level Director Founder Head Manager Other Owner Partner VP Clear…" at bounding box center [159, 39] width 191 height 250
click at [100, 161] on button "Clear all" at bounding box center [86, 158] width 44 height 12
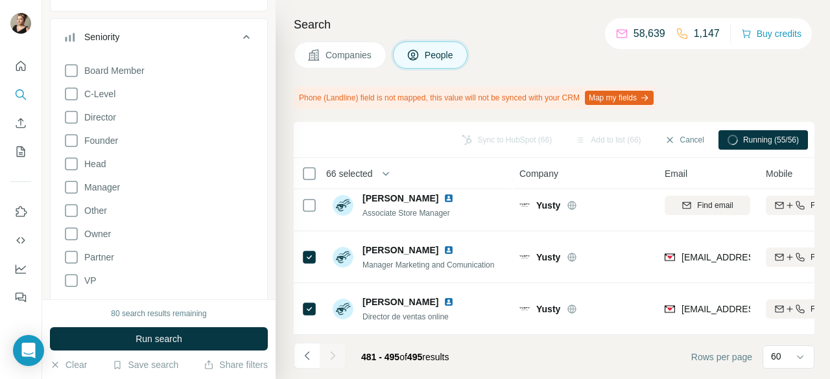
scroll to position [454, 0]
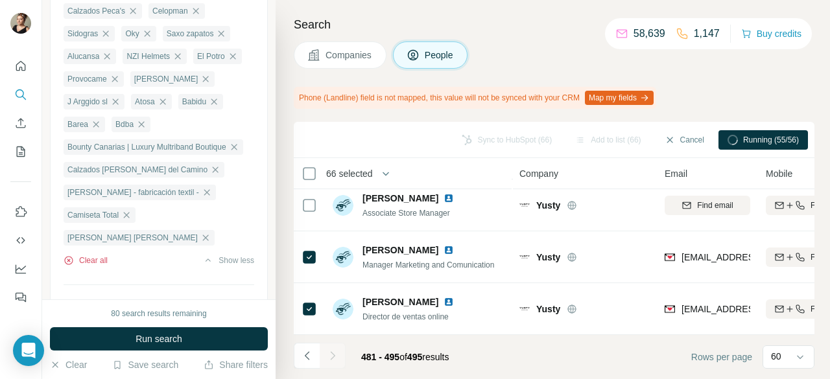
click at [102, 255] on button "Clear all" at bounding box center [86, 261] width 44 height 12
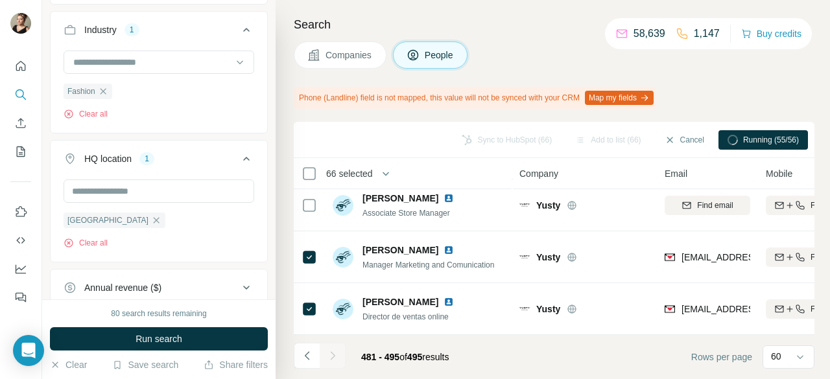
scroll to position [952, 0]
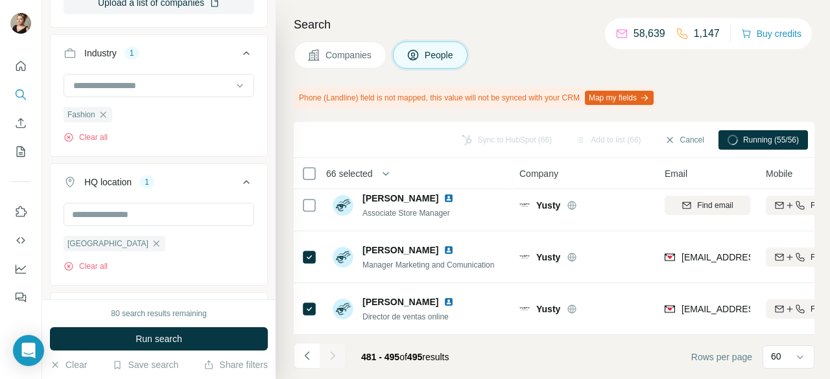
scroll to position [757, 0]
click at [100, 137] on button "Clear all" at bounding box center [86, 139] width 44 height 12
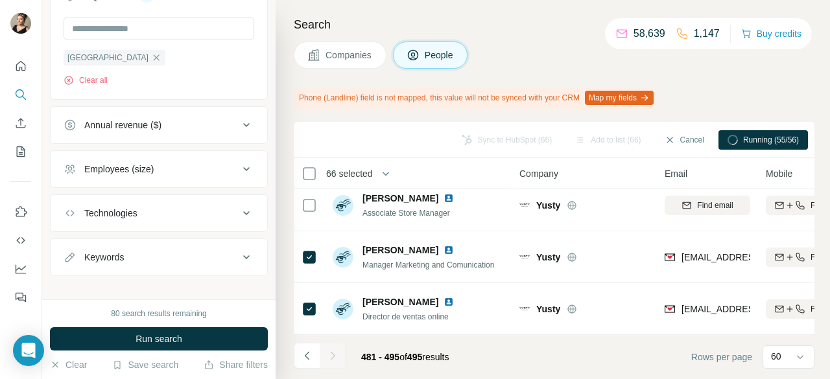
scroll to position [906, 0]
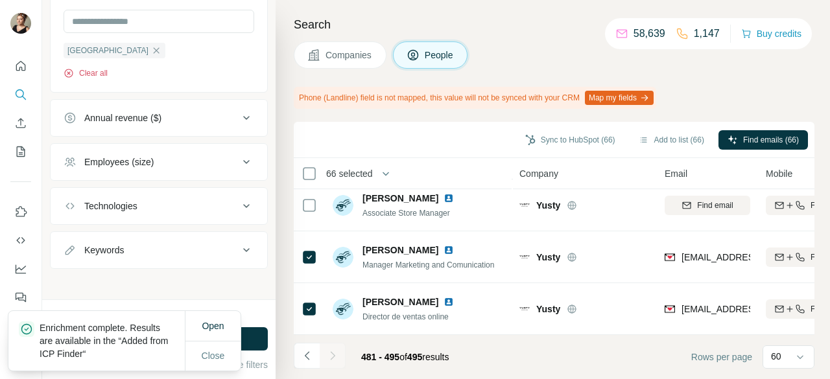
click at [89, 72] on button "Clear all" at bounding box center [86, 73] width 44 height 12
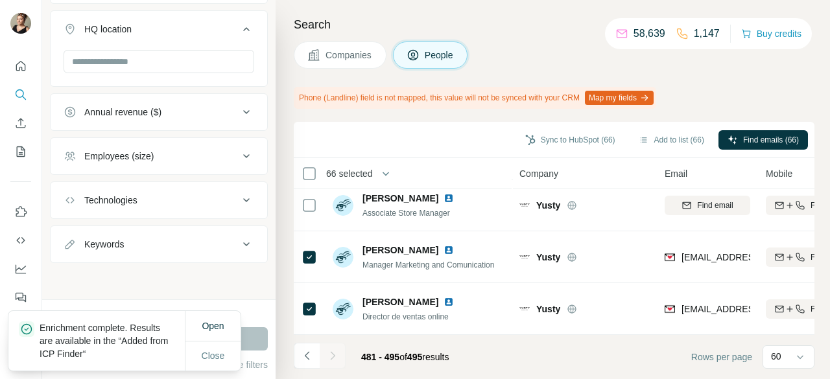
scroll to position [860, 0]
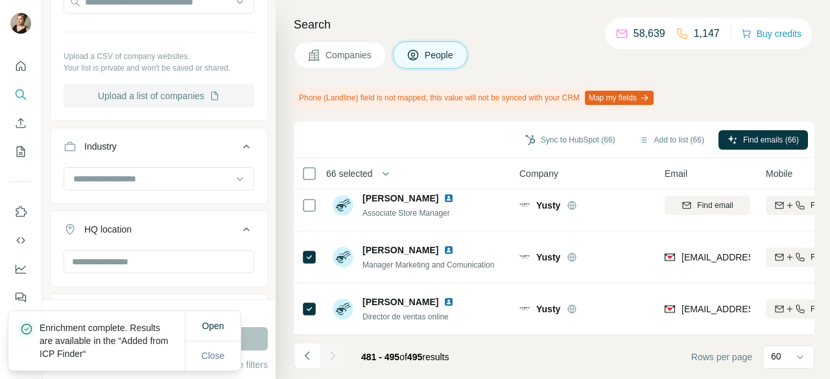
scroll to position [471, 0]
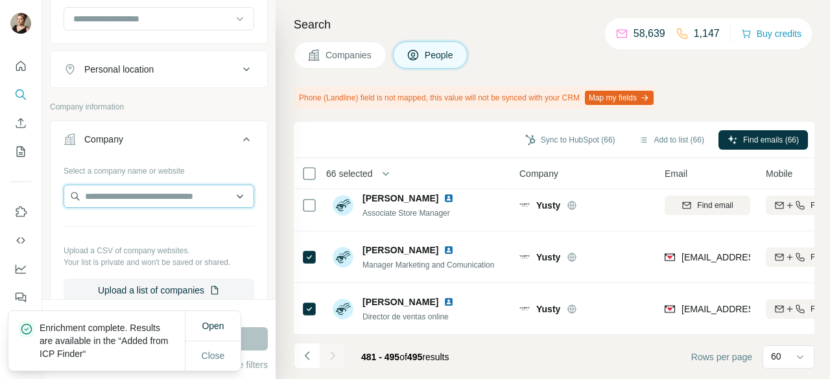
paste input "**********"
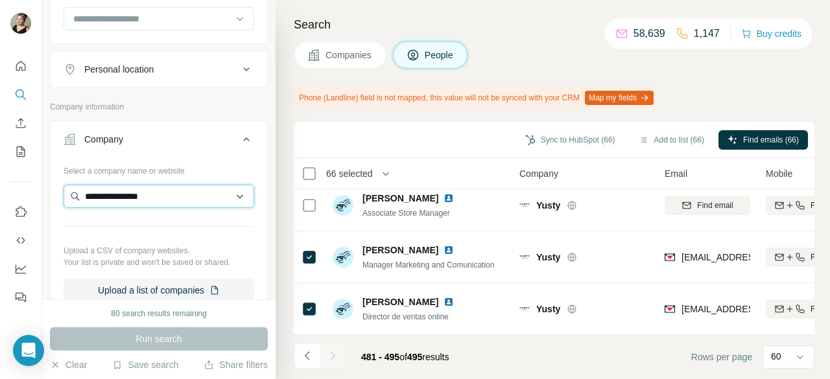
click at [170, 195] on input "**********" at bounding box center [159, 196] width 191 height 23
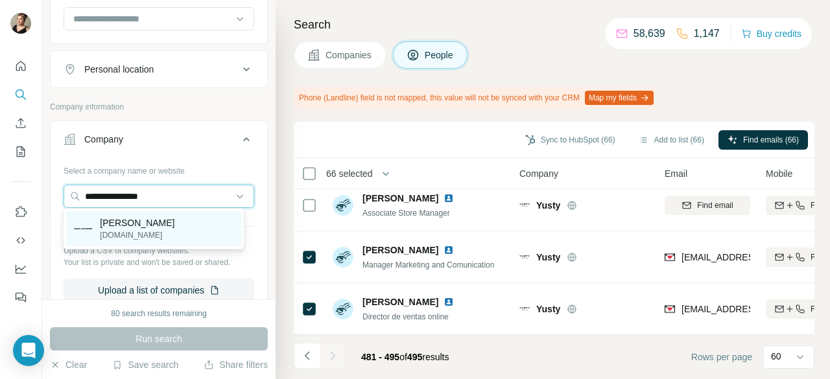
type input "**********"
click at [169, 226] on p "[PERSON_NAME]" at bounding box center [137, 223] width 75 height 13
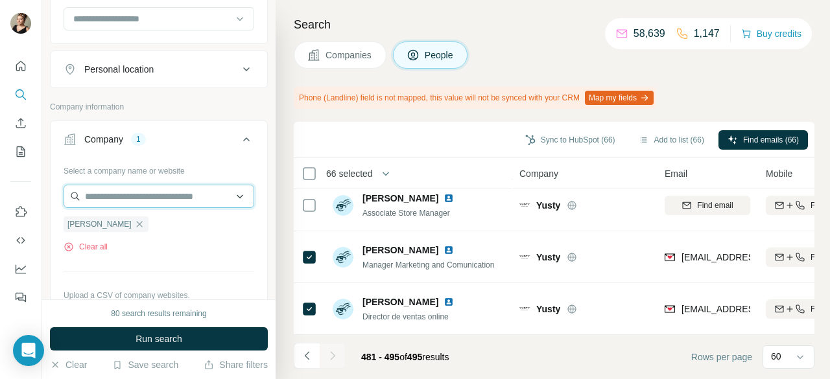
click at [85, 198] on input "text" at bounding box center [159, 196] width 191 height 23
paste input "**********"
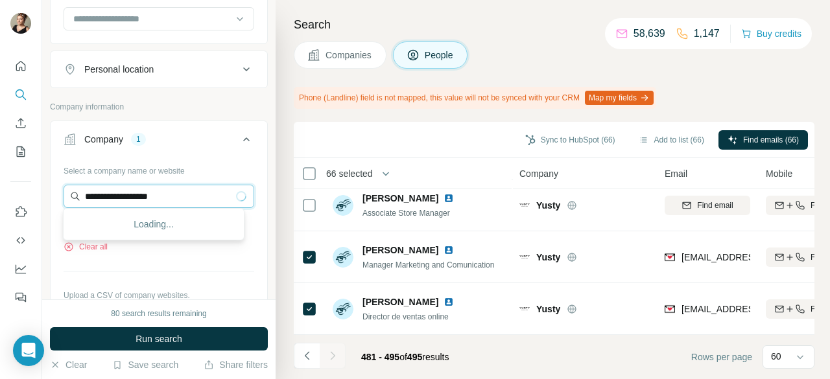
click at [177, 192] on input "**********" at bounding box center [159, 196] width 191 height 23
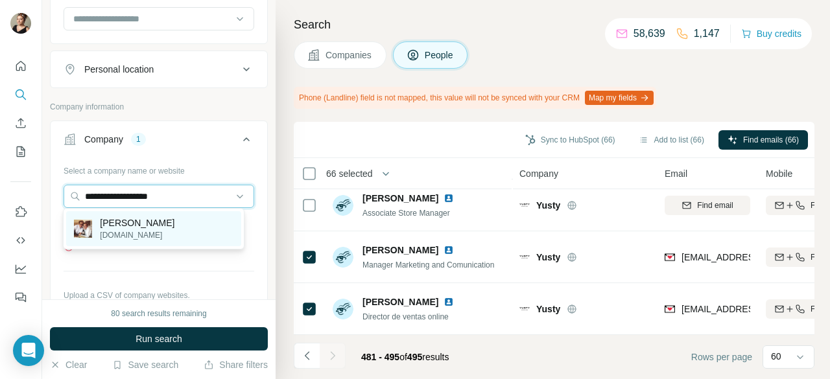
type input "**********"
click at [174, 230] on p "victorioylucchino.com" at bounding box center [137, 236] width 75 height 12
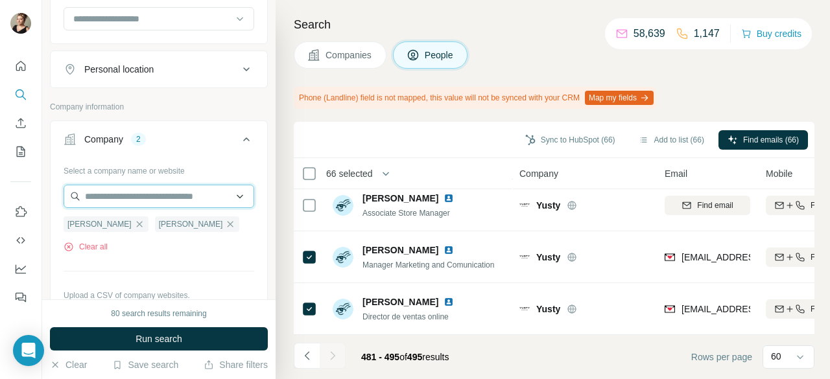
paste input "********"
click at [169, 193] on input "********" at bounding box center [159, 196] width 191 height 23
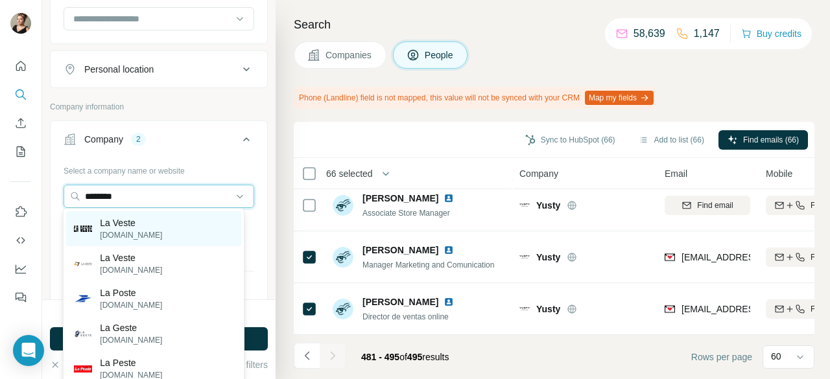
type input "********"
click at [164, 216] on div "La Veste lavestelaveste.com" at bounding box center [153, 228] width 174 height 35
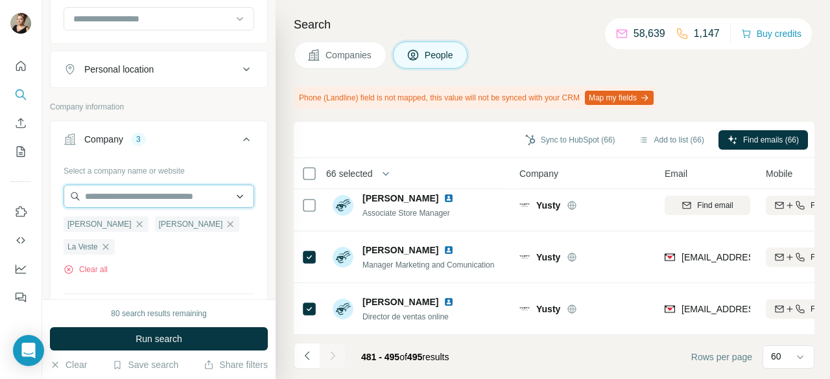
click at [87, 195] on input "text" at bounding box center [159, 196] width 191 height 23
paste input "*****"
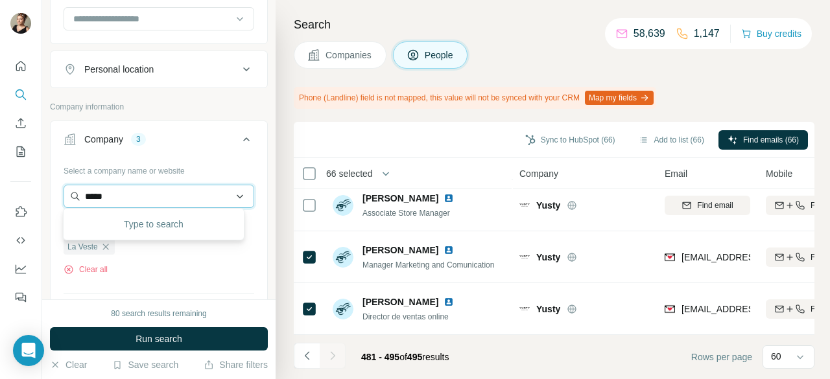
click at [155, 197] on input "*****" at bounding box center [159, 196] width 191 height 23
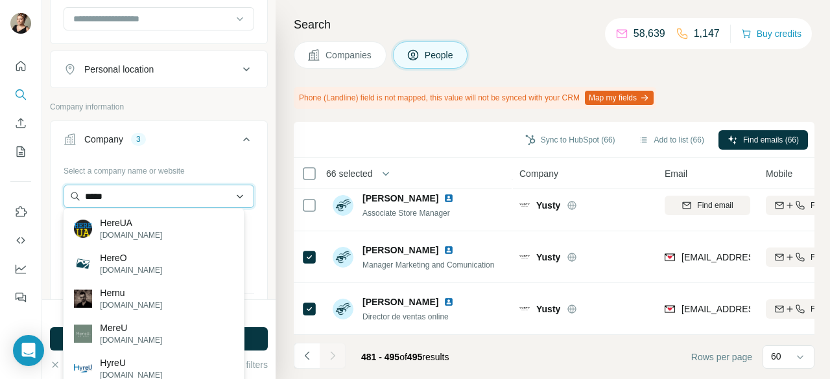
click at [91, 193] on input "*****" at bounding box center [159, 196] width 191 height 23
click at [91, 194] on input "*****" at bounding box center [159, 196] width 191 height 23
paste input "**"
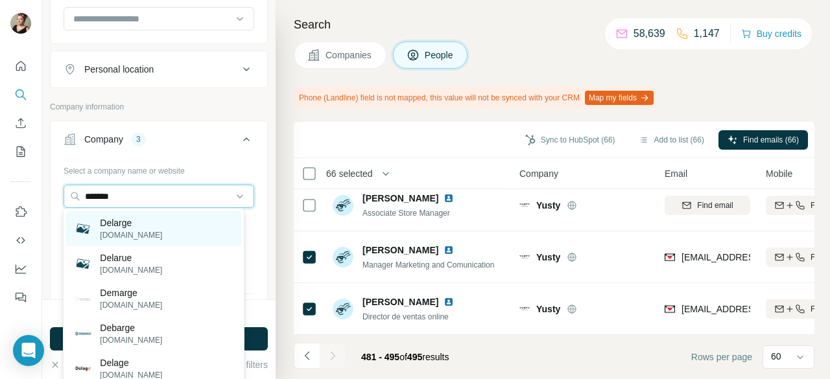
type input "*******"
click at [149, 245] on div "Delarge delarge.co.uk" at bounding box center [153, 228] width 174 height 35
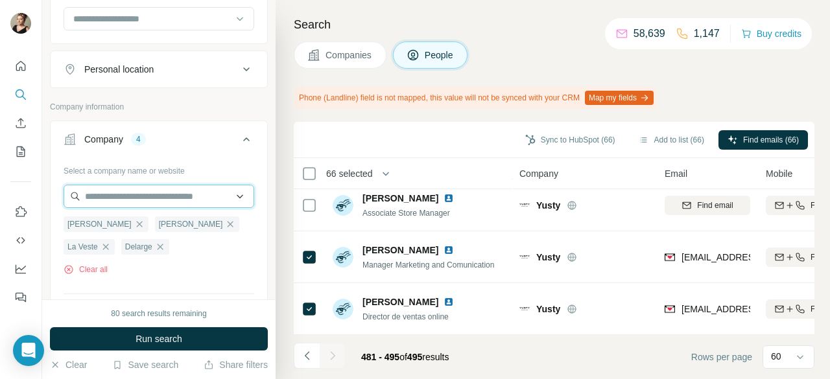
click at [91, 199] on input "text" at bounding box center [159, 196] width 191 height 23
paste input "**********"
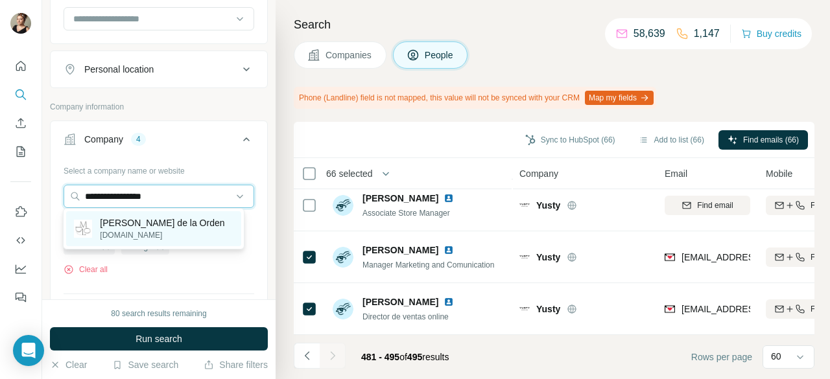
type input "**********"
click at [169, 233] on p "mariadelaorden.com" at bounding box center [162, 236] width 124 height 12
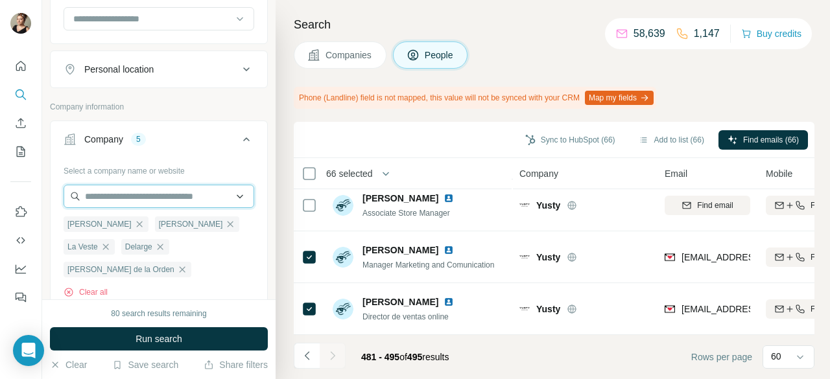
paste input "*******"
click at [145, 198] on input "*******" at bounding box center [159, 196] width 191 height 23
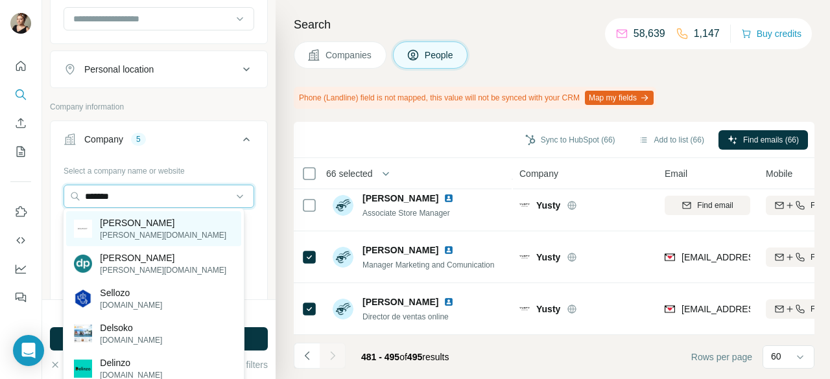
type input "*******"
click at [150, 217] on div "Delpozo delpozo.com" at bounding box center [153, 228] width 174 height 35
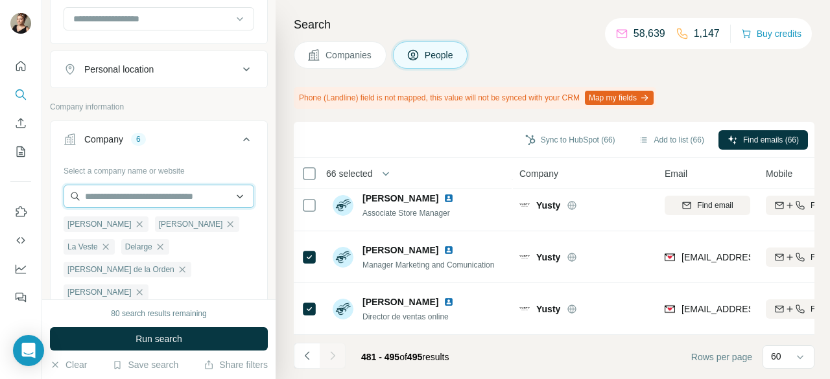
drag, startPoint x: 82, startPoint y: 204, endPoint x: 104, endPoint y: 194, distance: 24.4
click at [82, 204] on input "text" at bounding box center [159, 196] width 191 height 23
paste input "**********"
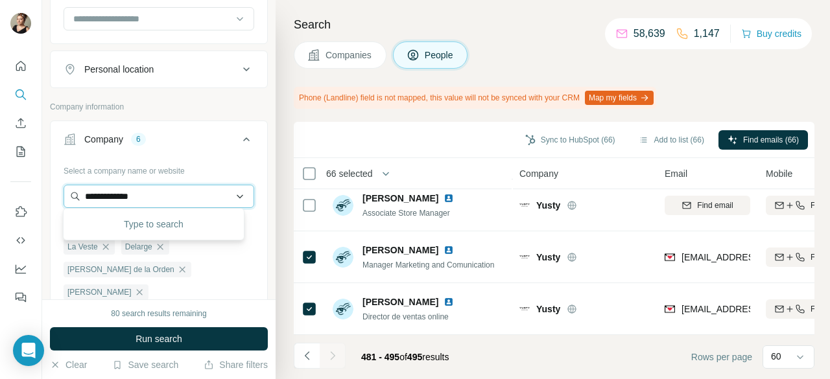
click at [145, 193] on input "**********" at bounding box center [159, 196] width 191 height 23
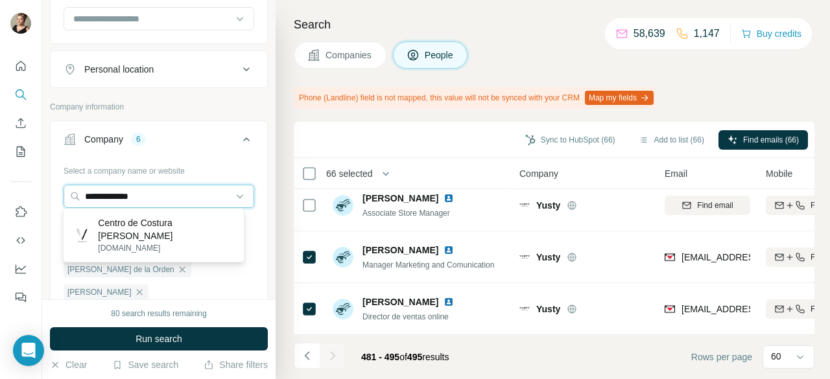
type input "**********"
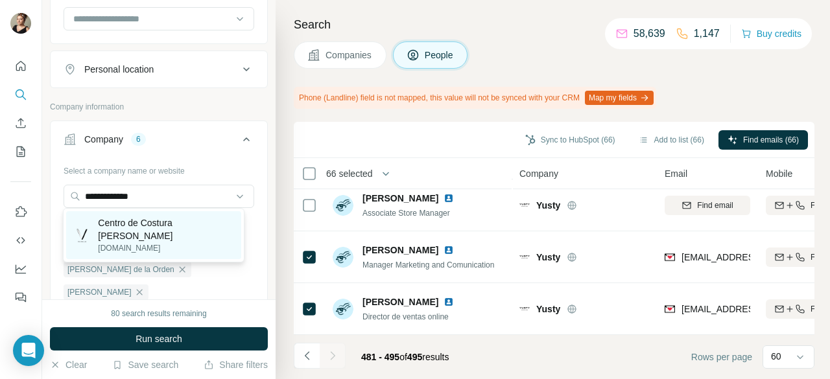
click at [140, 239] on p "Centro de Costura [PERSON_NAME]" at bounding box center [165, 230] width 135 height 26
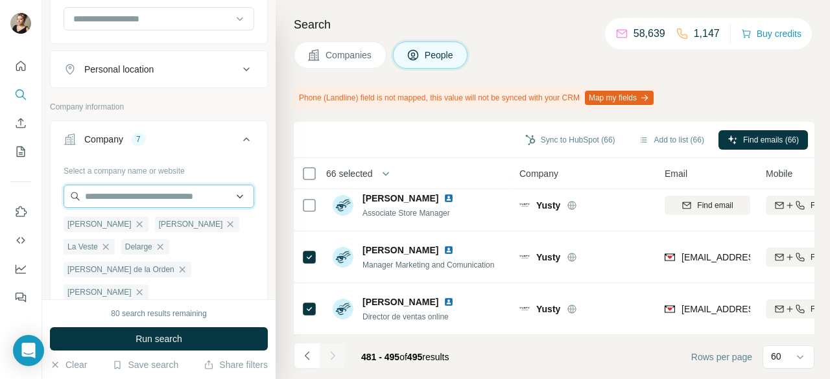
paste input "**********"
click at [202, 196] on input "**********" at bounding box center [159, 196] width 191 height 23
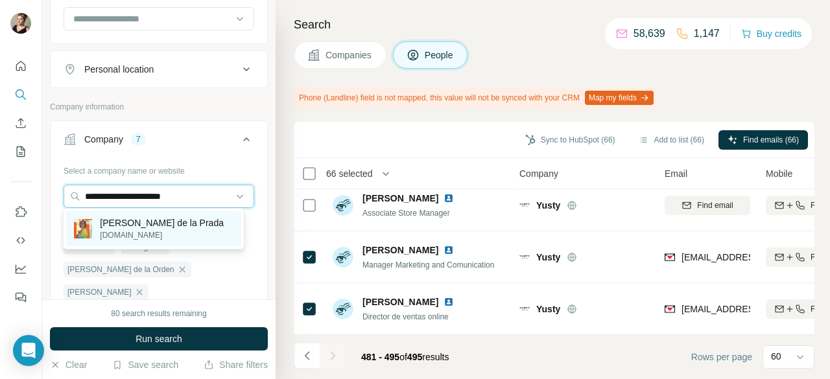
type input "**********"
click at [185, 228] on p "[PERSON_NAME] de la Prada" at bounding box center [162, 223] width 124 height 13
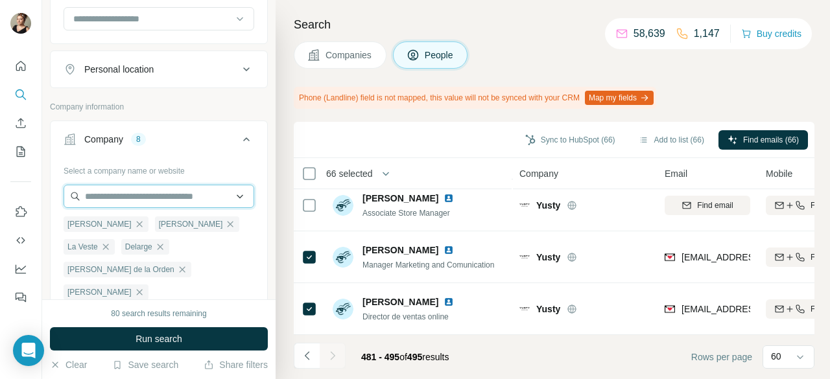
paste input "**********"
click at [154, 196] on input "**********" at bounding box center [159, 196] width 191 height 23
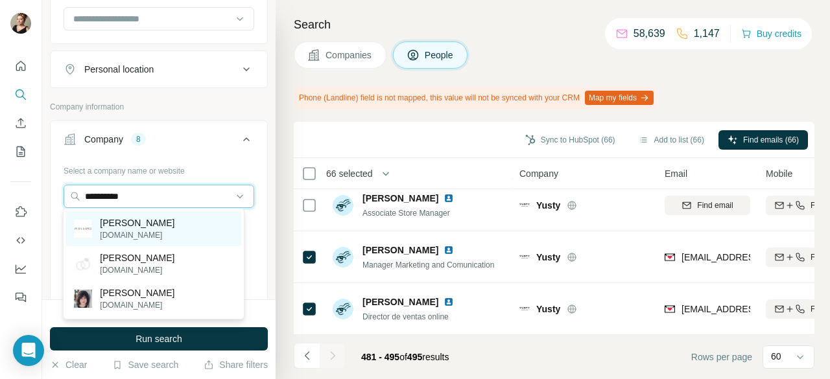
type input "**********"
click at [153, 222] on p "[PERSON_NAME]" at bounding box center [137, 223] width 75 height 13
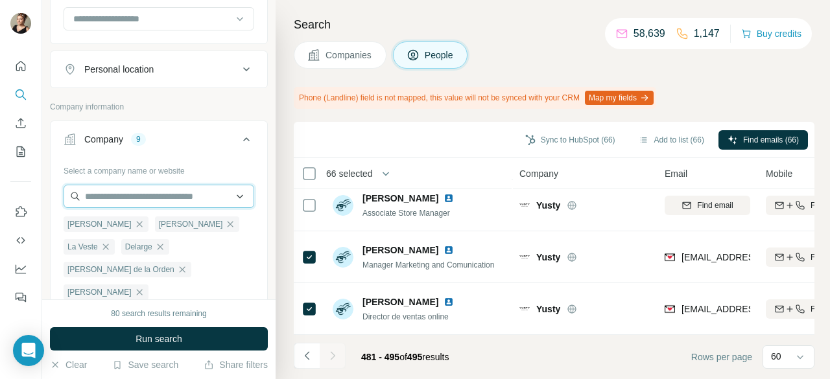
drag, startPoint x: 86, startPoint y: 189, endPoint x: 92, endPoint y: 193, distance: 7.6
click at [86, 189] on input "text" at bounding box center [159, 196] width 191 height 23
paste input "**********"
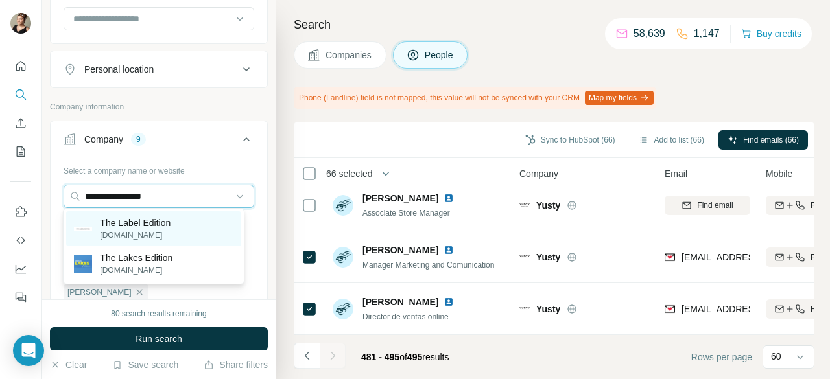
type input "**********"
click at [171, 233] on p "[DOMAIN_NAME]" at bounding box center [135, 236] width 71 height 12
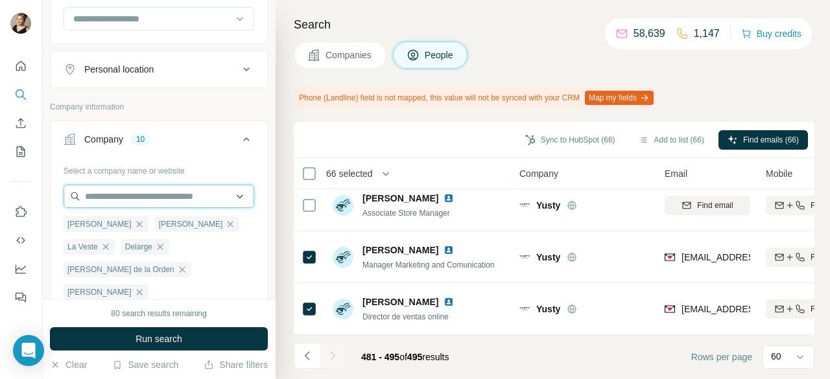
paste input "**********"
click at [167, 198] on input "**********" at bounding box center [159, 196] width 191 height 23
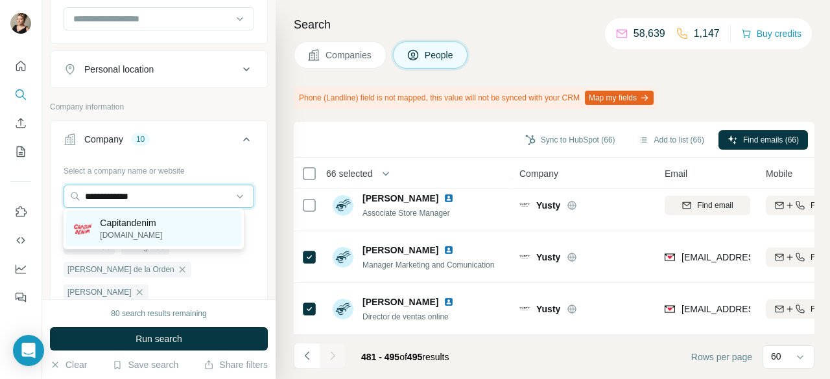
type input "**********"
click at [166, 213] on div "Capitandenim capitandenim.com" at bounding box center [153, 228] width 174 height 35
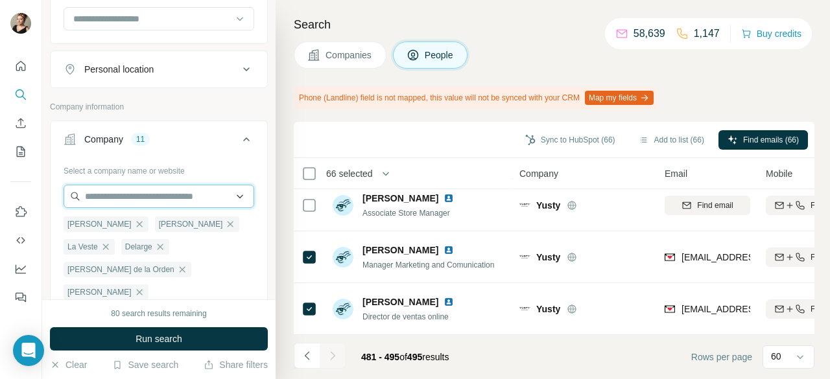
paste input "**********"
click at [132, 200] on input "**********" at bounding box center [159, 196] width 191 height 23
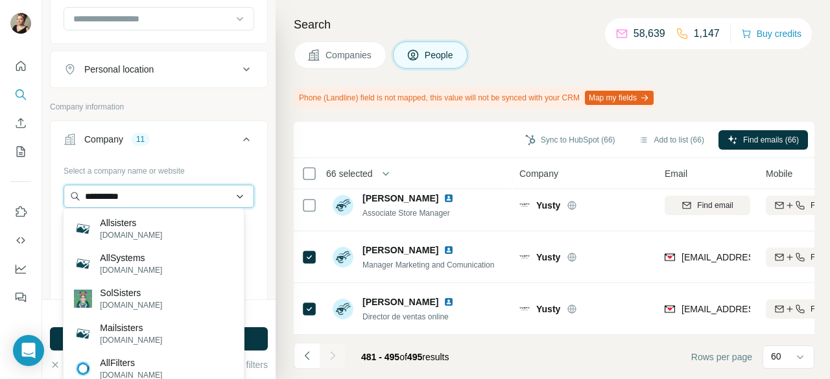
drag, startPoint x: 84, startPoint y: 195, endPoint x: 104, endPoint y: 193, distance: 19.5
click at [84, 195] on input "**********" at bounding box center [159, 196] width 191 height 23
click at [106, 193] on input "**********" at bounding box center [159, 196] width 191 height 23
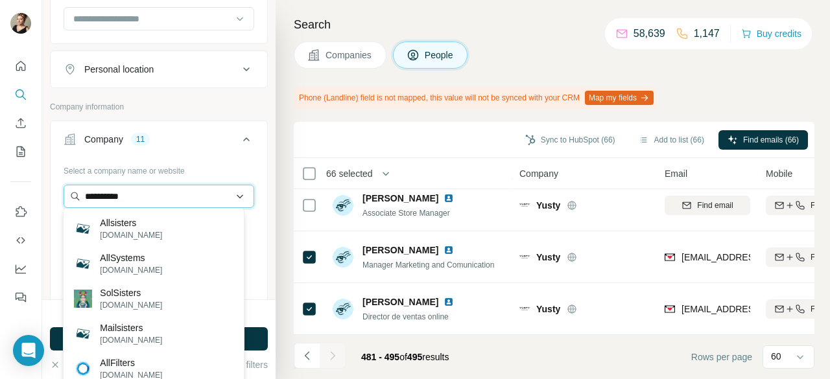
paste input "text"
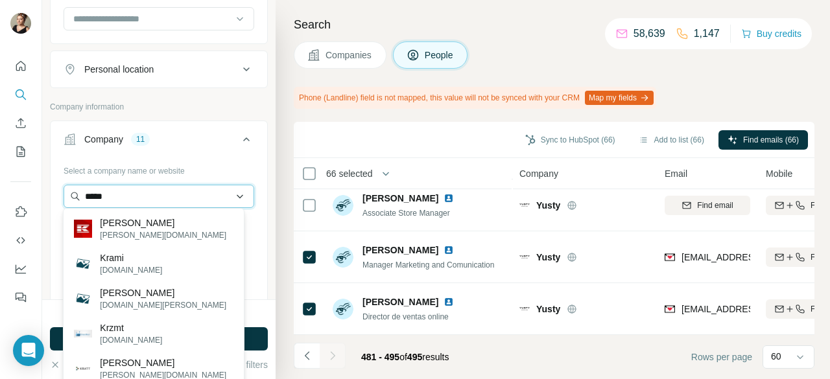
click at [88, 196] on input "*****" at bounding box center [159, 196] width 191 height 23
paste input "**********"
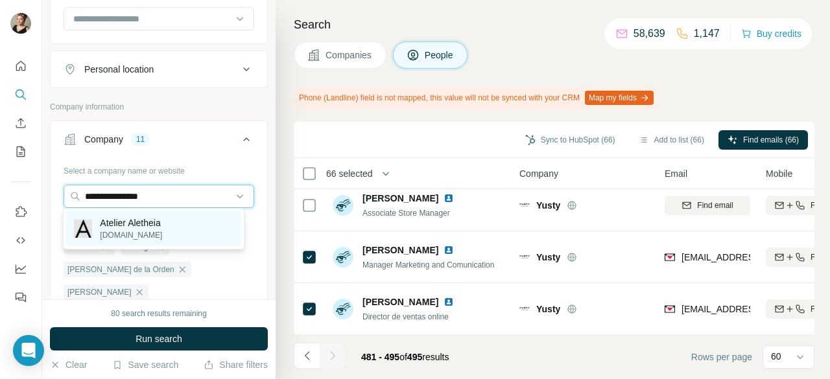
type input "**********"
click at [176, 219] on div "Atelier Aletheia atelier-aletheia.com" at bounding box center [153, 228] width 174 height 35
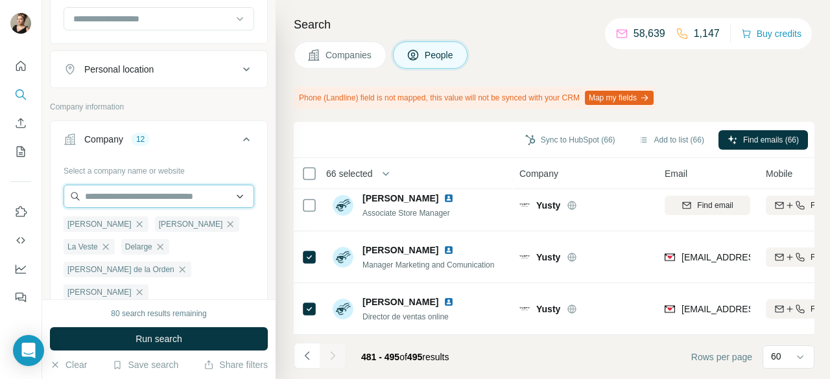
paste input "**********"
click at [170, 196] on input "**********" at bounding box center [159, 196] width 191 height 23
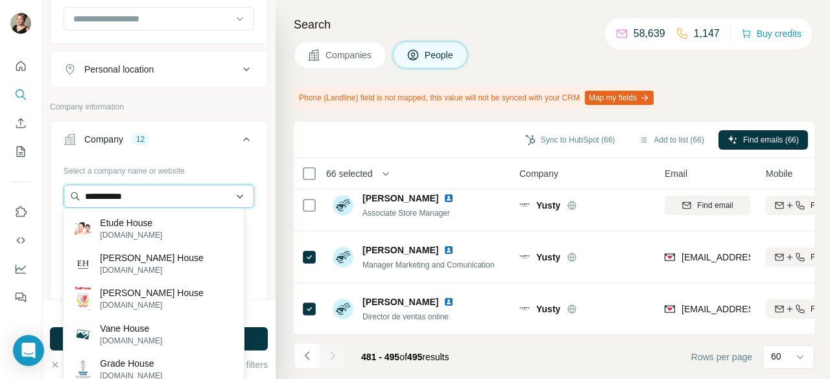
click at [83, 189] on input "**********" at bounding box center [159, 196] width 191 height 23
paste input "*"
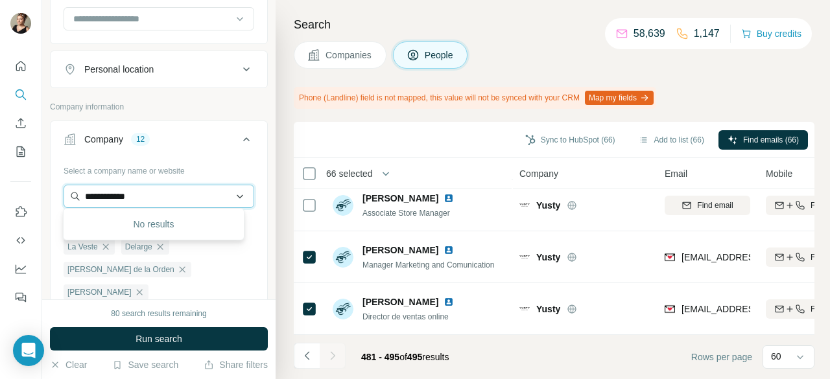
click at [84, 198] on input "**********" at bounding box center [159, 196] width 191 height 23
paste input "**********"
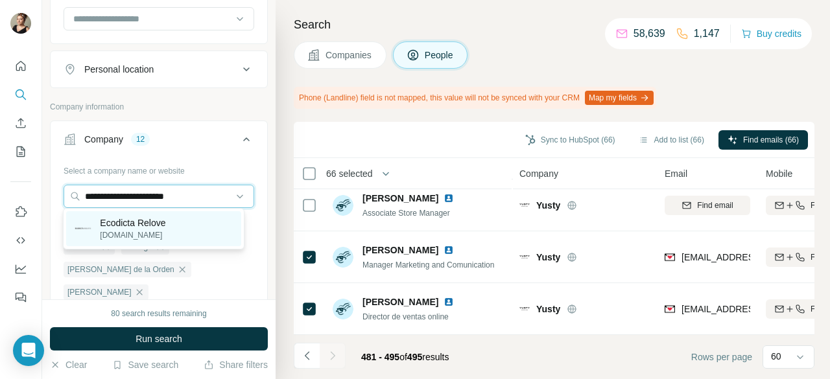
type input "**********"
click at [189, 226] on div "Ecodicta Relove ecodicta.com" at bounding box center [153, 228] width 174 height 35
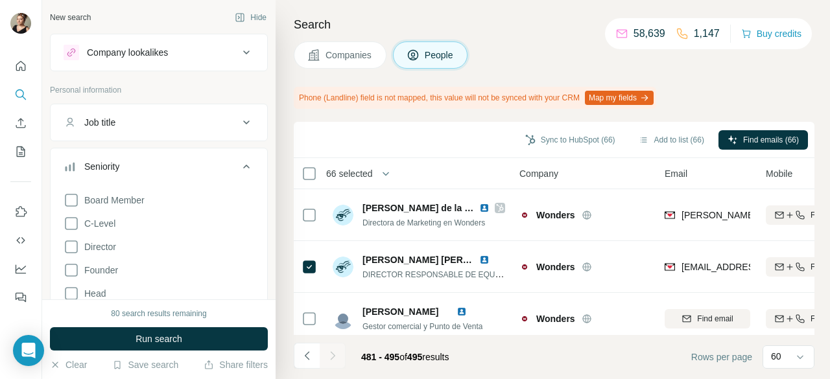
scroll to position [638, 0]
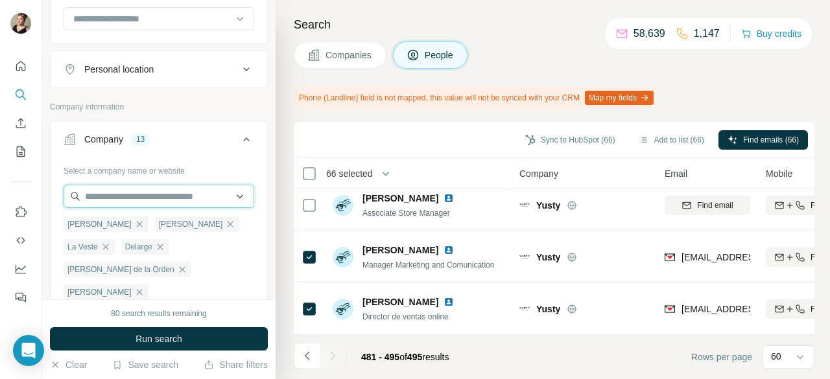
paste input "*******"
click at [163, 201] on input "*******" at bounding box center [159, 196] width 191 height 23
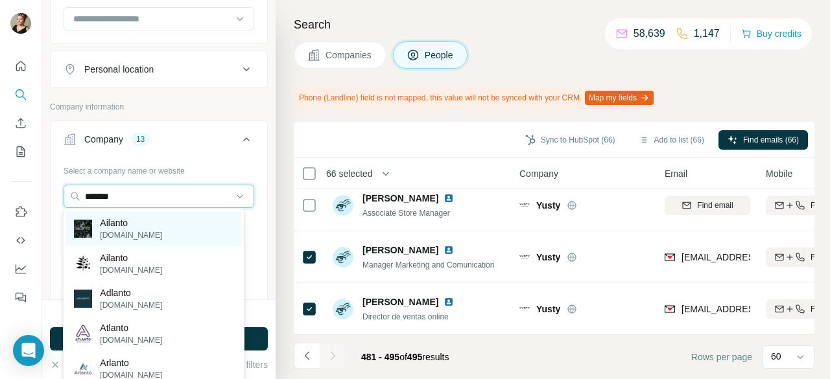
type input "*******"
click at [159, 220] on div "Ailanto [DOMAIN_NAME]" at bounding box center [153, 228] width 174 height 35
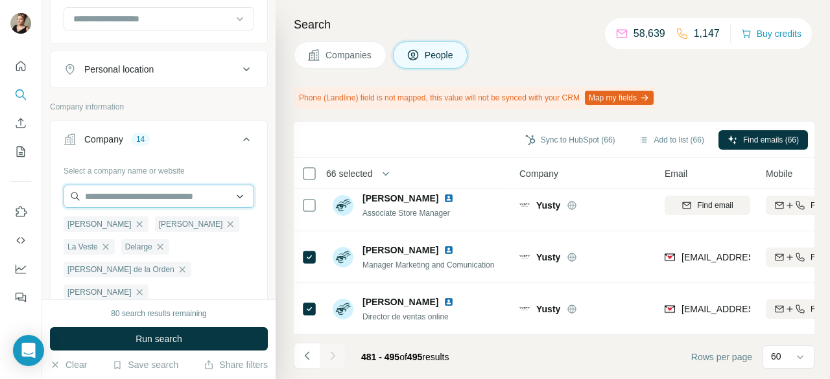
click at [89, 195] on input "text" at bounding box center [159, 196] width 191 height 23
paste input "******"
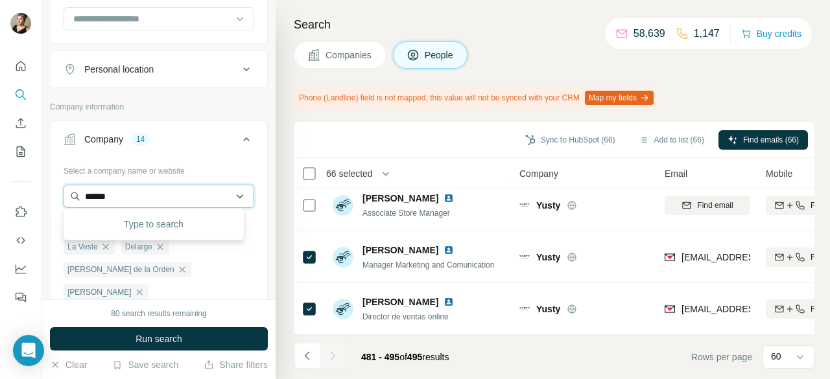
click at [148, 198] on input "******" at bounding box center [159, 196] width 191 height 23
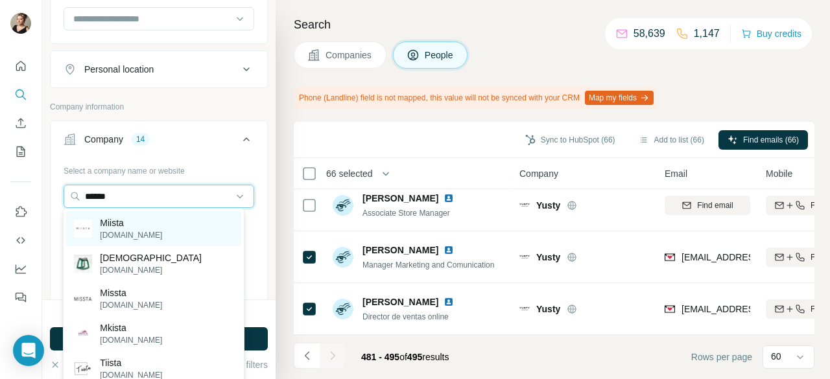
type input "******"
click at [161, 231] on div "Miista [DOMAIN_NAME]" at bounding box center [153, 228] width 174 height 35
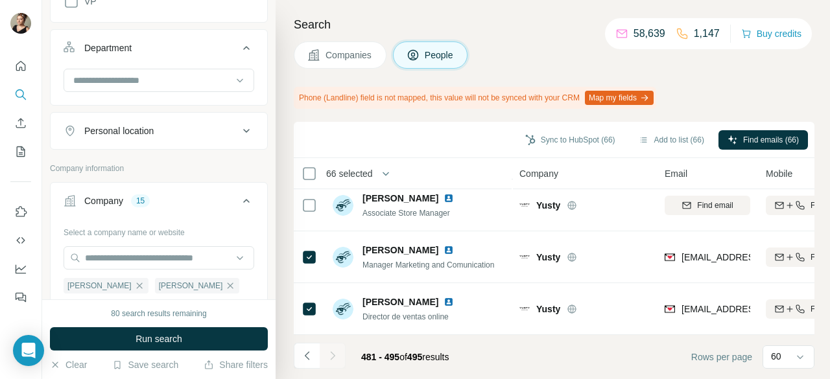
scroll to position [406, 0]
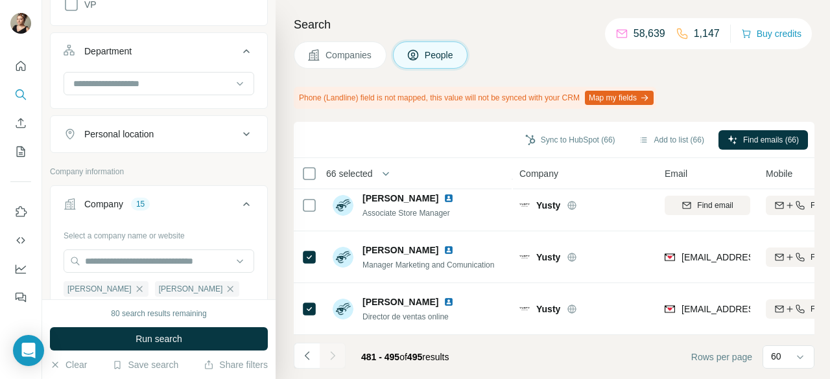
click at [179, 141] on button "Personal location" at bounding box center [159, 134] width 217 height 31
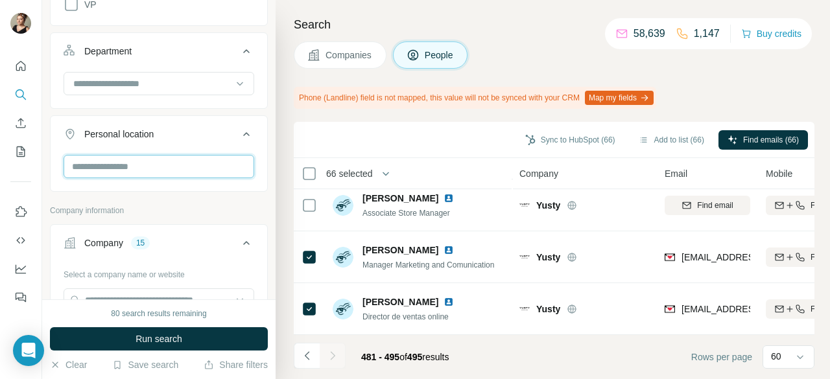
click at [148, 169] on input "text" at bounding box center [159, 166] width 191 height 23
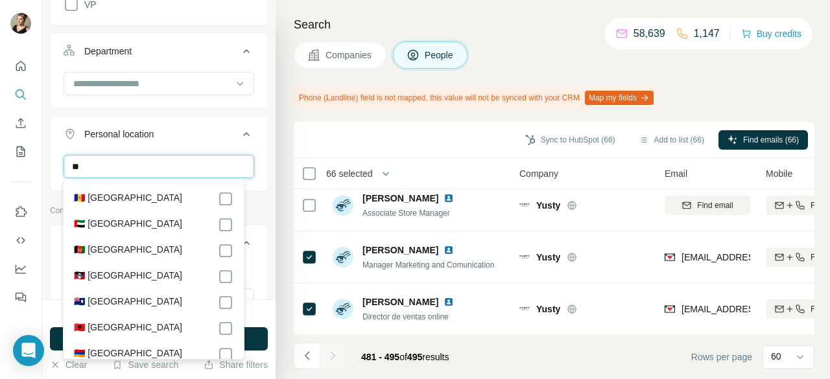
type input "*"
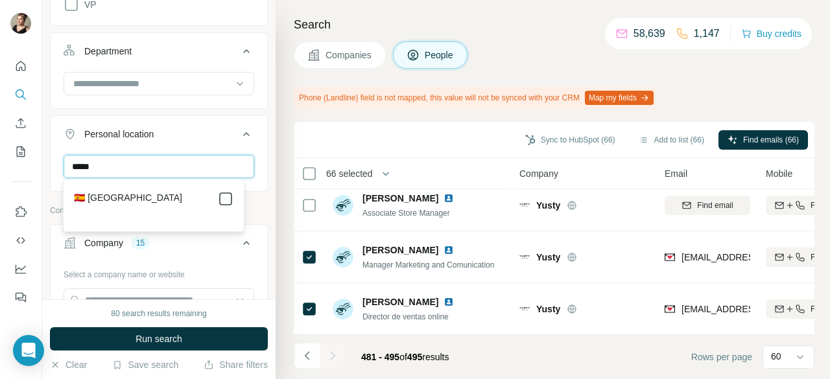
type input "*****"
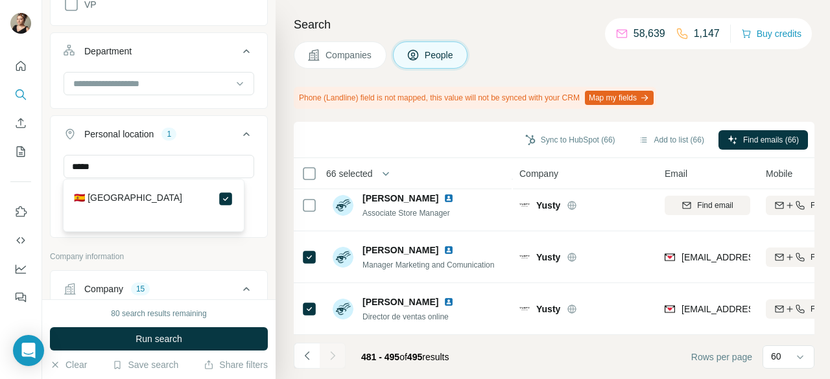
click at [207, 129] on div "Personal location 1" at bounding box center [151, 134] width 175 height 13
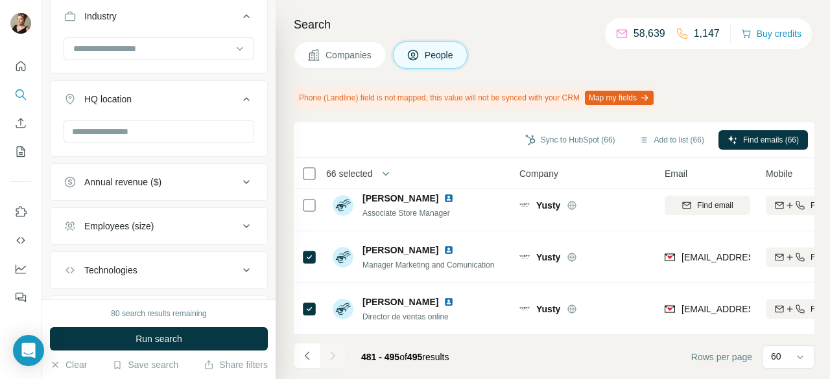
scroll to position [1063, 0]
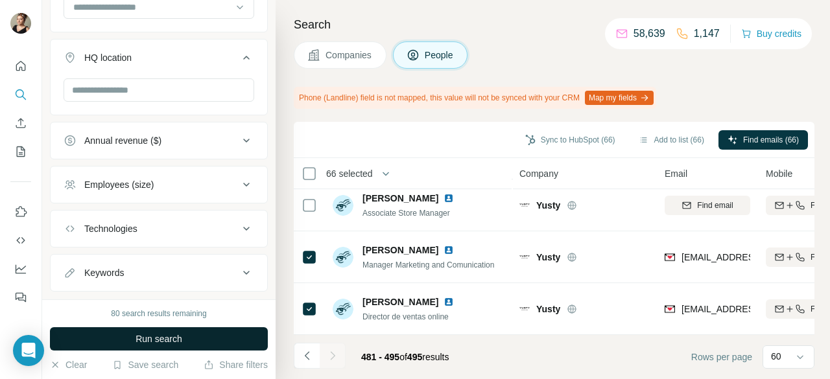
click at [155, 340] on span "Run search" at bounding box center [159, 339] width 47 height 13
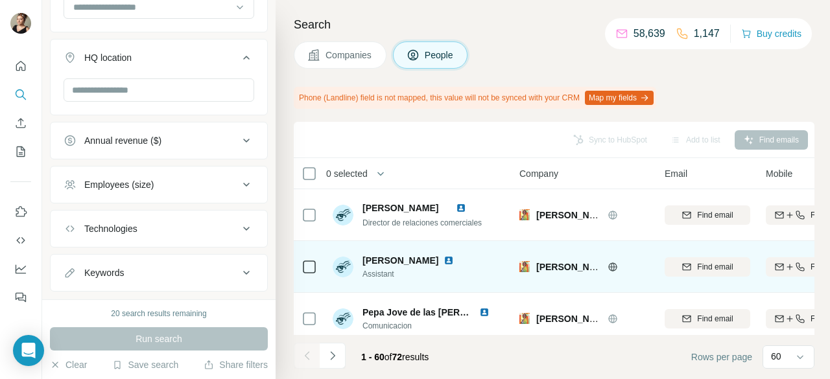
scroll to position [65, 0]
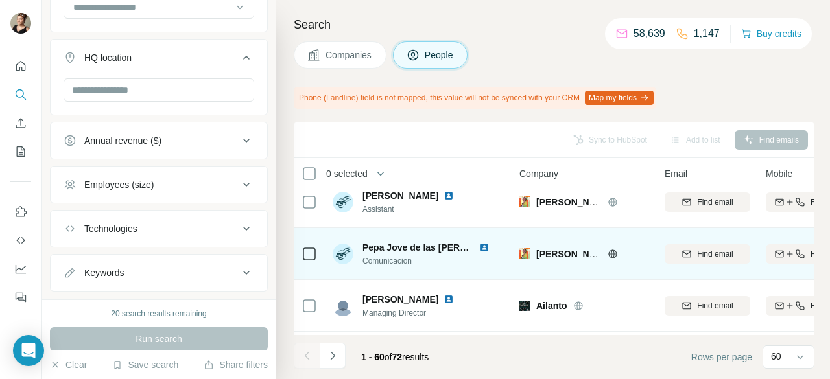
click at [316, 259] on icon at bounding box center [309, 254] width 16 height 16
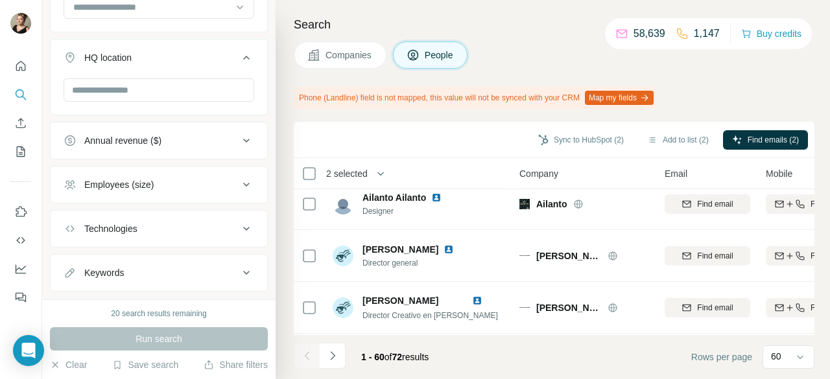
scroll to position [324, 0]
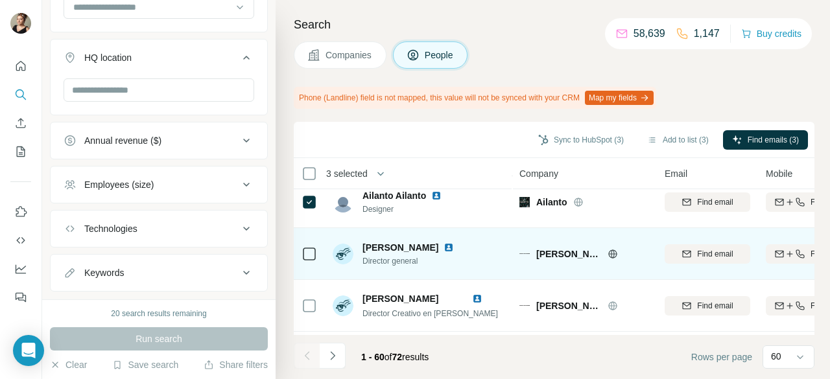
click at [310, 262] on div at bounding box center [309, 254] width 16 height 36
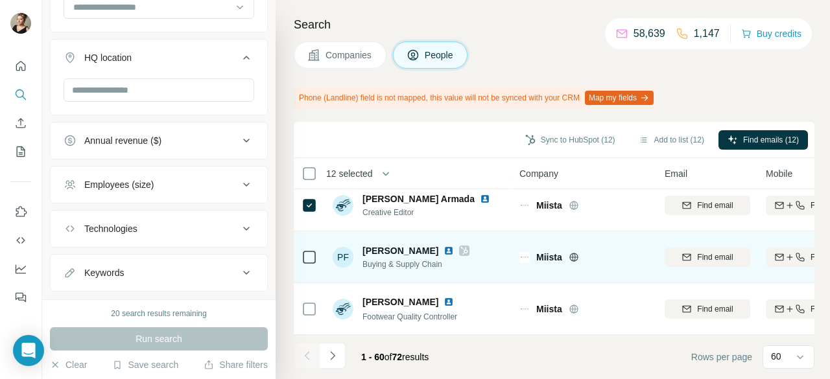
scroll to position [2972, 0]
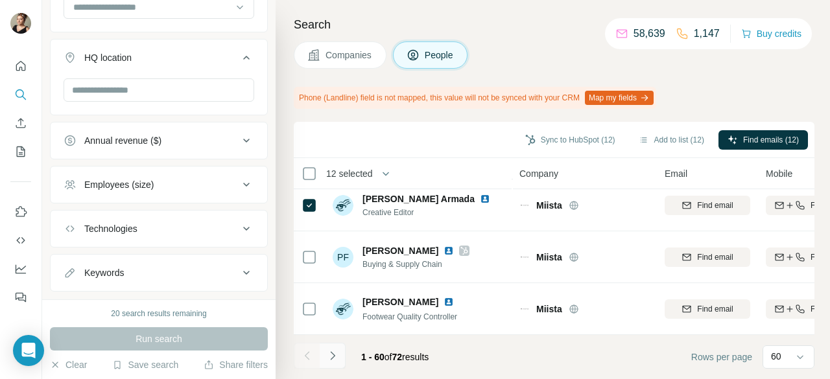
click at [338, 352] on icon "Navigate to next page" at bounding box center [332, 355] width 13 height 13
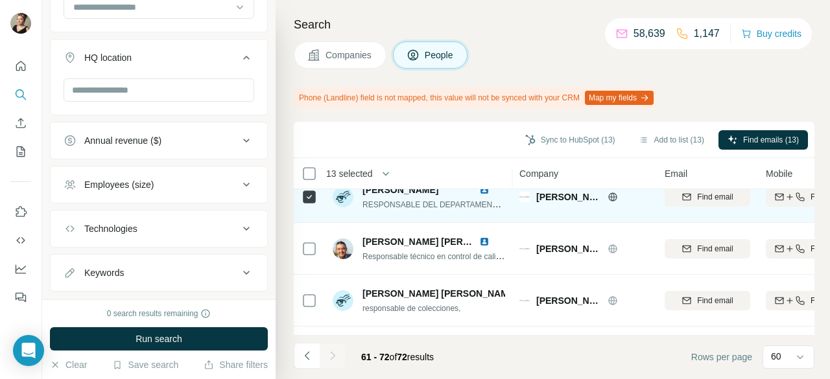
scroll to position [130, 0]
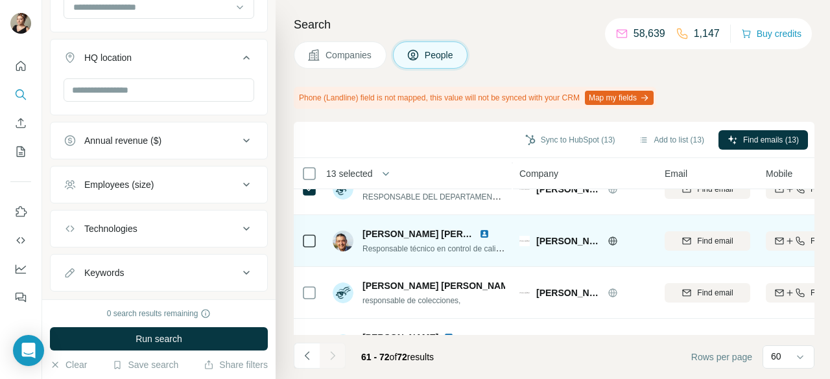
click at [315, 244] on icon at bounding box center [309, 241] width 16 height 16
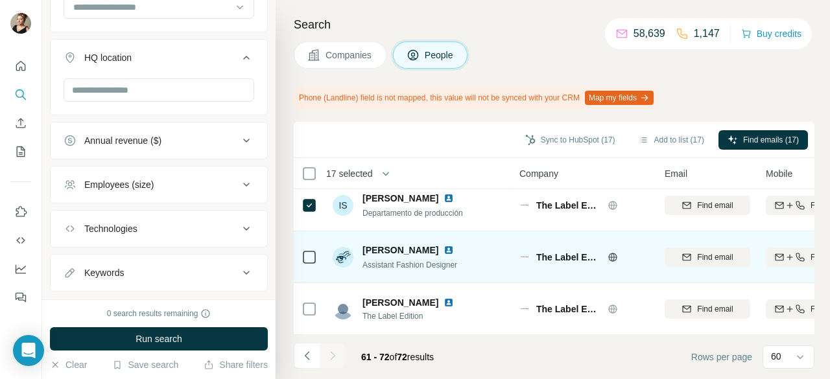
scroll to position [482, 0]
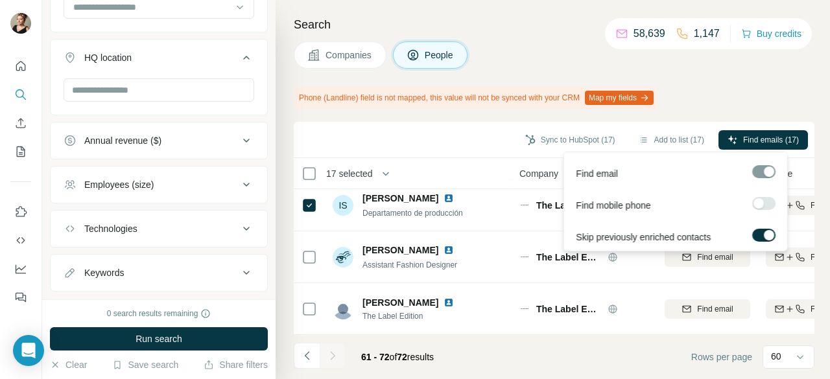
click at [770, 150] on div "Find emails (17)" at bounding box center [762, 141] width 89 height 22
click at [759, 137] on span "Find emails (17)" at bounding box center [771, 140] width 56 height 12
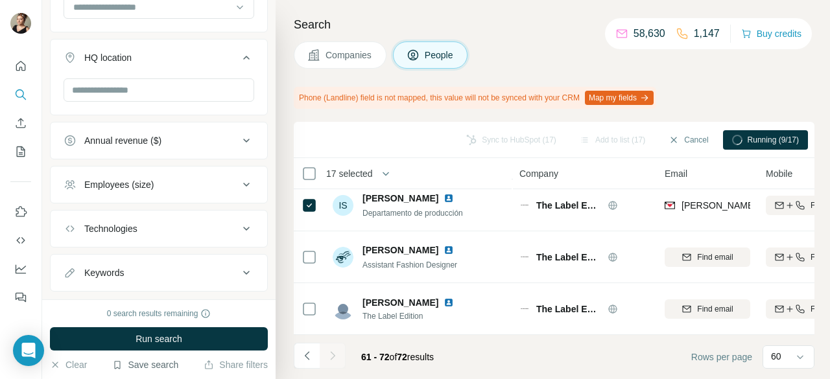
click at [117, 364] on icon "button" at bounding box center [118, 365] width 6 height 8
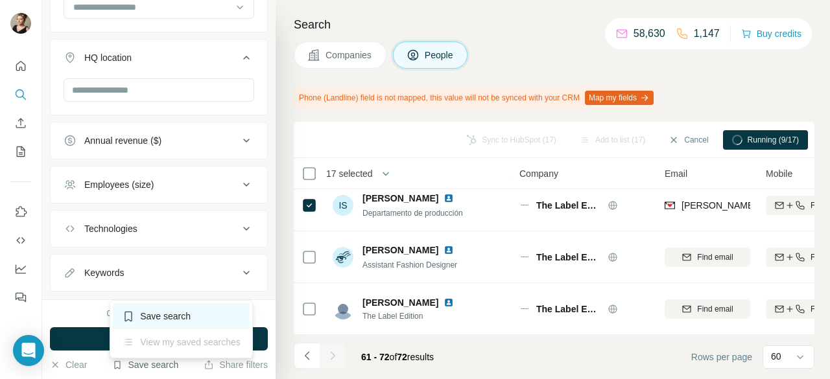
click at [179, 320] on div "Save search" at bounding box center [181, 316] width 137 height 26
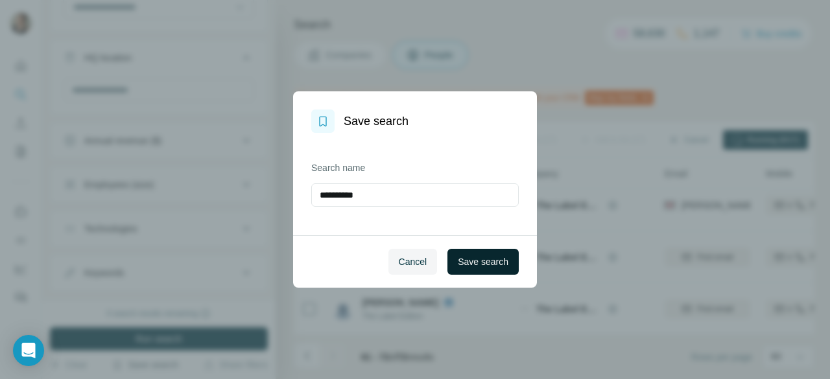
click at [468, 255] on span "Save search" at bounding box center [483, 261] width 51 height 13
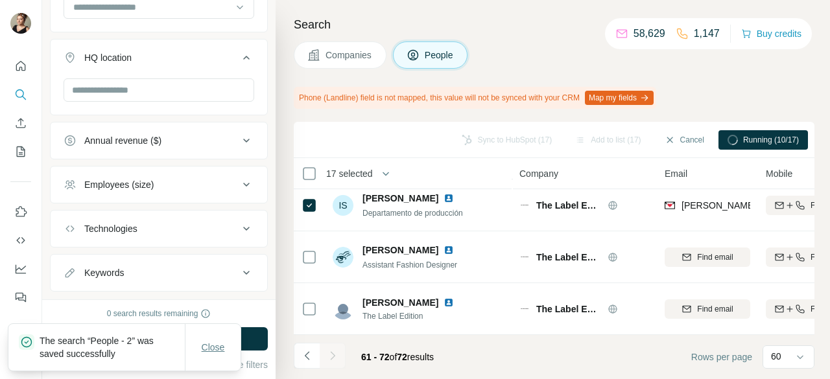
click at [220, 352] on span "Close" at bounding box center [213, 347] width 23 height 13
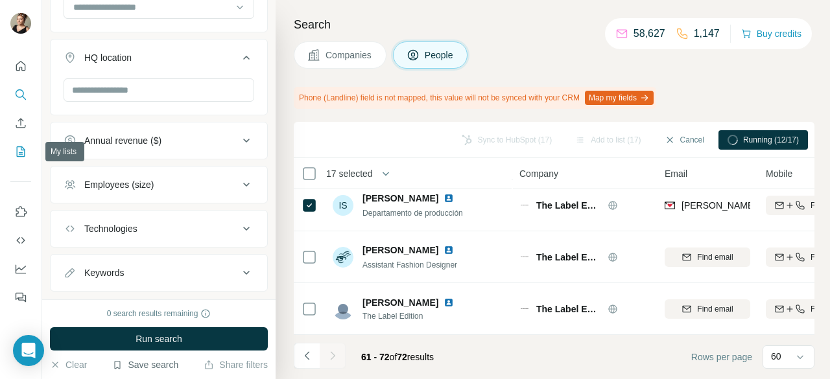
click at [19, 150] on icon "My lists" at bounding box center [20, 151] width 13 height 13
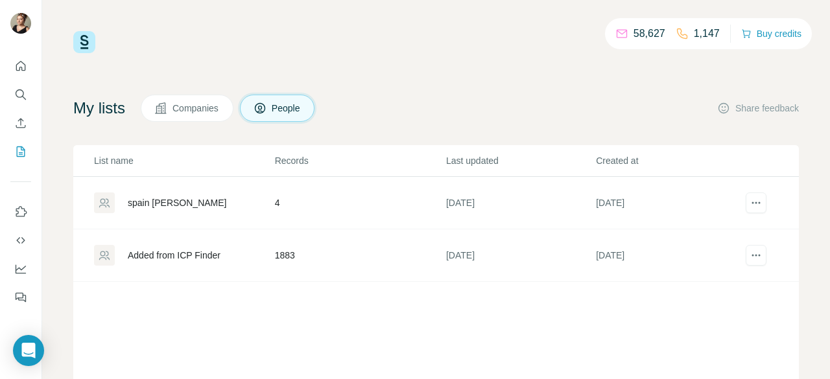
click at [197, 259] on div "Added from ICP Finder" at bounding box center [174, 255] width 93 height 13
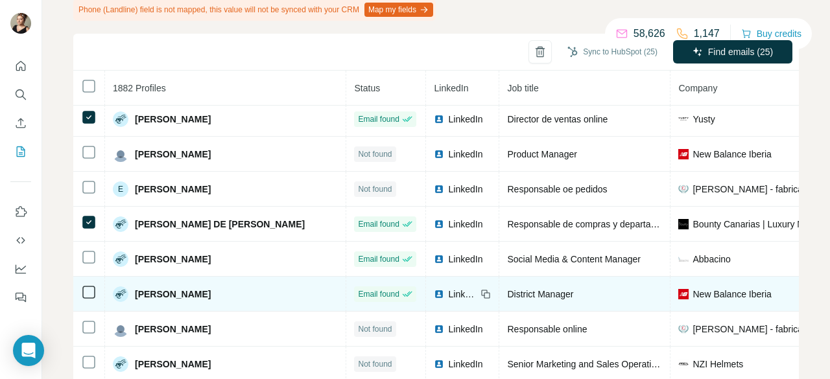
scroll to position [1294, 0]
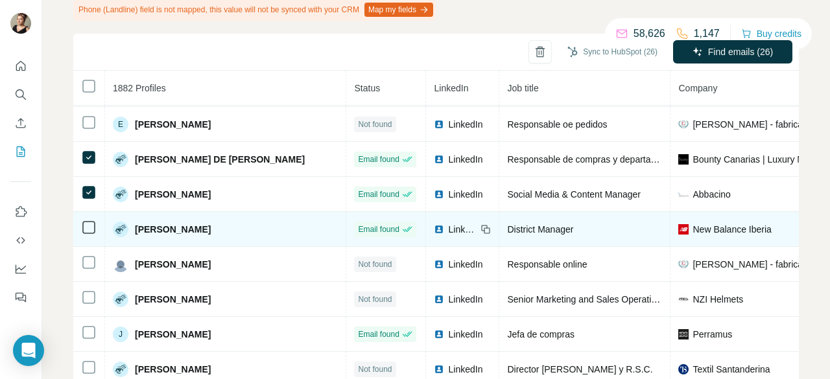
click at [96, 235] on td at bounding box center [89, 229] width 32 height 35
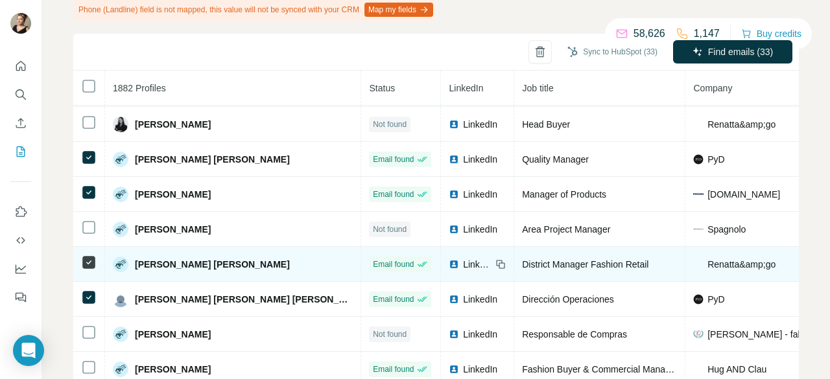
scroll to position [1709, 0]
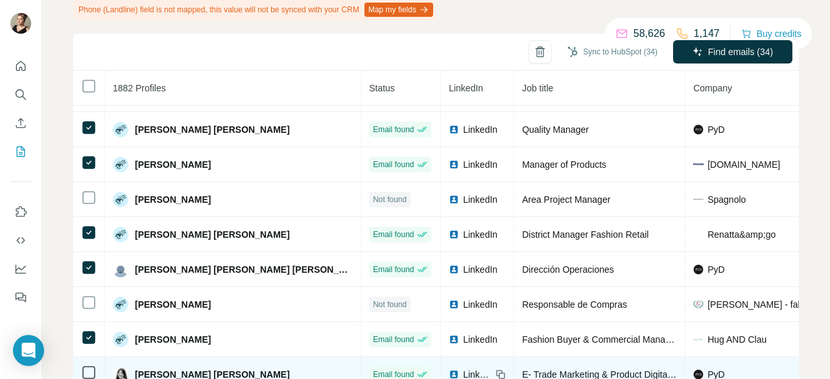
click at [82, 365] on icon at bounding box center [89, 373] width 16 height 16
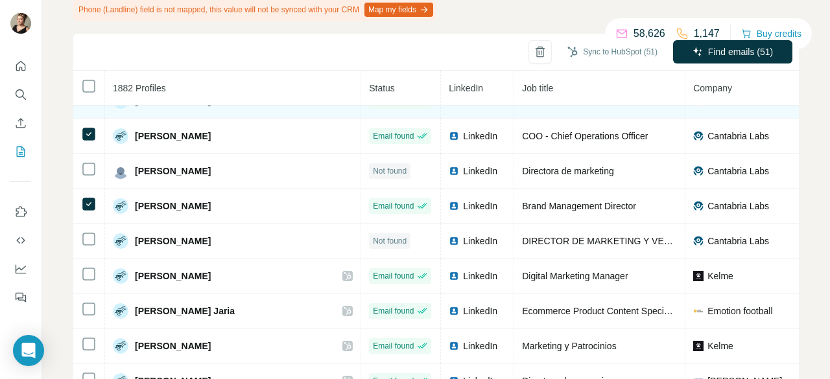
scroll to position [2630, 0]
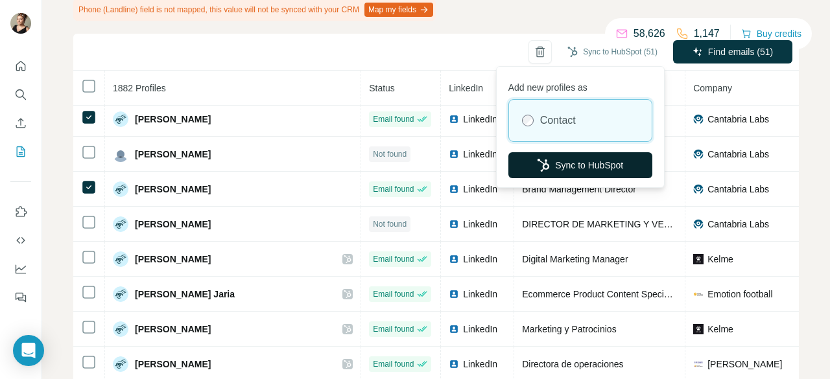
click at [589, 160] on button "Sync to HubSpot" at bounding box center [580, 165] width 144 height 26
